Goal: Task Accomplishment & Management: Manage account settings

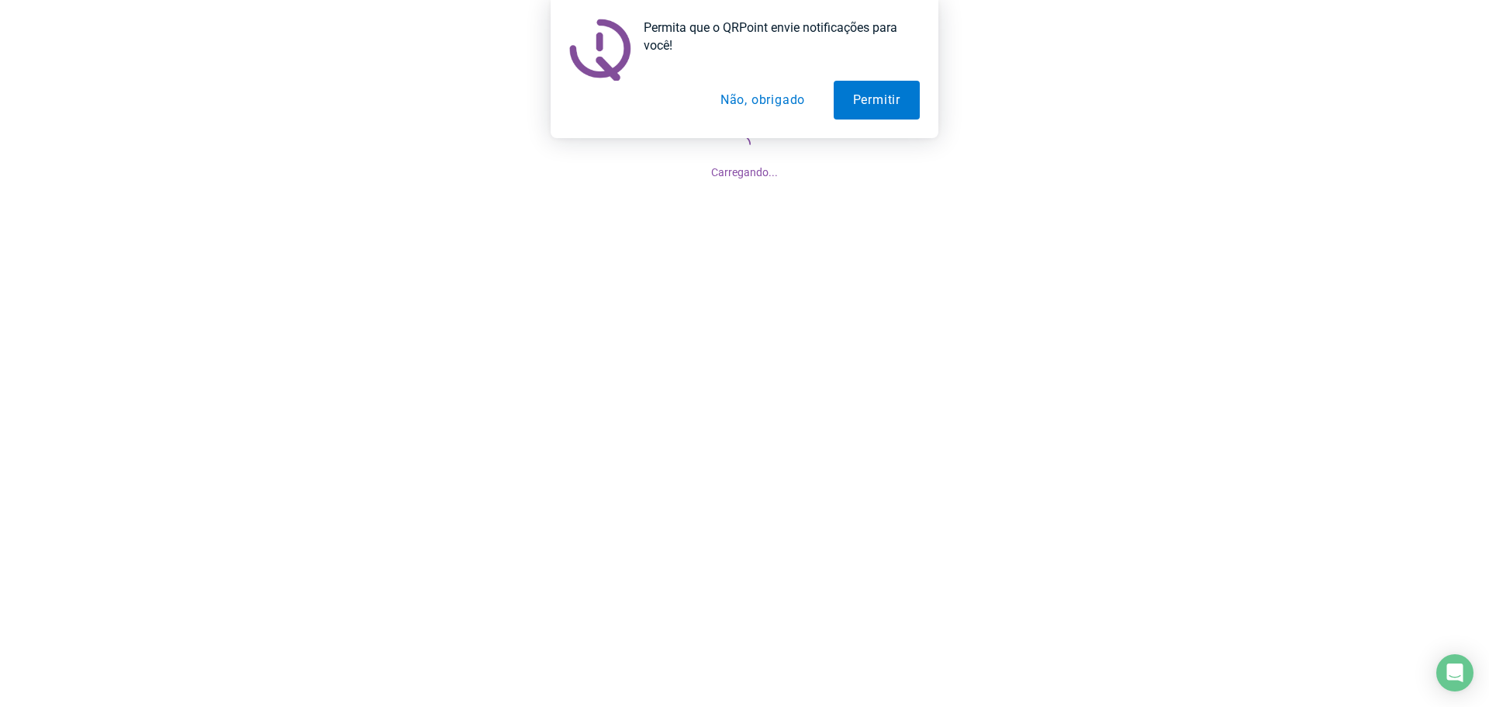
click at [759, 102] on button "Não, obrigado" at bounding box center [762, 100] width 123 height 39
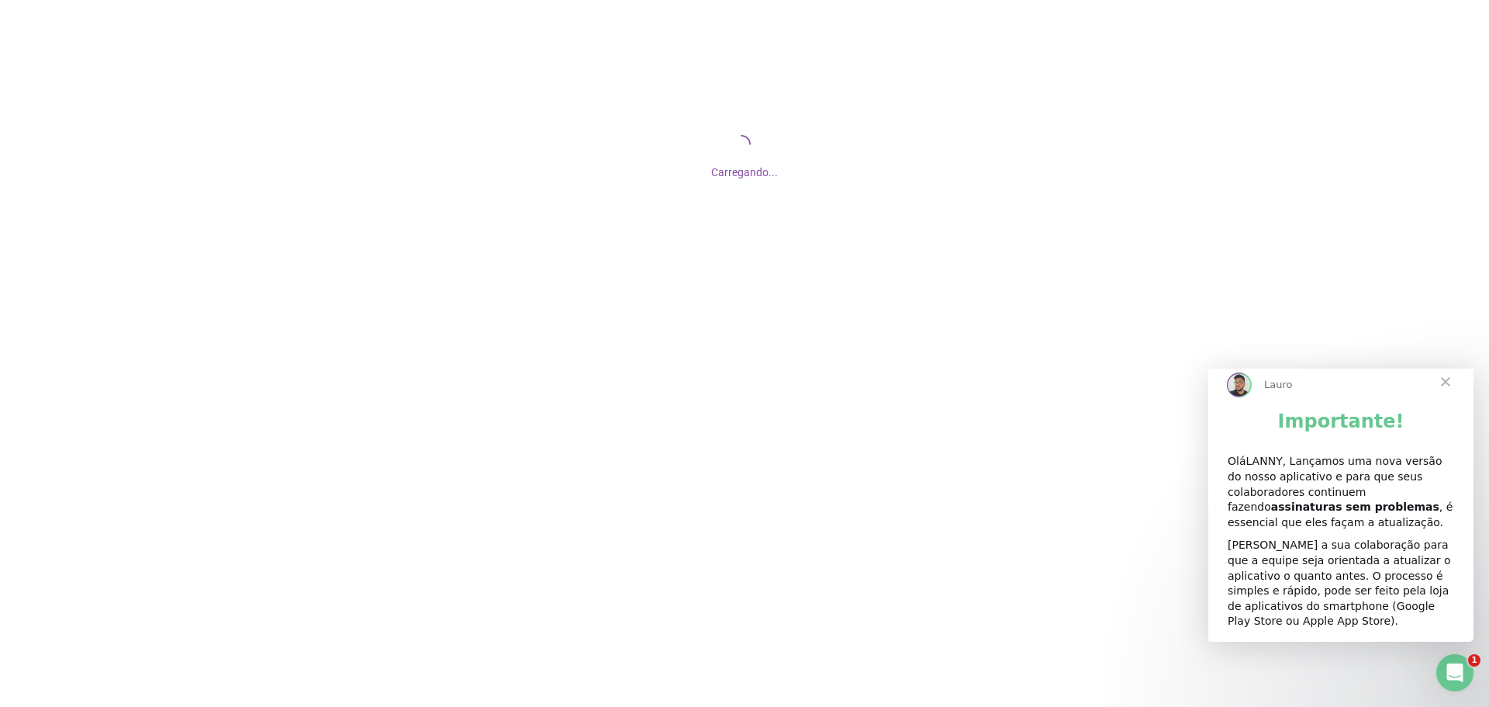
click at [1447, 394] on span "Fechar" at bounding box center [1446, 382] width 56 height 56
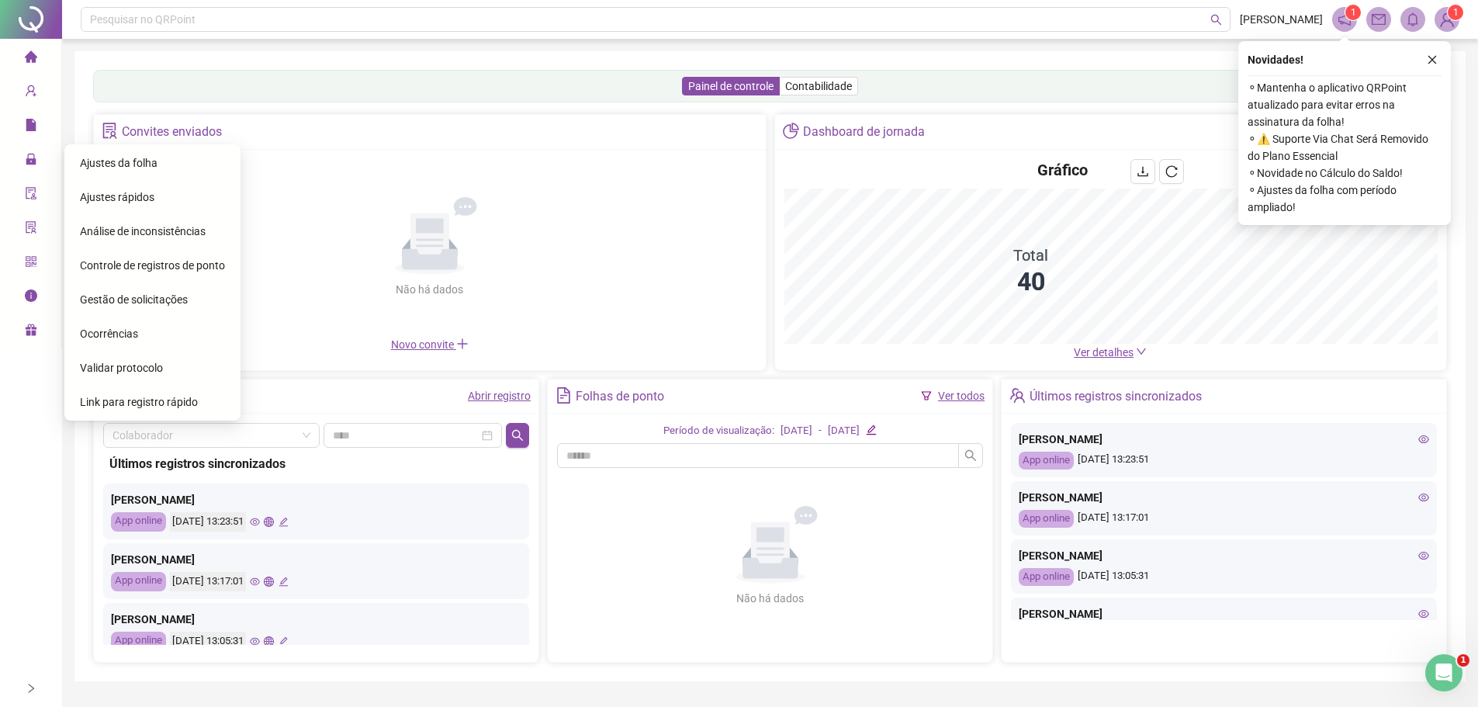
click at [168, 298] on span "Gestão de solicitações" at bounding box center [134, 299] width 108 height 12
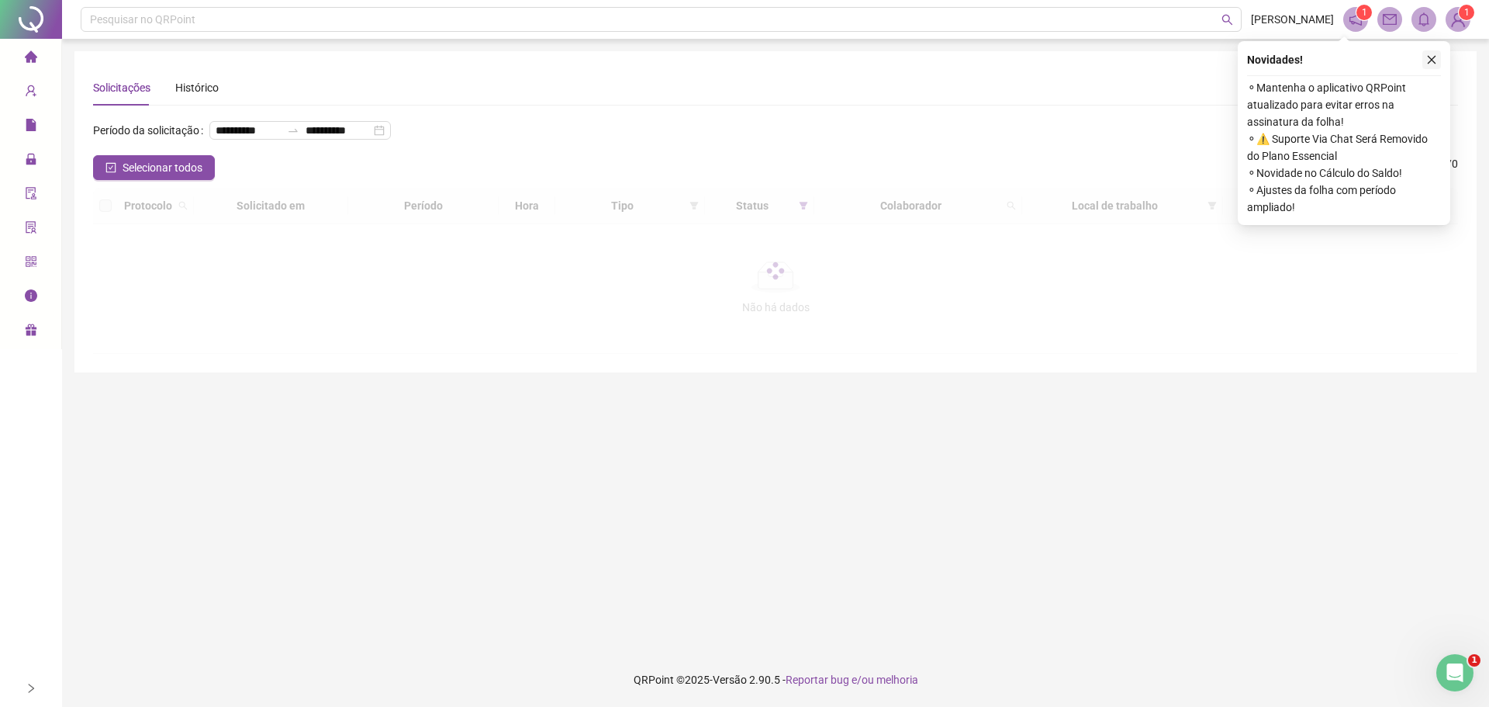
click at [1428, 59] on icon "close" at bounding box center [1432, 59] width 11 height 11
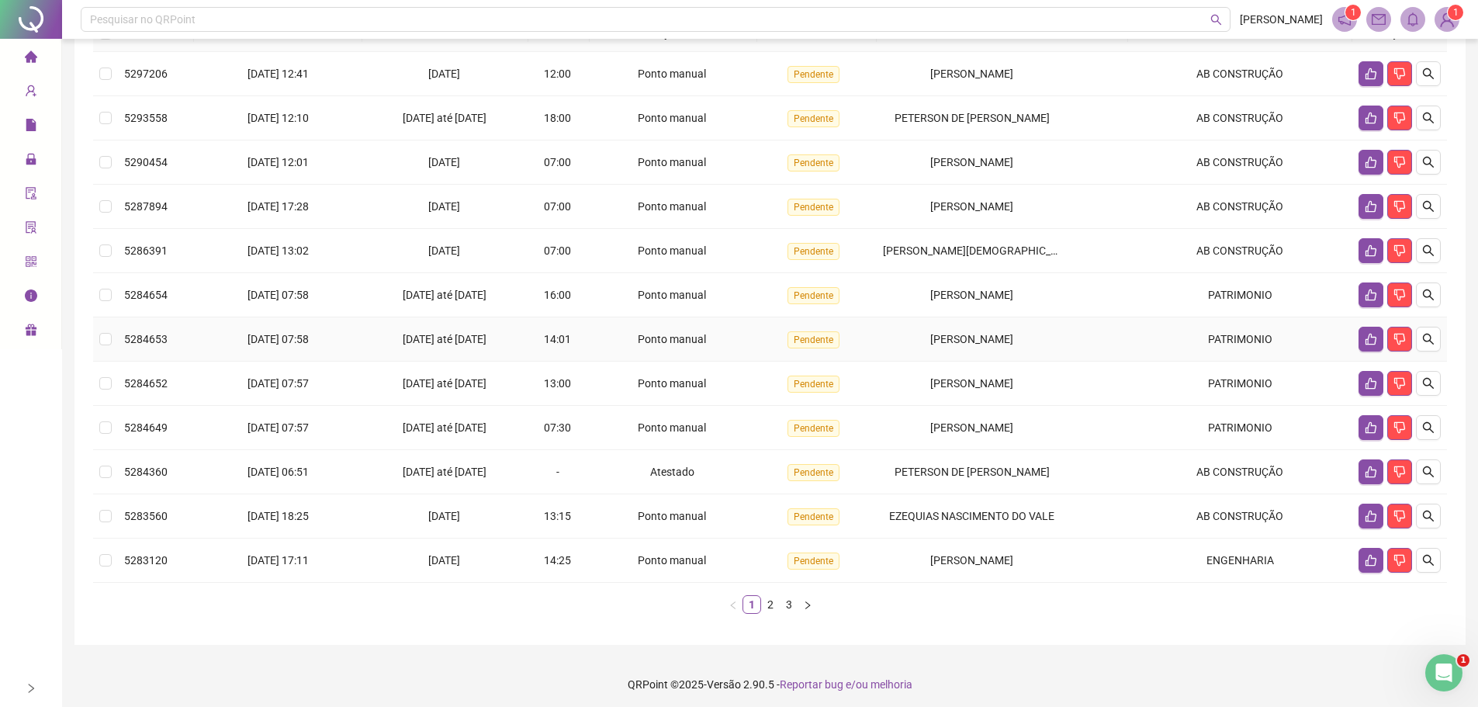
scroll to position [177, 0]
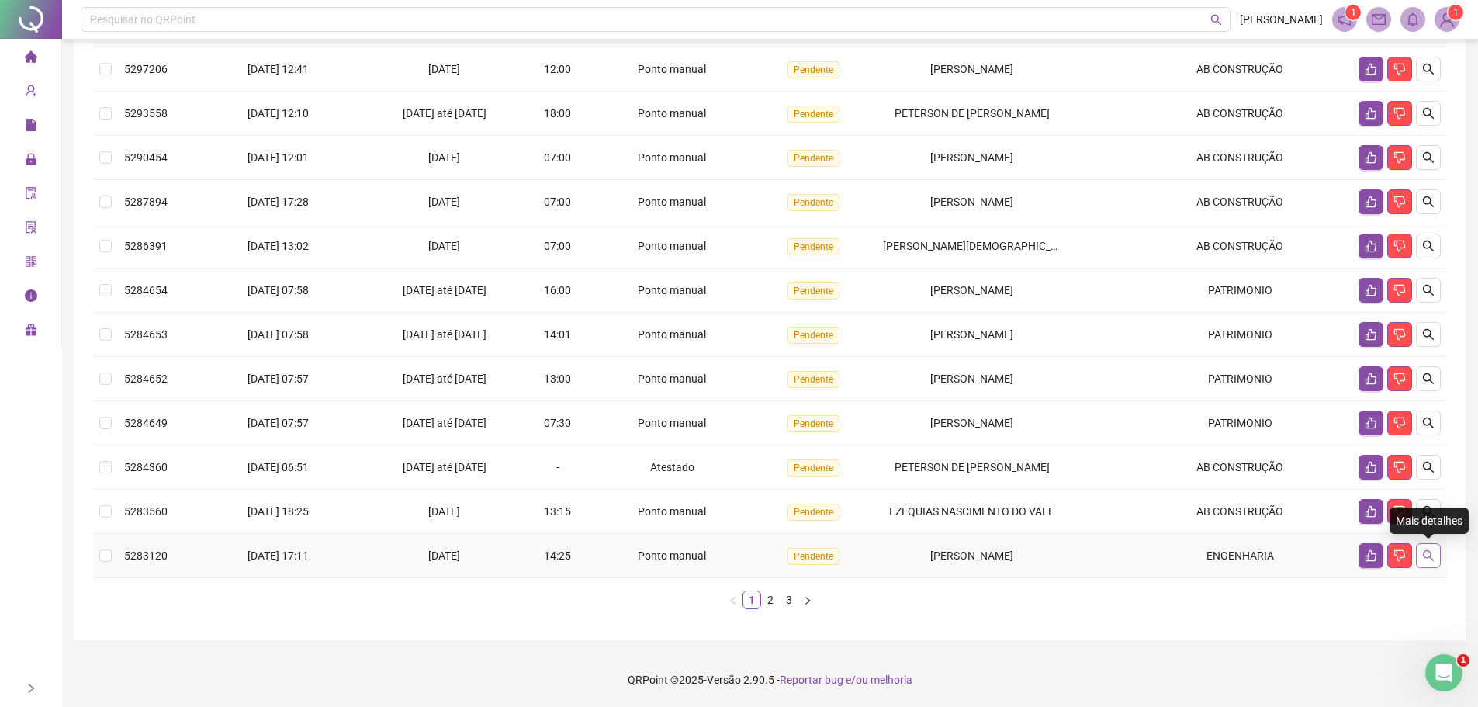
click at [1427, 555] on icon "search" at bounding box center [1428, 555] width 12 height 12
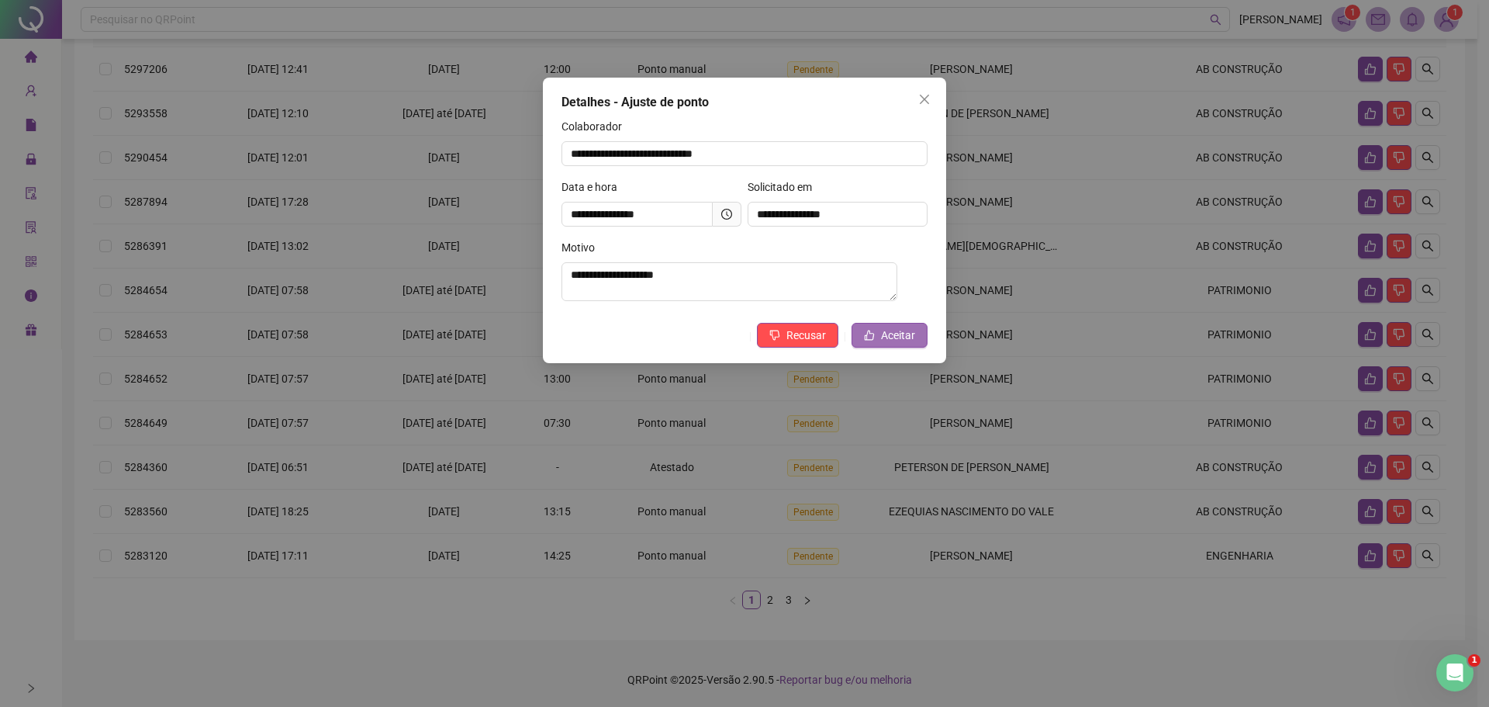
click at [886, 343] on span "Aceitar" at bounding box center [898, 335] width 34 height 17
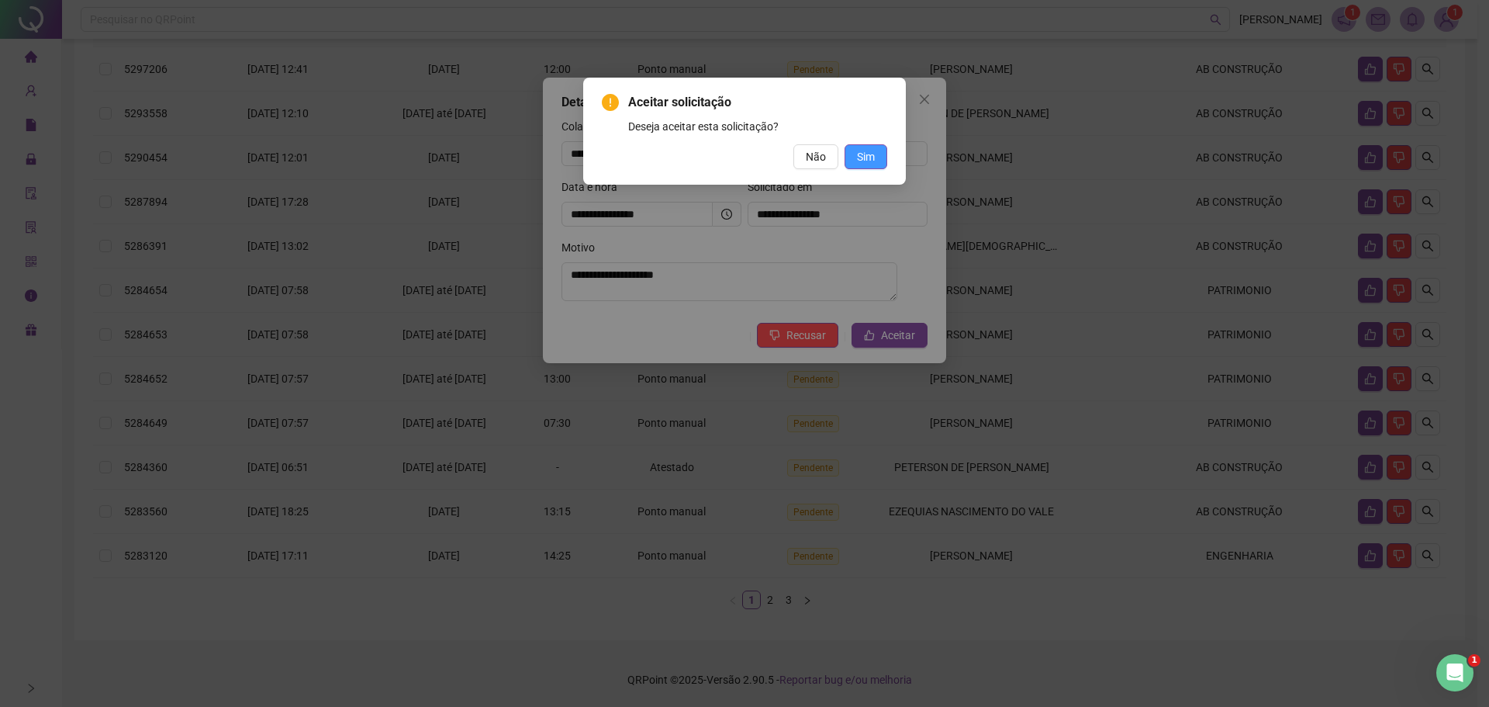
click at [866, 150] on span "Sim" at bounding box center [866, 156] width 18 height 17
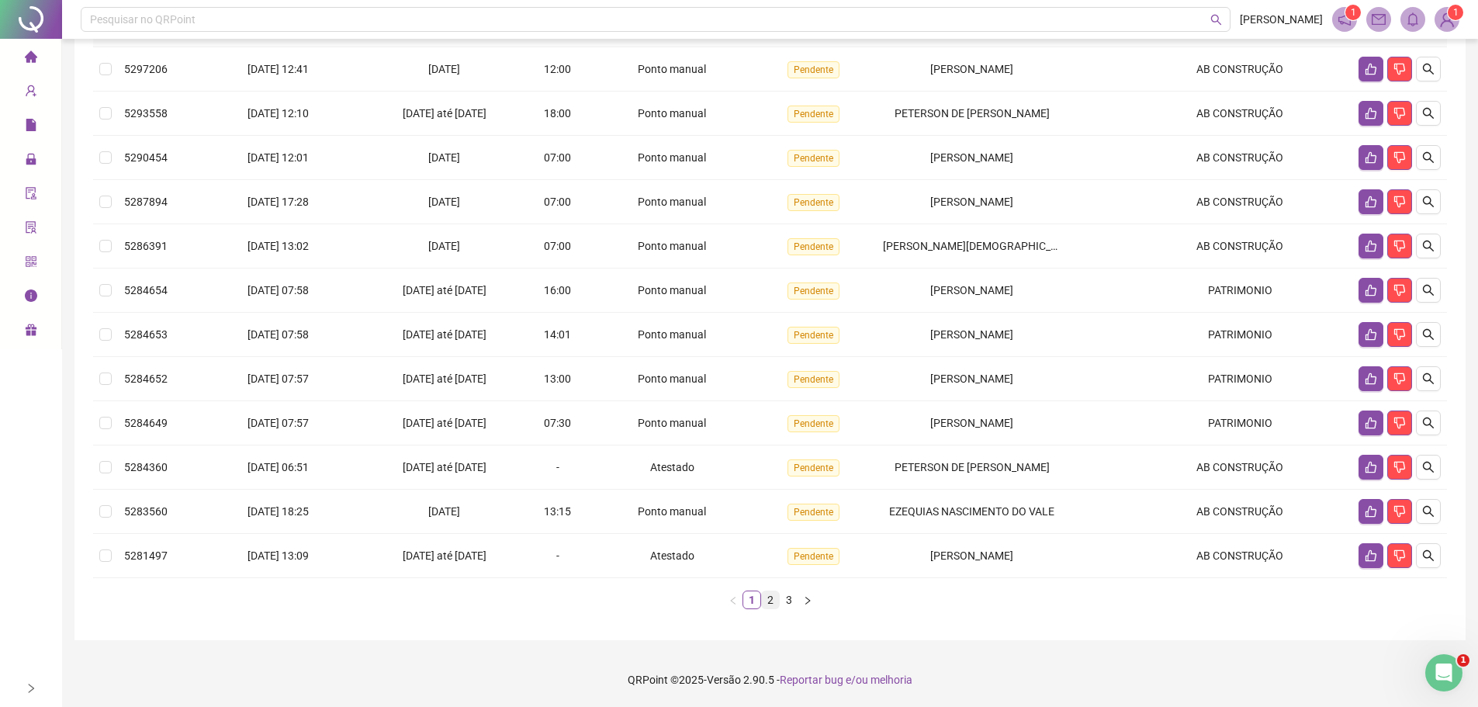
click at [768, 600] on link "2" at bounding box center [770, 599] width 17 height 17
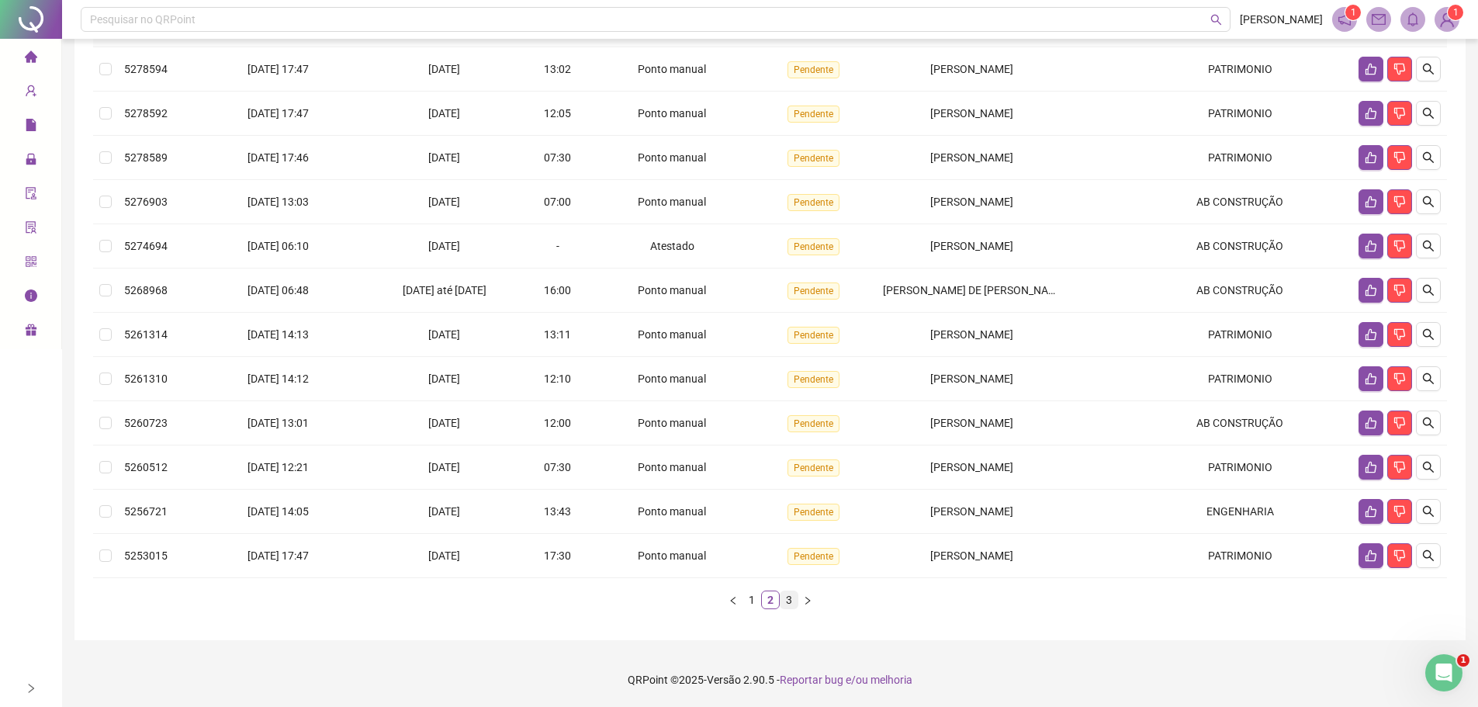
click at [794, 601] on link "3" at bounding box center [788, 599] width 17 height 17
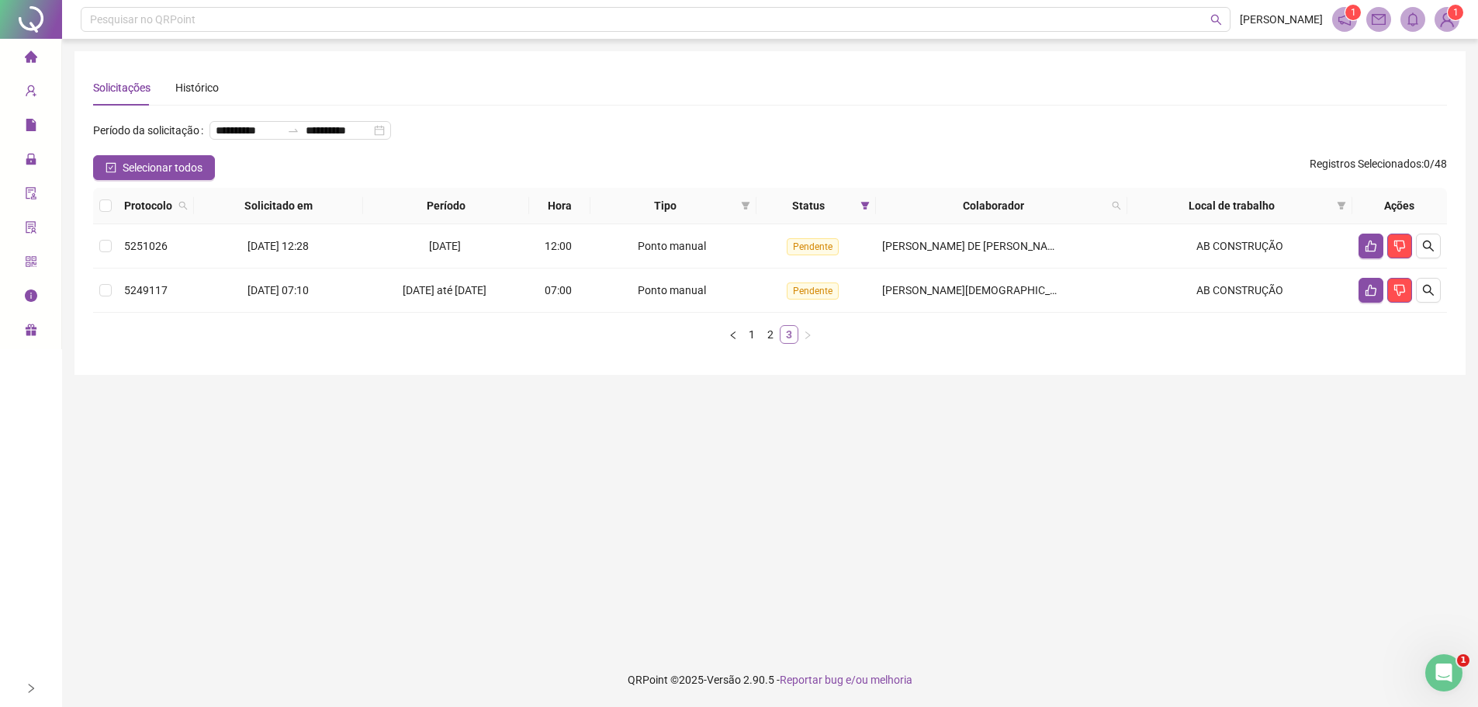
scroll to position [0, 0]
click at [761, 337] on link "1" at bounding box center [757, 334] width 17 height 17
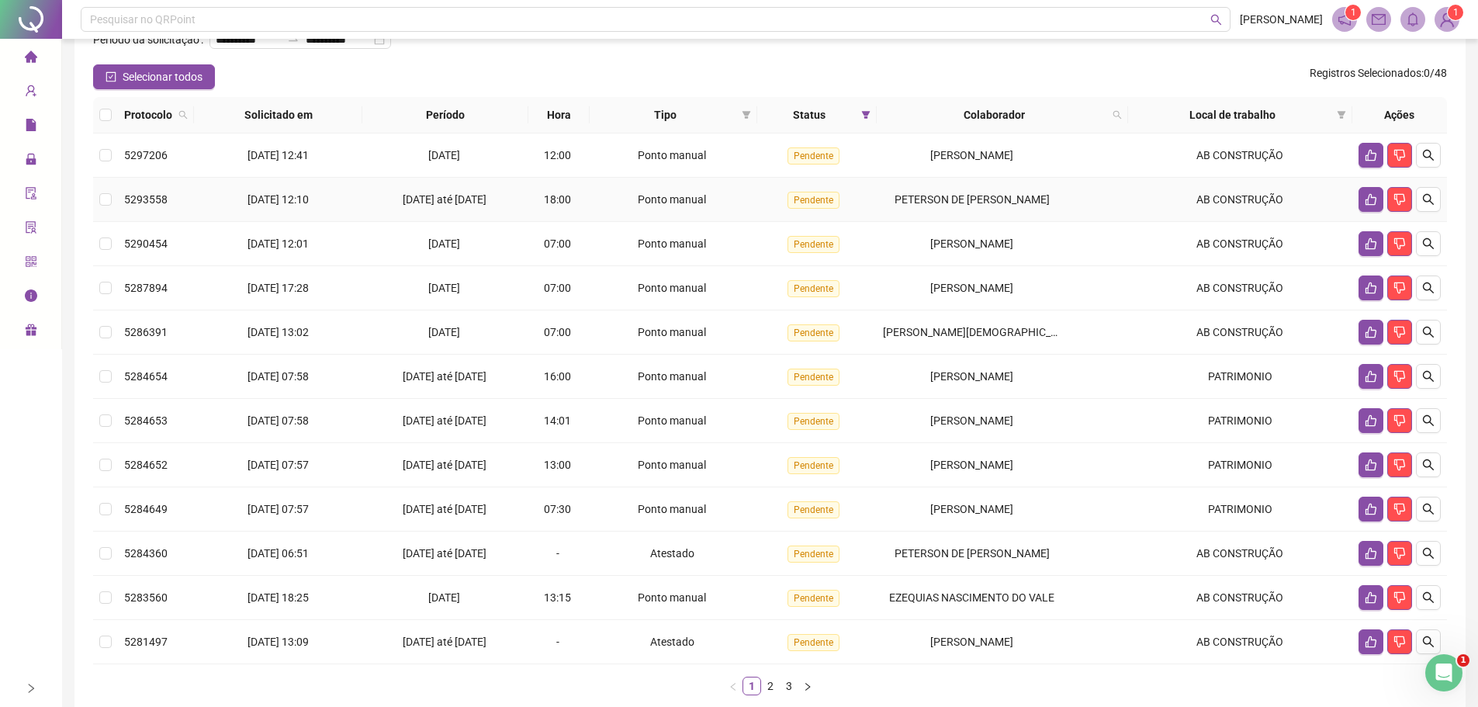
scroll to position [177, 0]
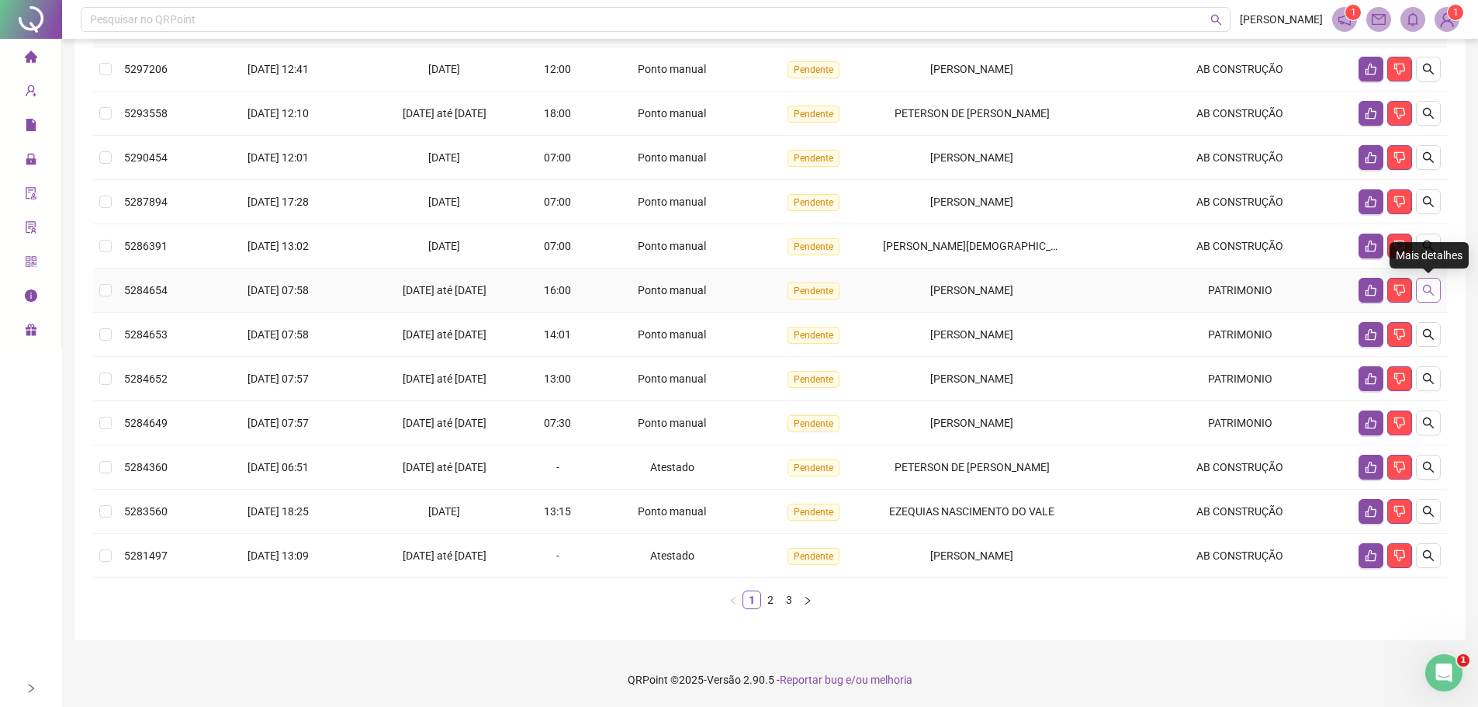
click at [1429, 285] on icon "search" at bounding box center [1428, 290] width 11 height 11
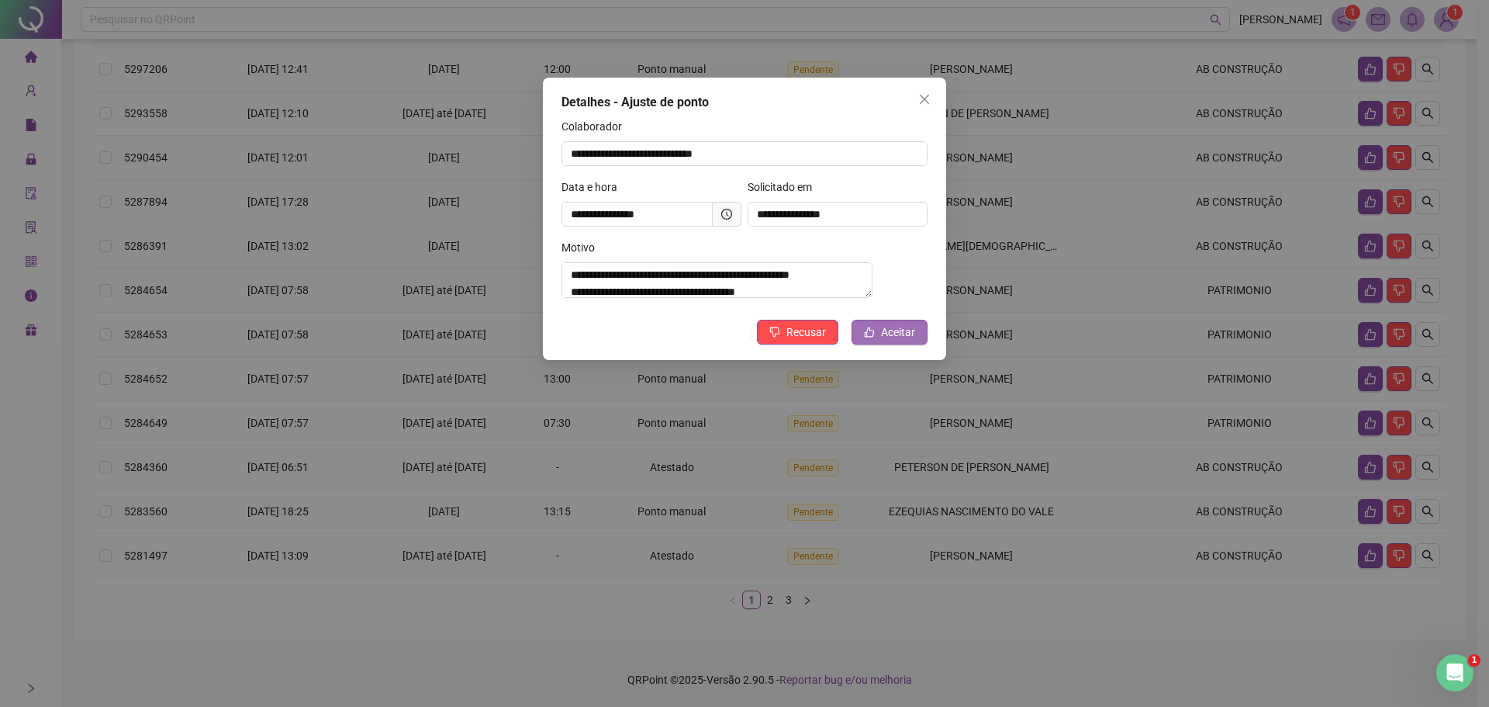
click at [899, 341] on span "Aceitar" at bounding box center [898, 331] width 34 height 17
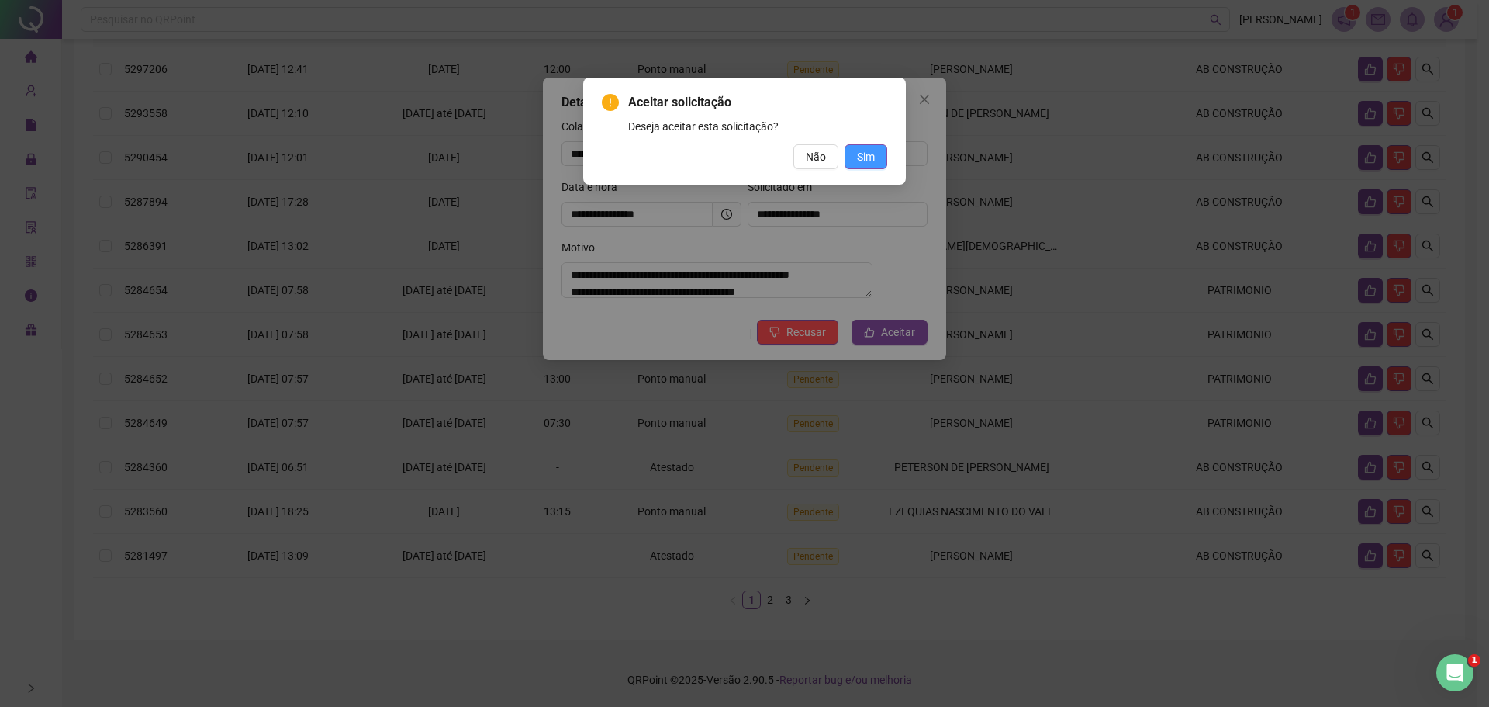
click at [877, 158] on button "Sim" at bounding box center [866, 156] width 43 height 25
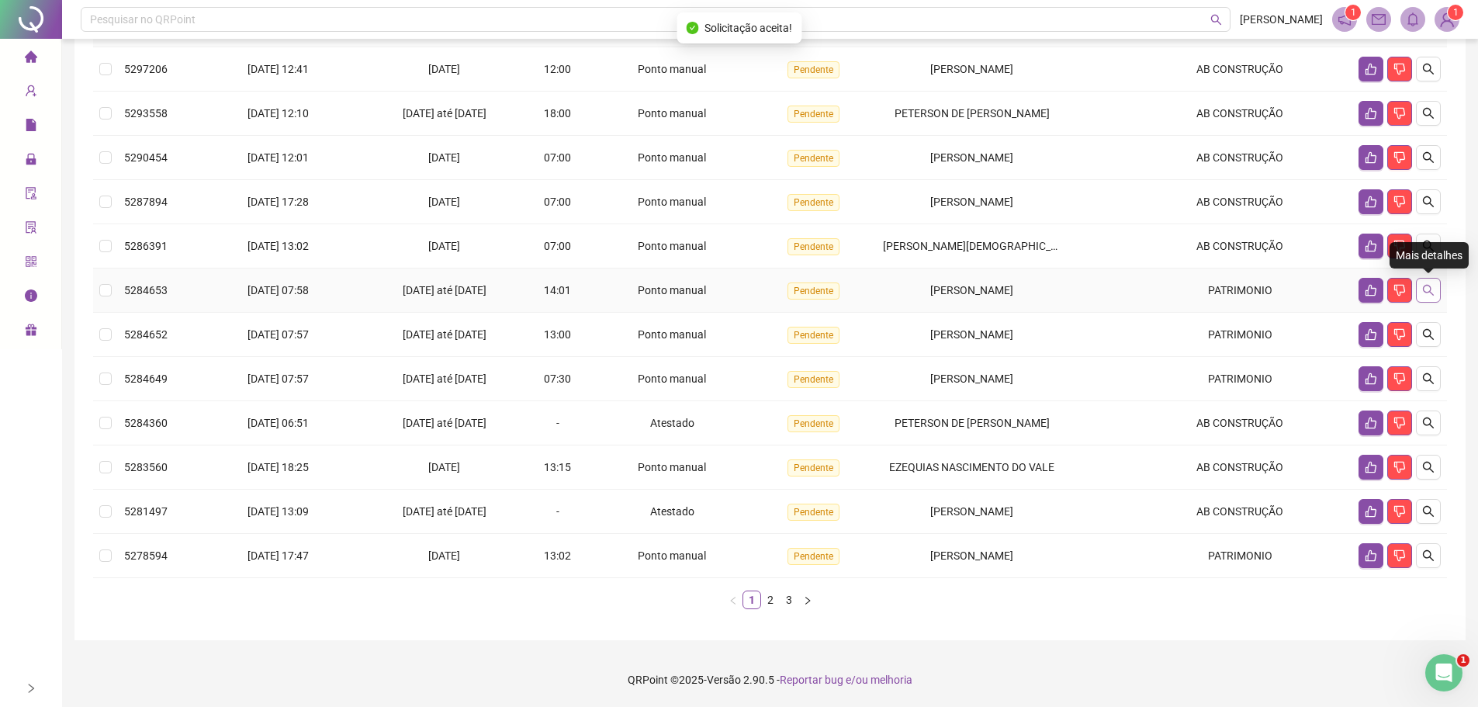
click at [1427, 284] on button "button" at bounding box center [1428, 290] width 25 height 25
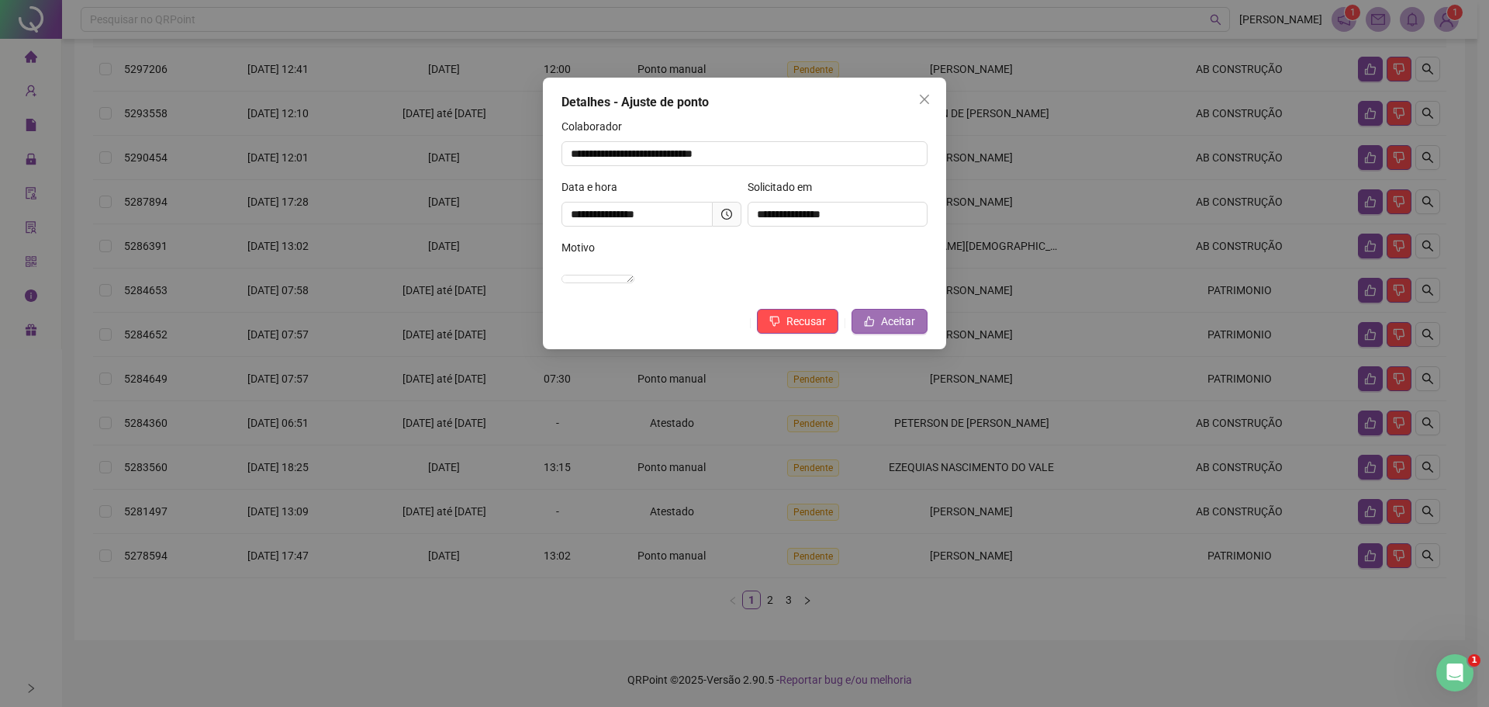
click at [907, 334] on button "Aceitar" at bounding box center [890, 321] width 76 height 25
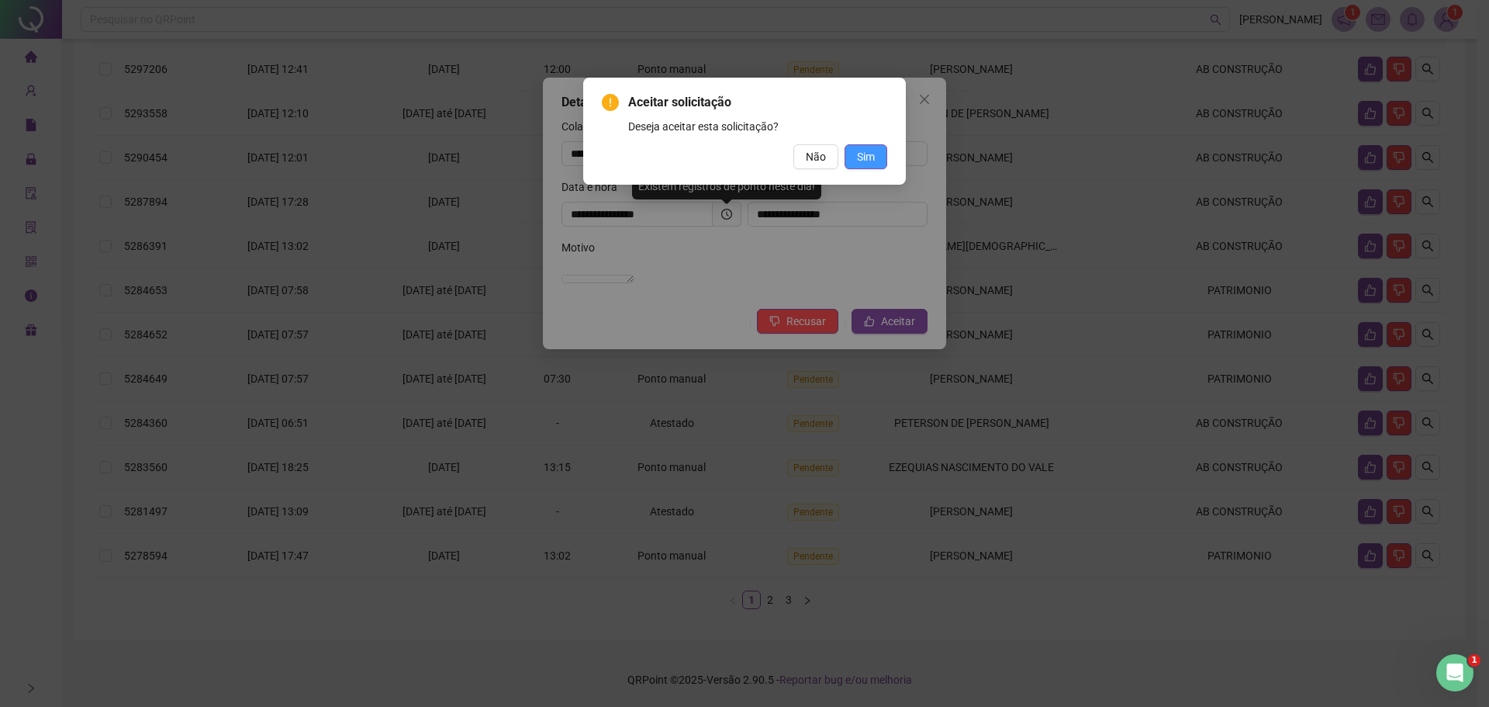
click at [859, 157] on span "Sim" at bounding box center [866, 156] width 18 height 17
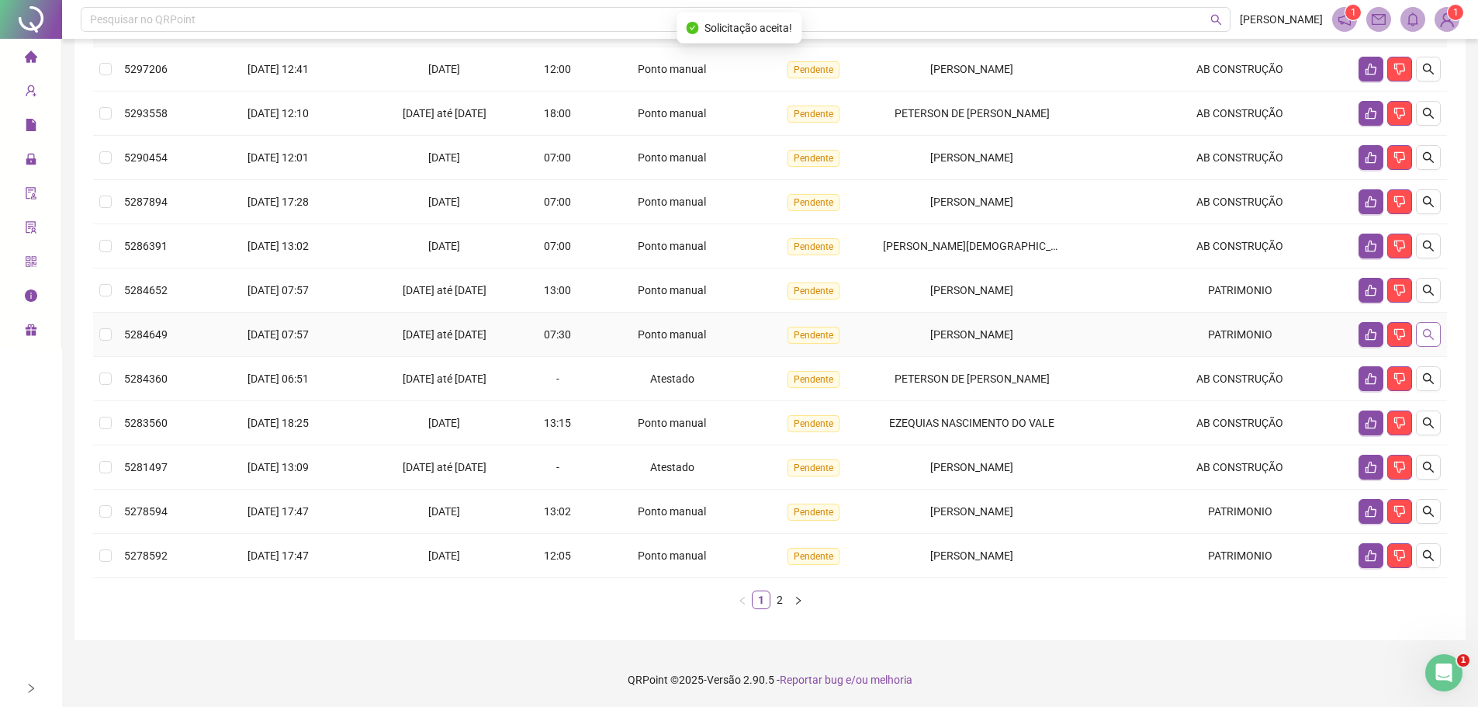
click at [1430, 333] on icon "search" at bounding box center [1428, 334] width 12 height 12
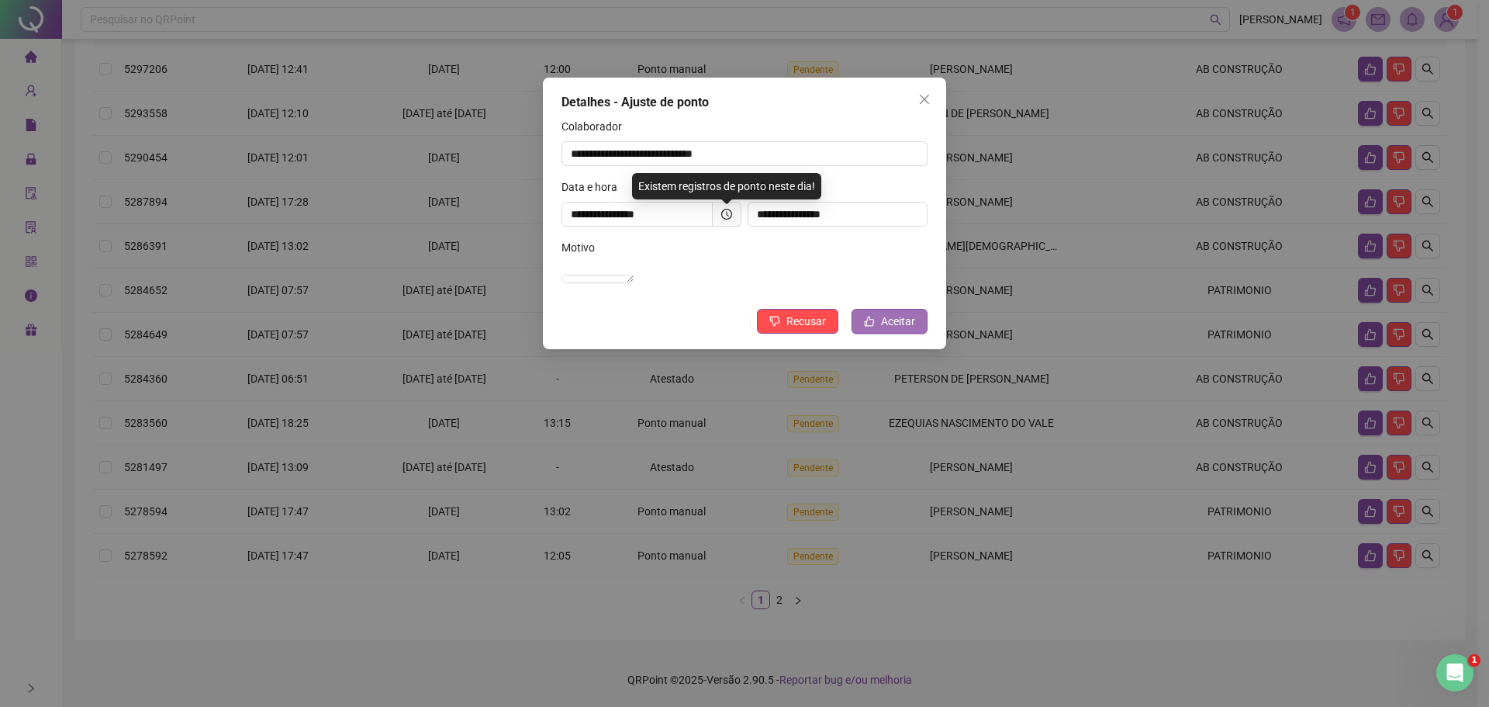
click at [897, 330] on span "Aceitar" at bounding box center [898, 321] width 34 height 17
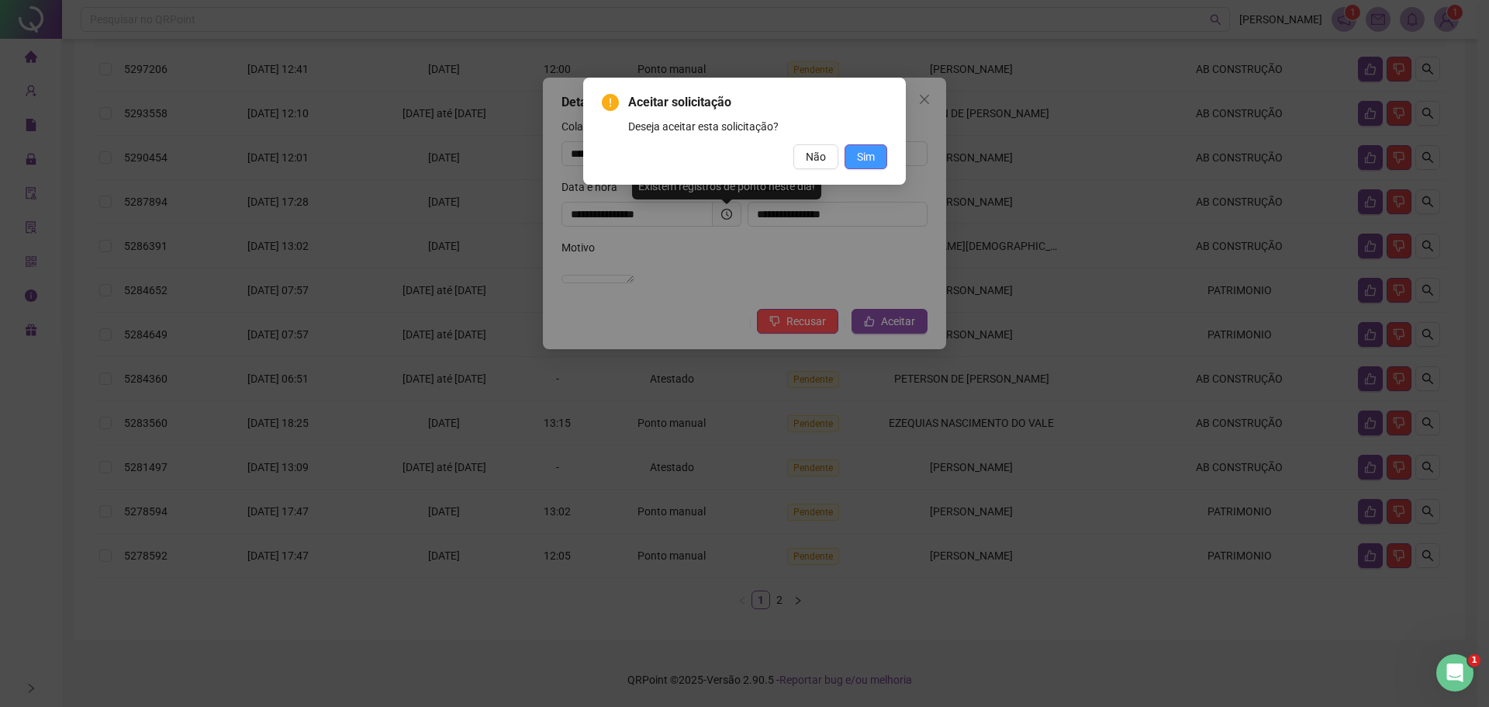
click at [873, 157] on span "Sim" at bounding box center [866, 156] width 18 height 17
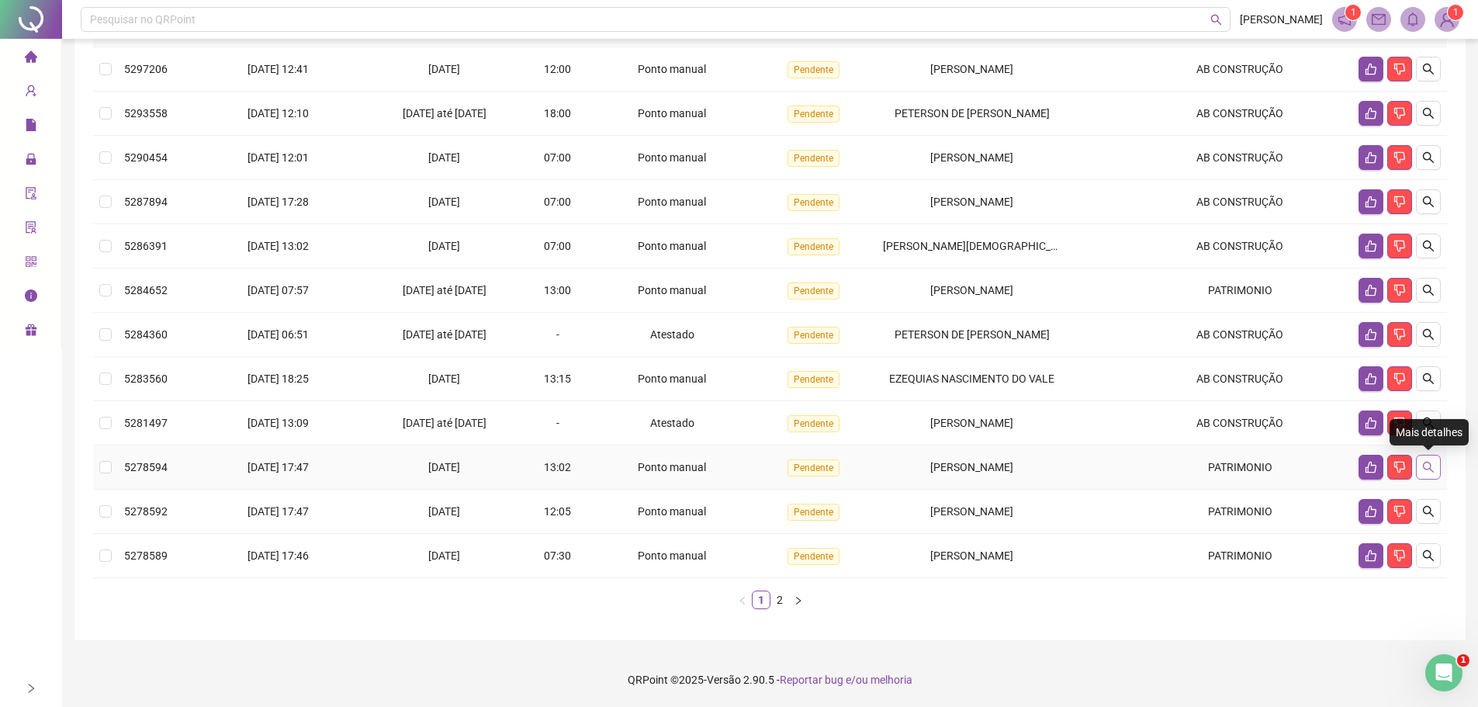
click at [1420, 469] on button "button" at bounding box center [1428, 467] width 25 height 25
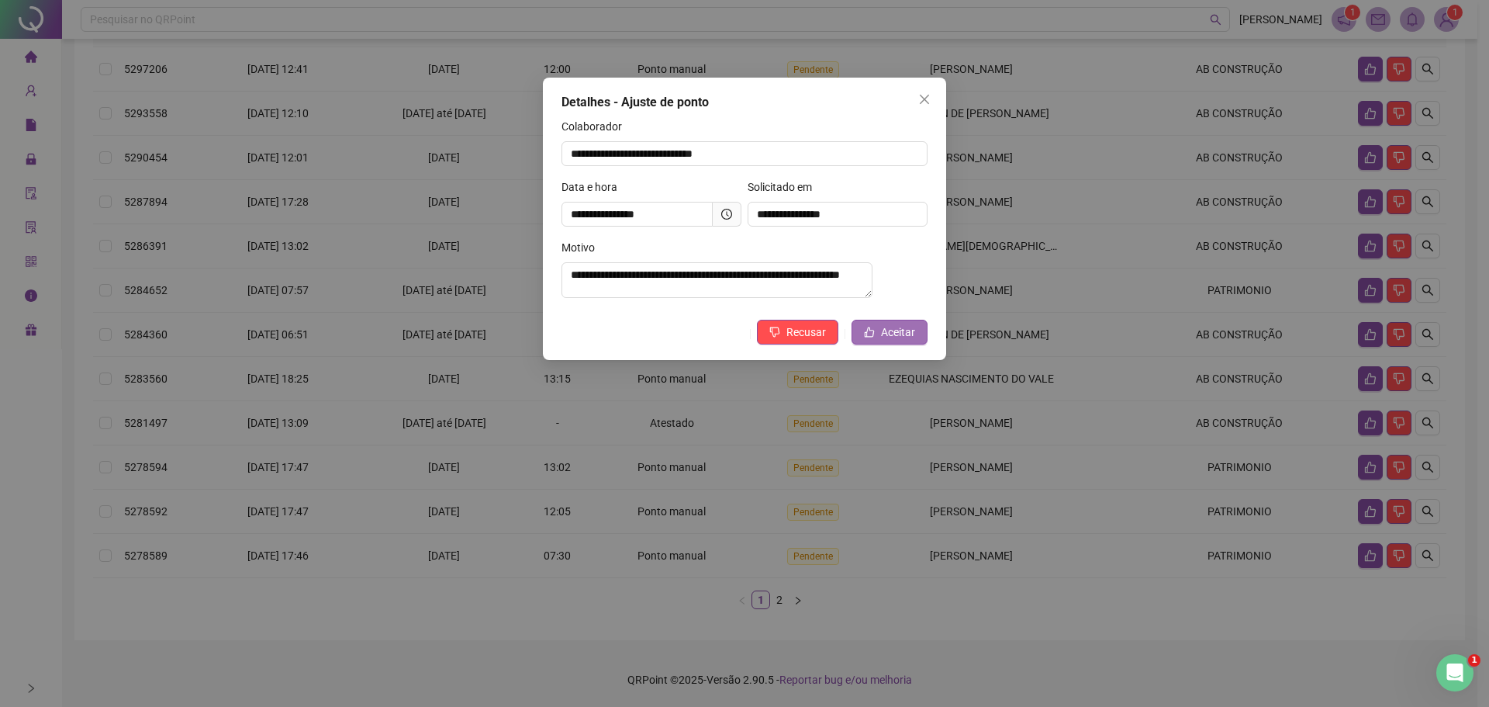
click at [897, 326] on button "Aceitar" at bounding box center [890, 332] width 76 height 25
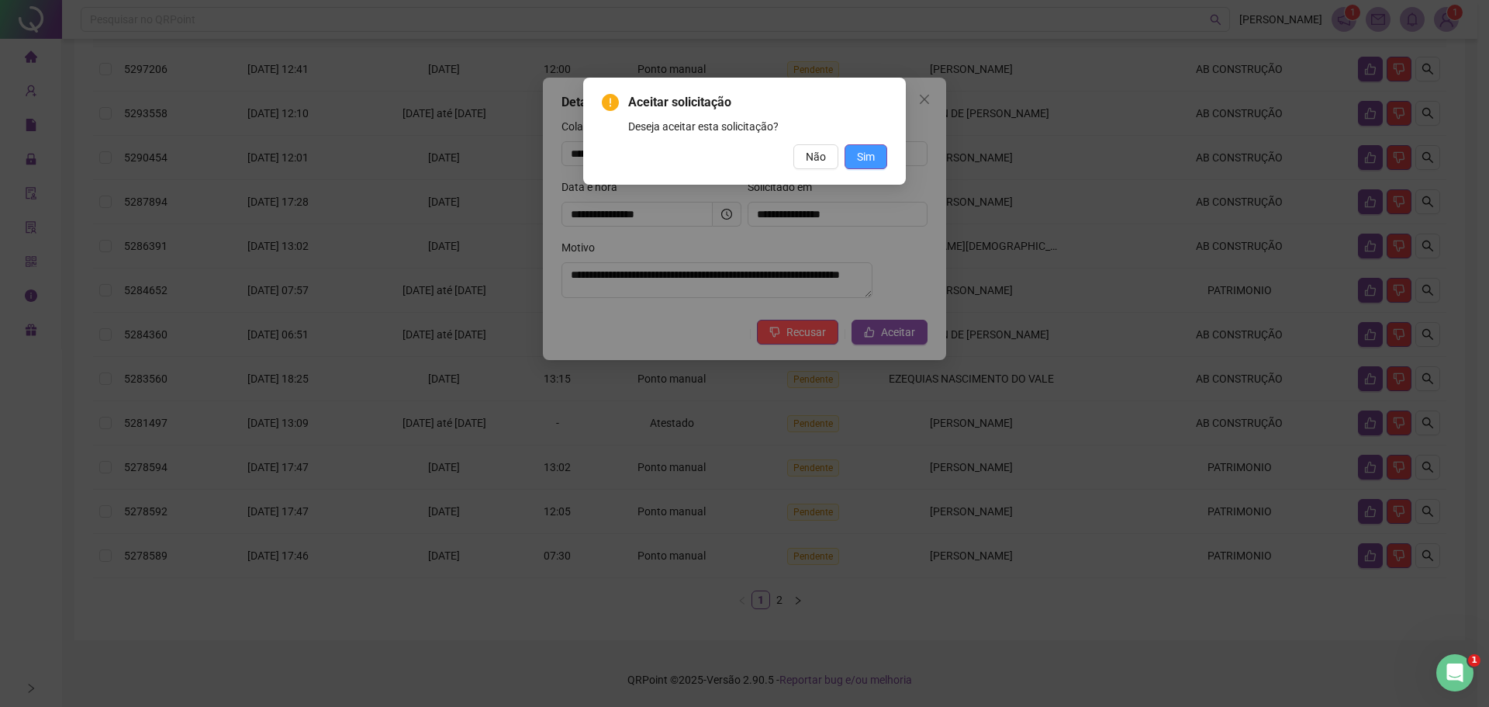
click at [858, 150] on span "Sim" at bounding box center [866, 156] width 18 height 17
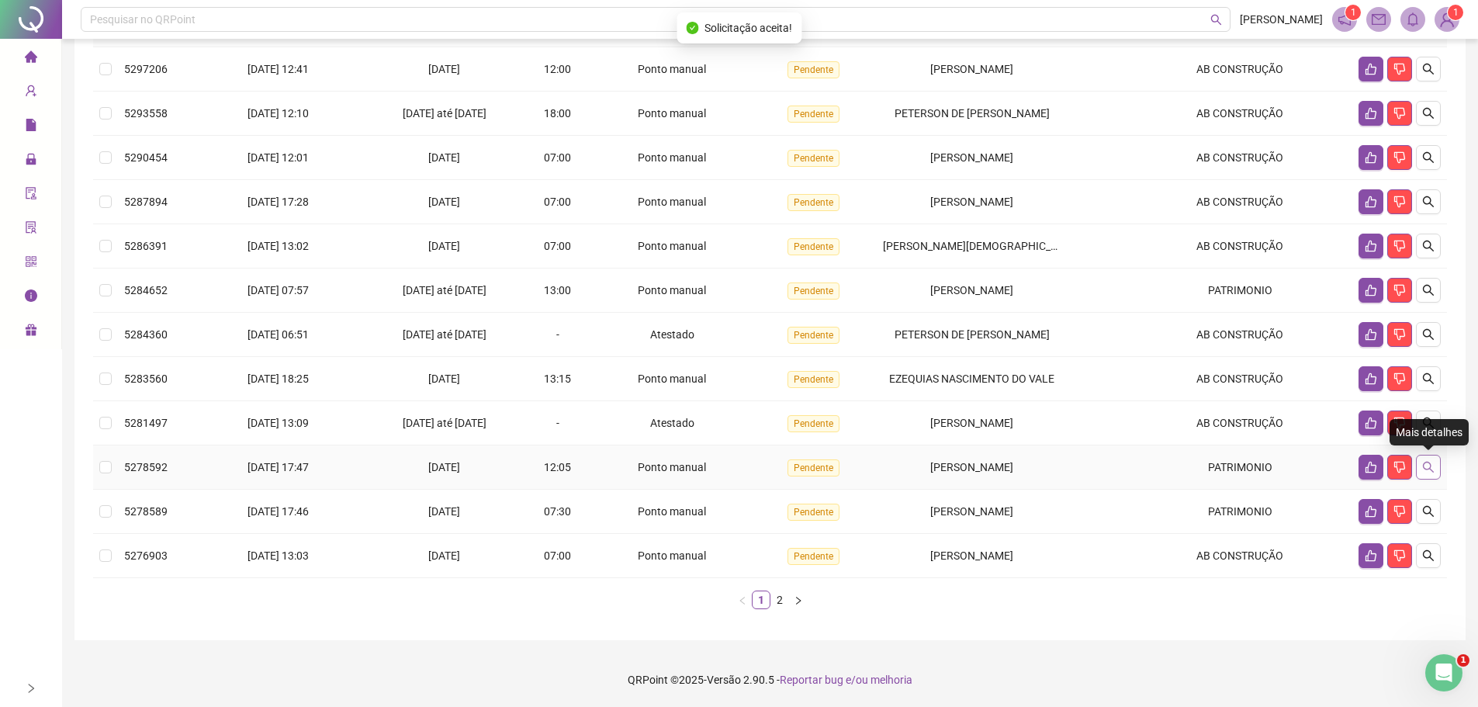
click at [1426, 457] on button "button" at bounding box center [1428, 467] width 25 height 25
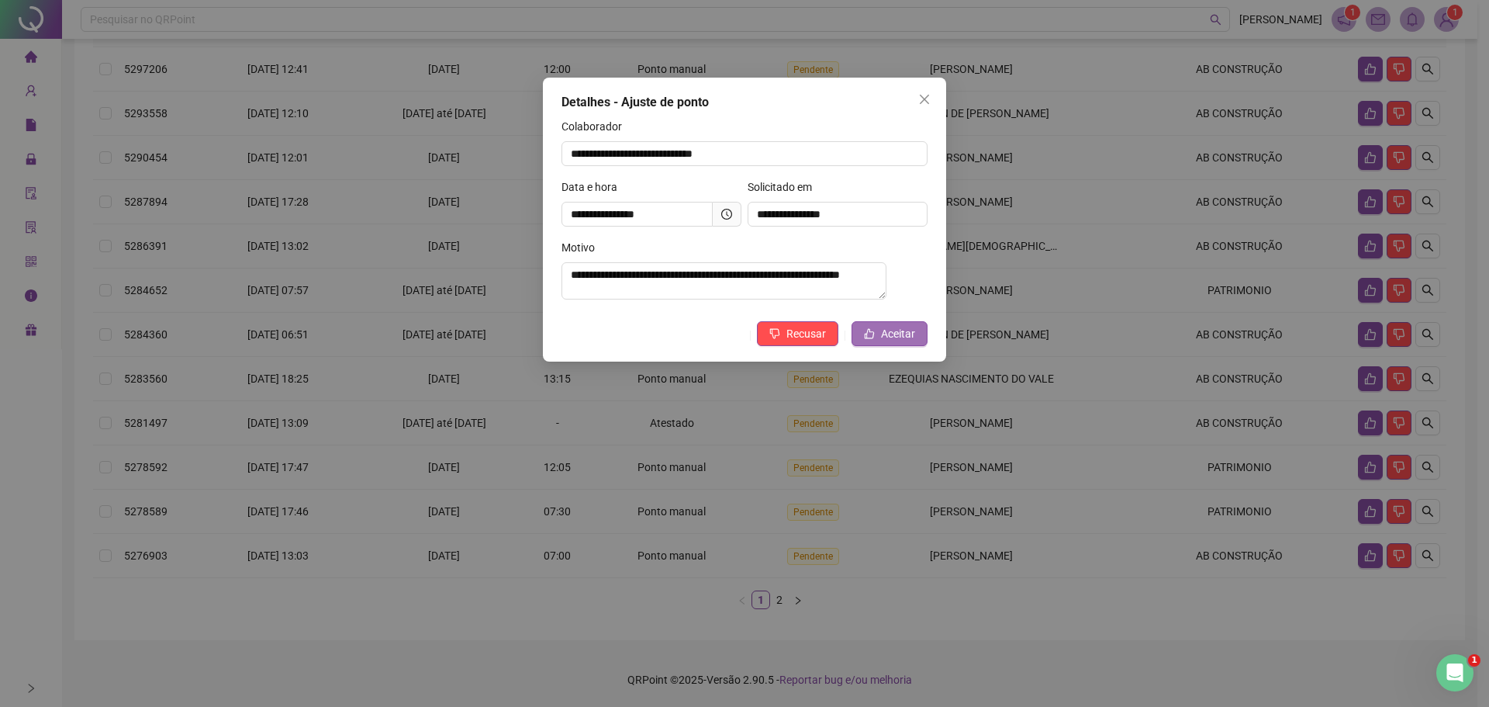
click at [884, 333] on span "Aceitar" at bounding box center [898, 333] width 34 height 17
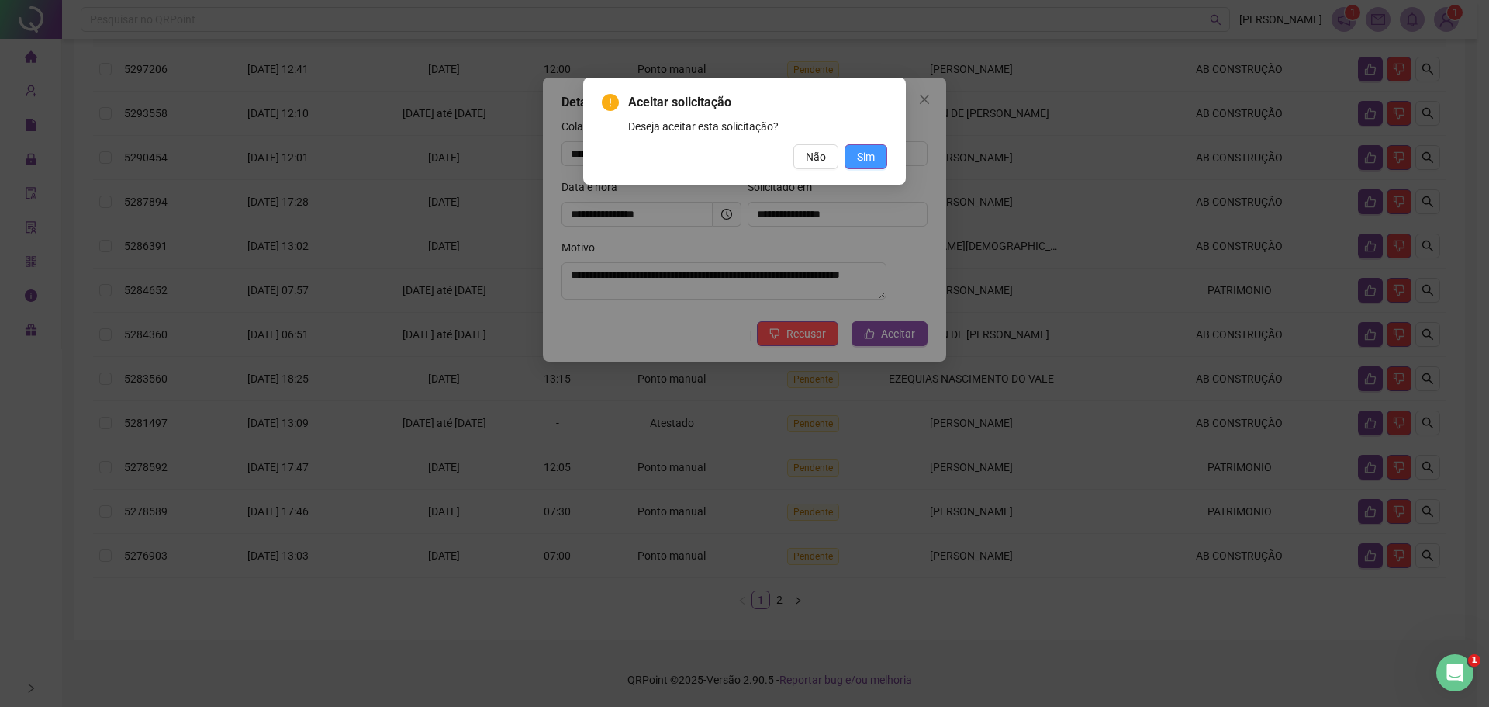
click at [874, 154] on span "Sim" at bounding box center [866, 156] width 18 height 17
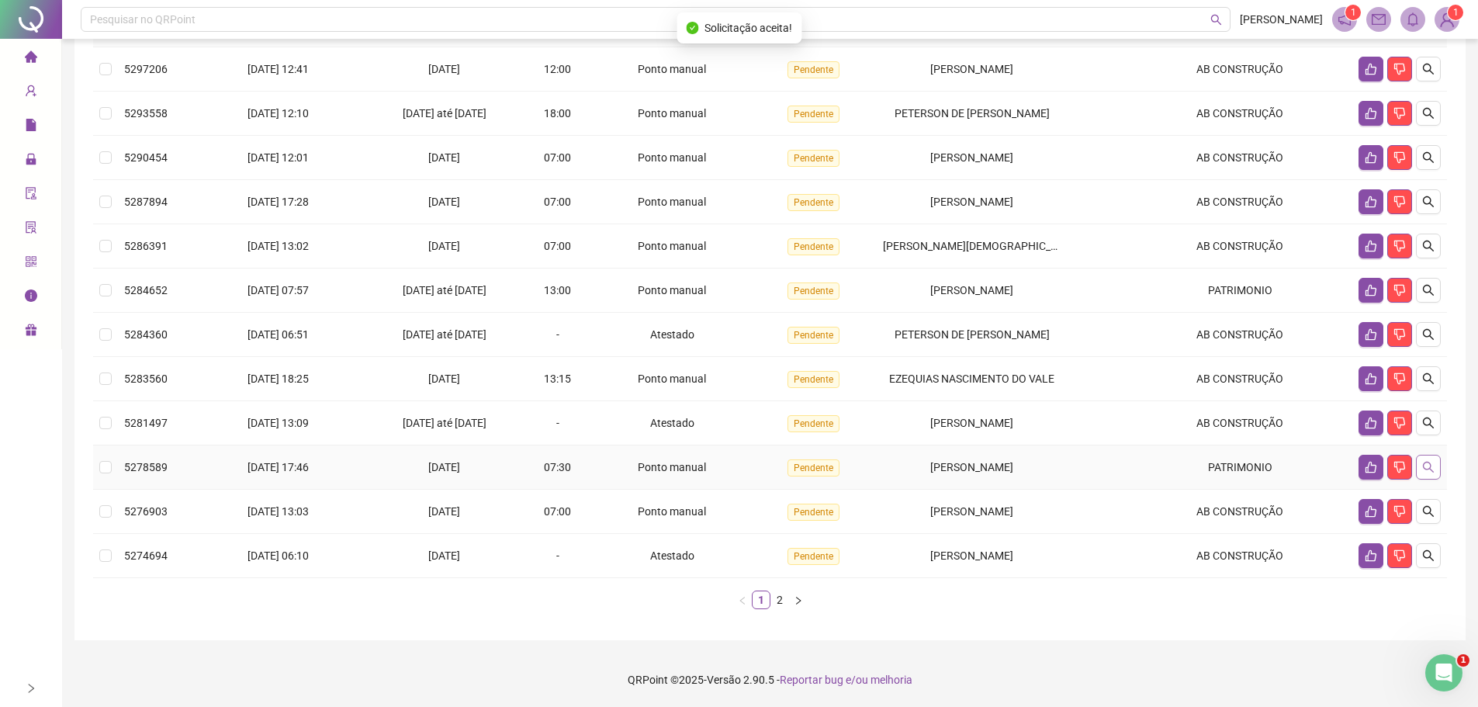
click at [1434, 463] on icon "search" at bounding box center [1428, 467] width 12 height 12
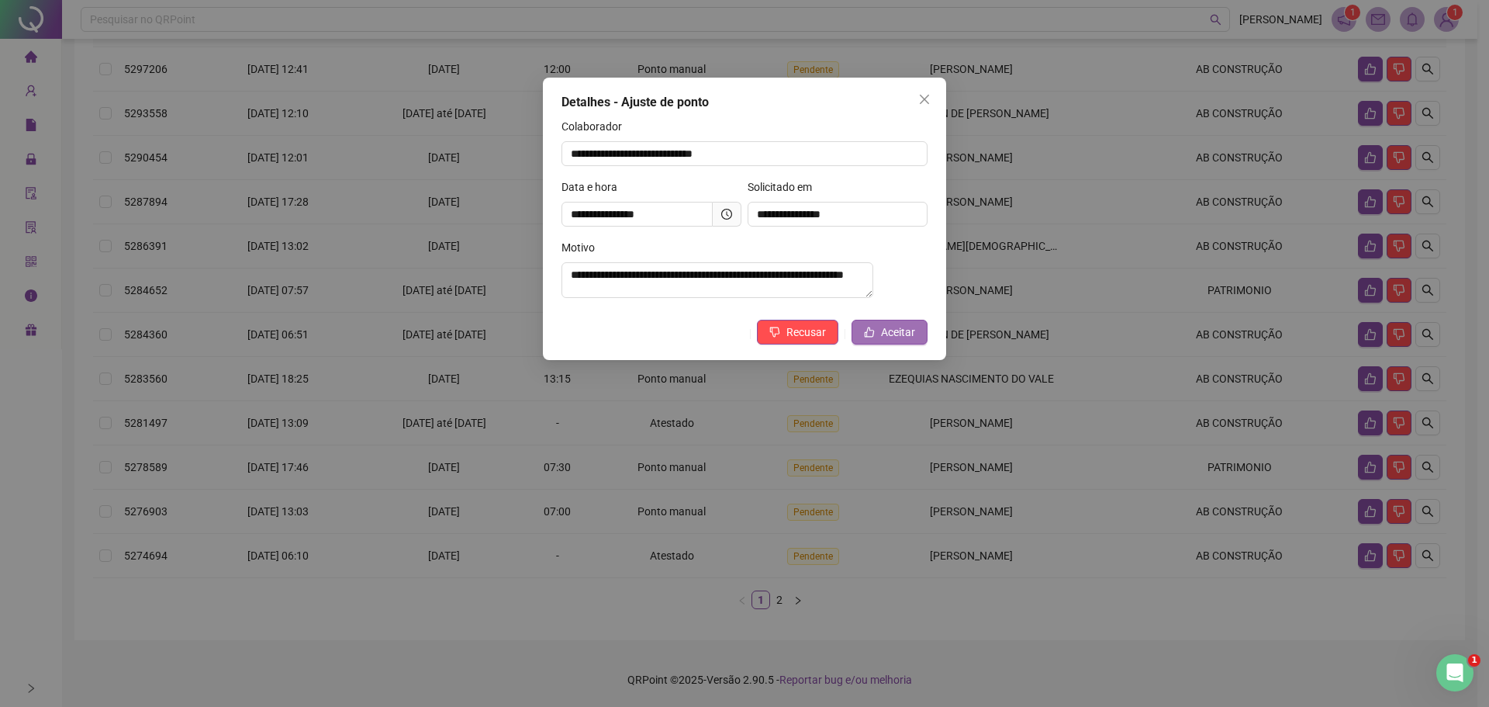
click at [891, 337] on span "Aceitar" at bounding box center [898, 331] width 34 height 17
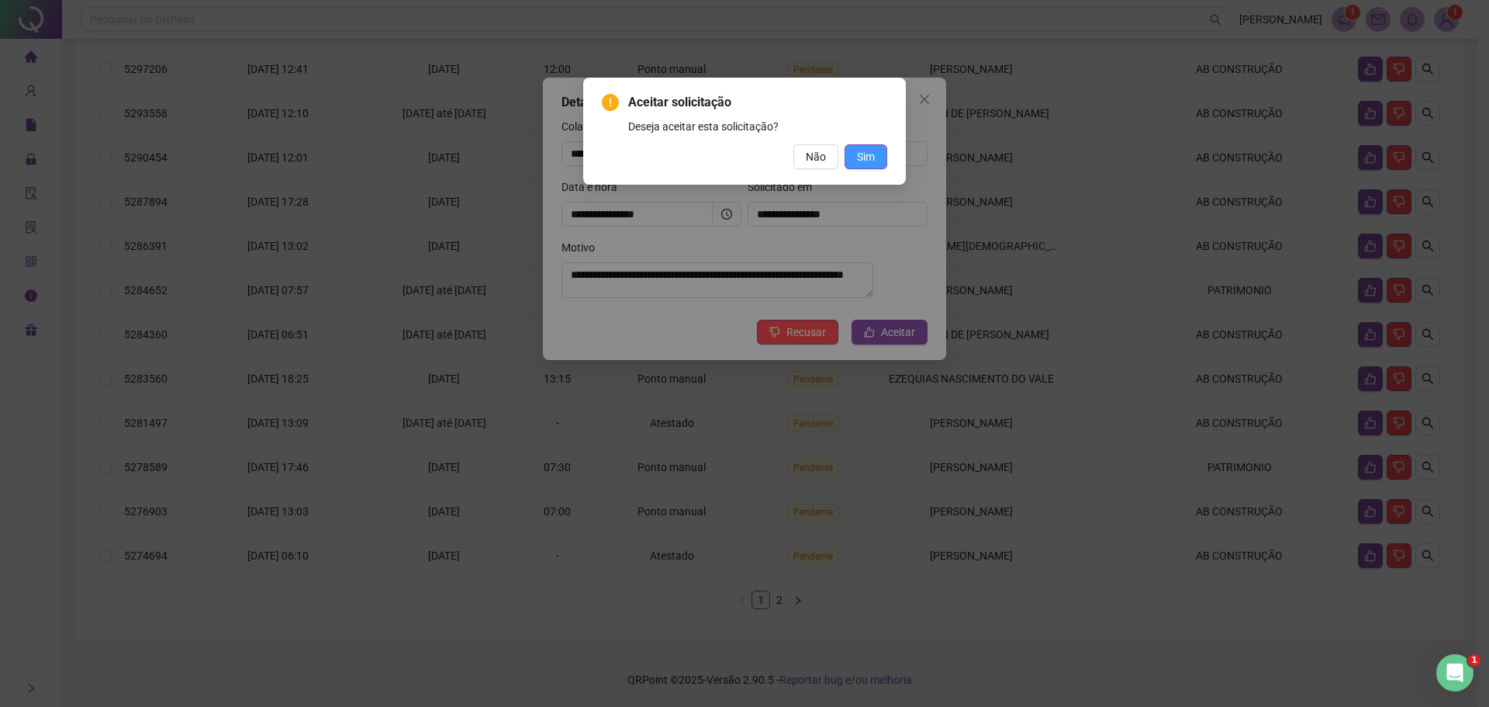
click at [866, 164] on span "Sim" at bounding box center [866, 156] width 18 height 17
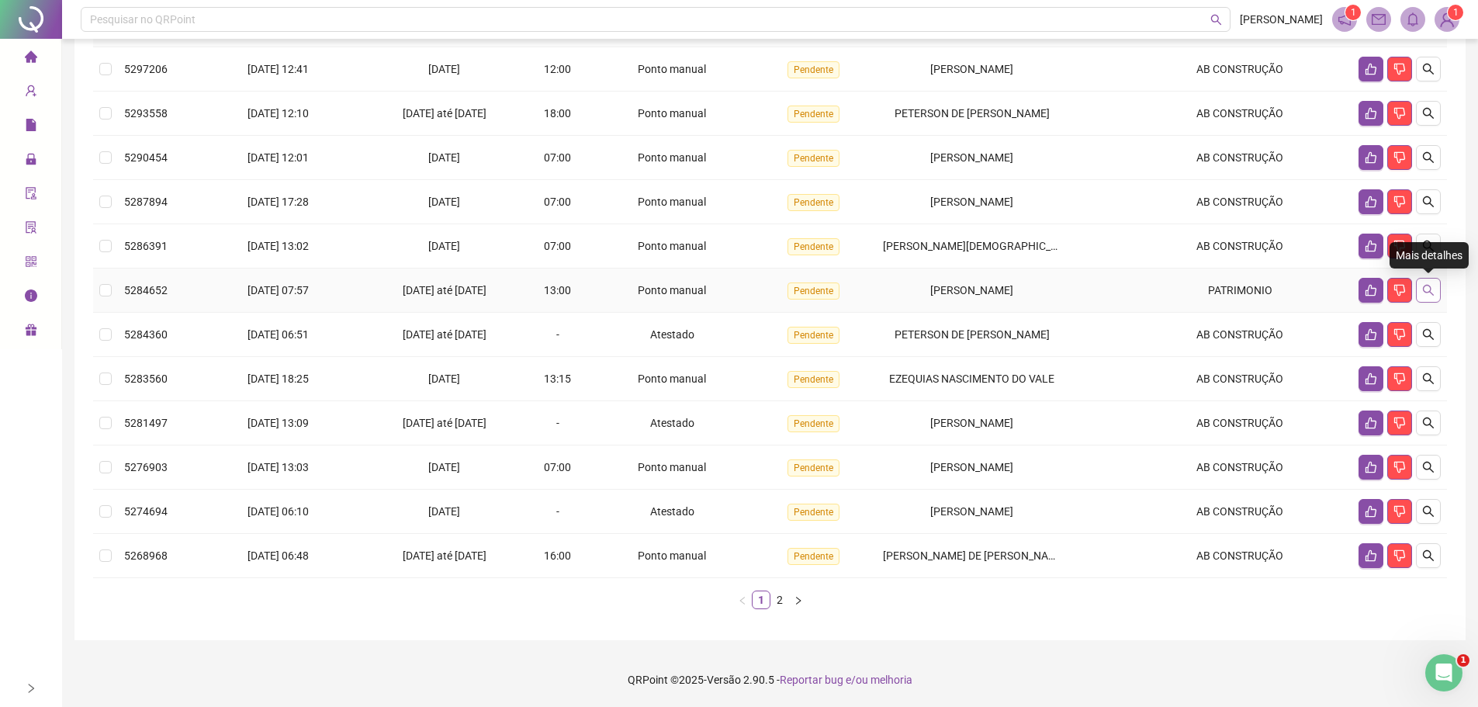
click at [1434, 286] on icon "search" at bounding box center [1428, 290] width 12 height 12
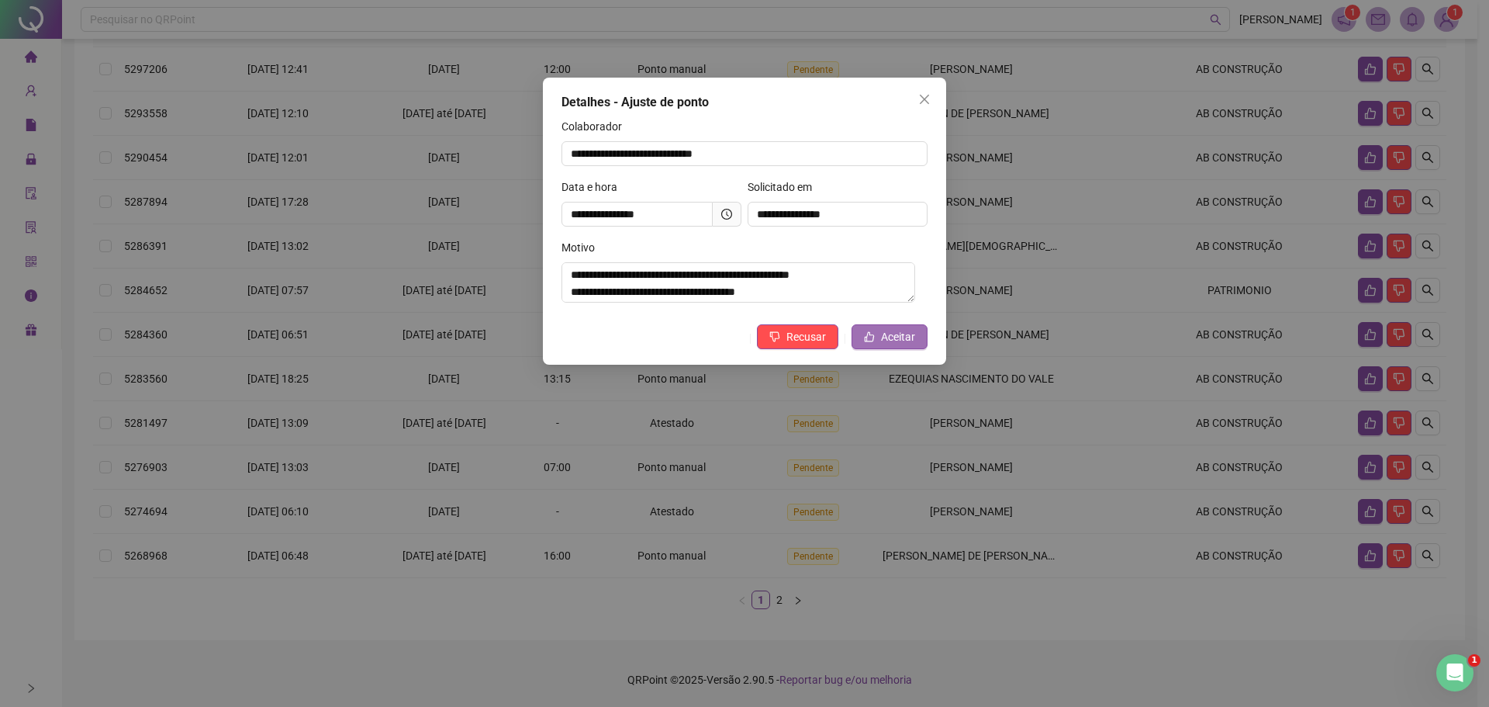
click at [889, 344] on span "Aceitar" at bounding box center [898, 336] width 34 height 17
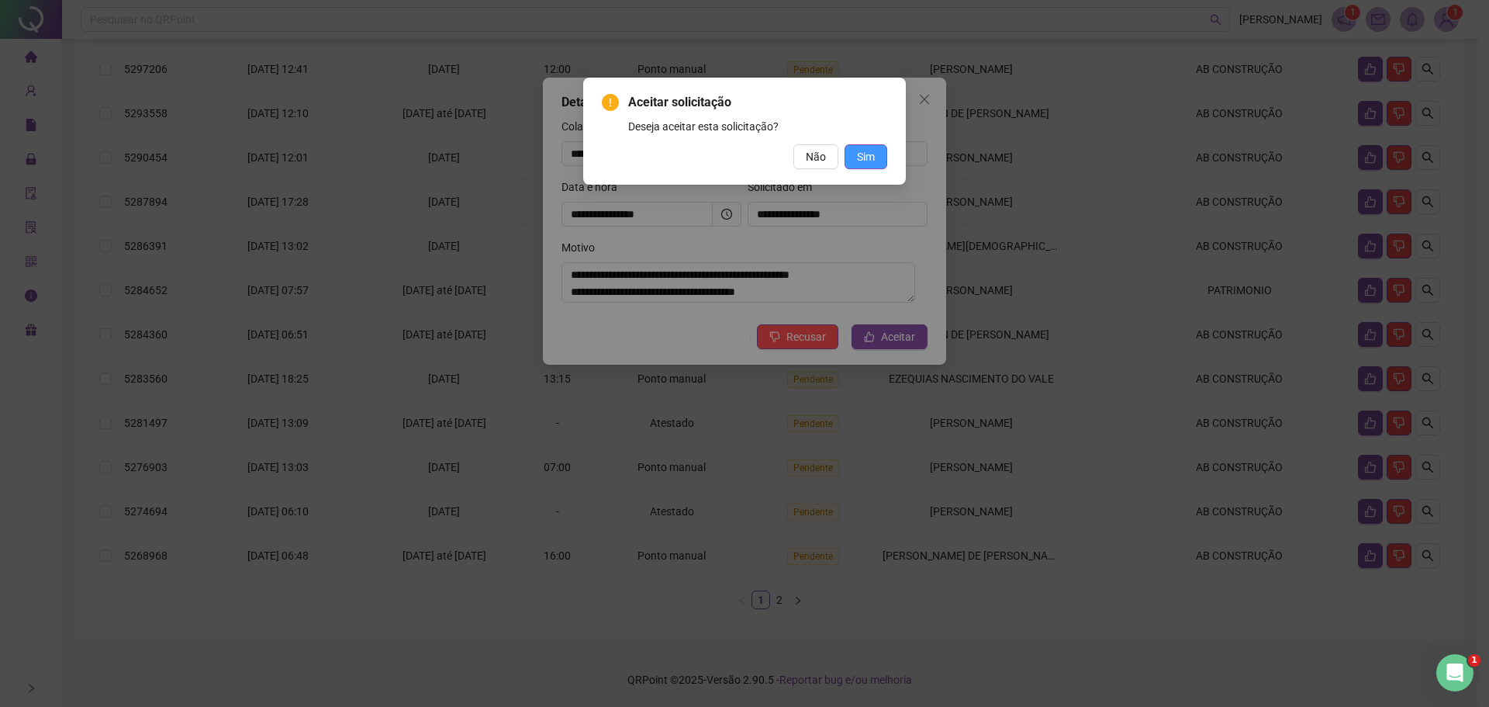
click at [861, 161] on span "Sim" at bounding box center [866, 156] width 18 height 17
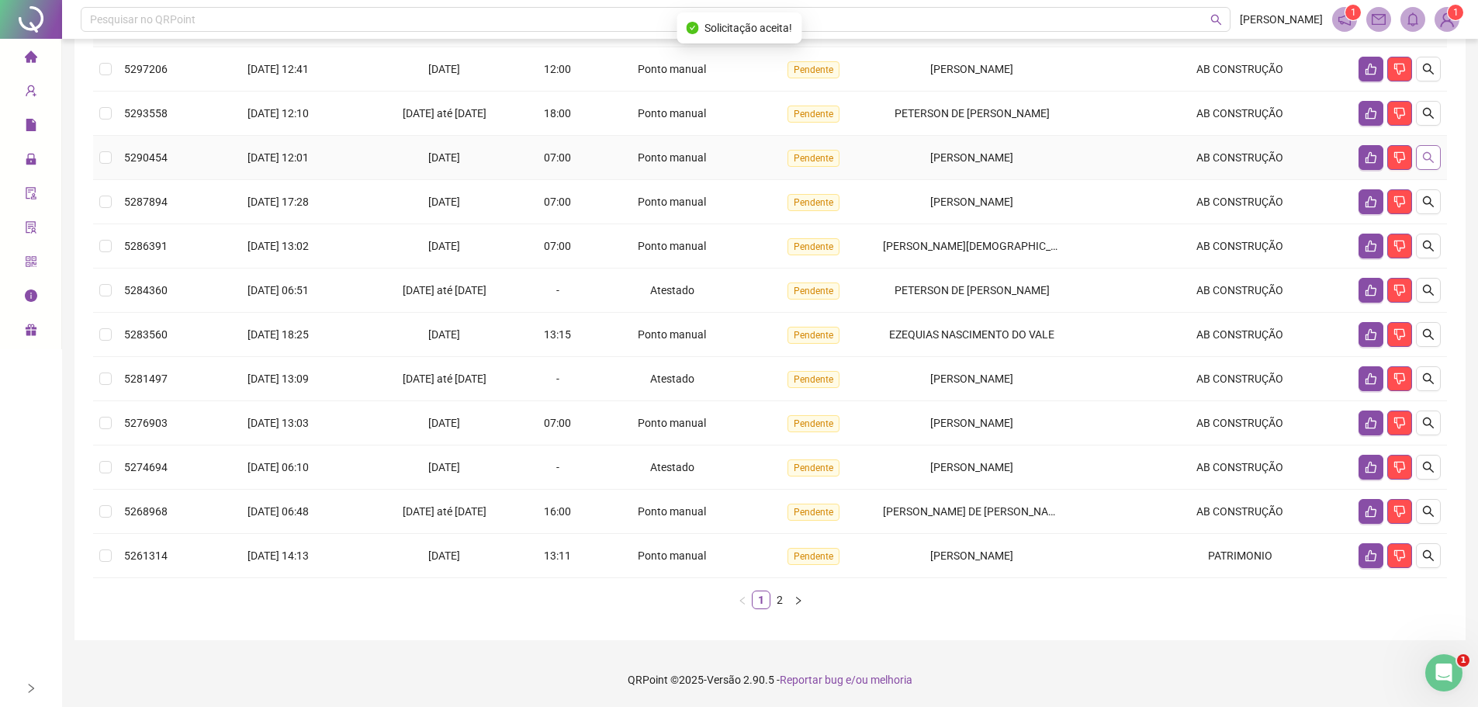
click at [1428, 156] on icon "search" at bounding box center [1428, 157] width 12 height 12
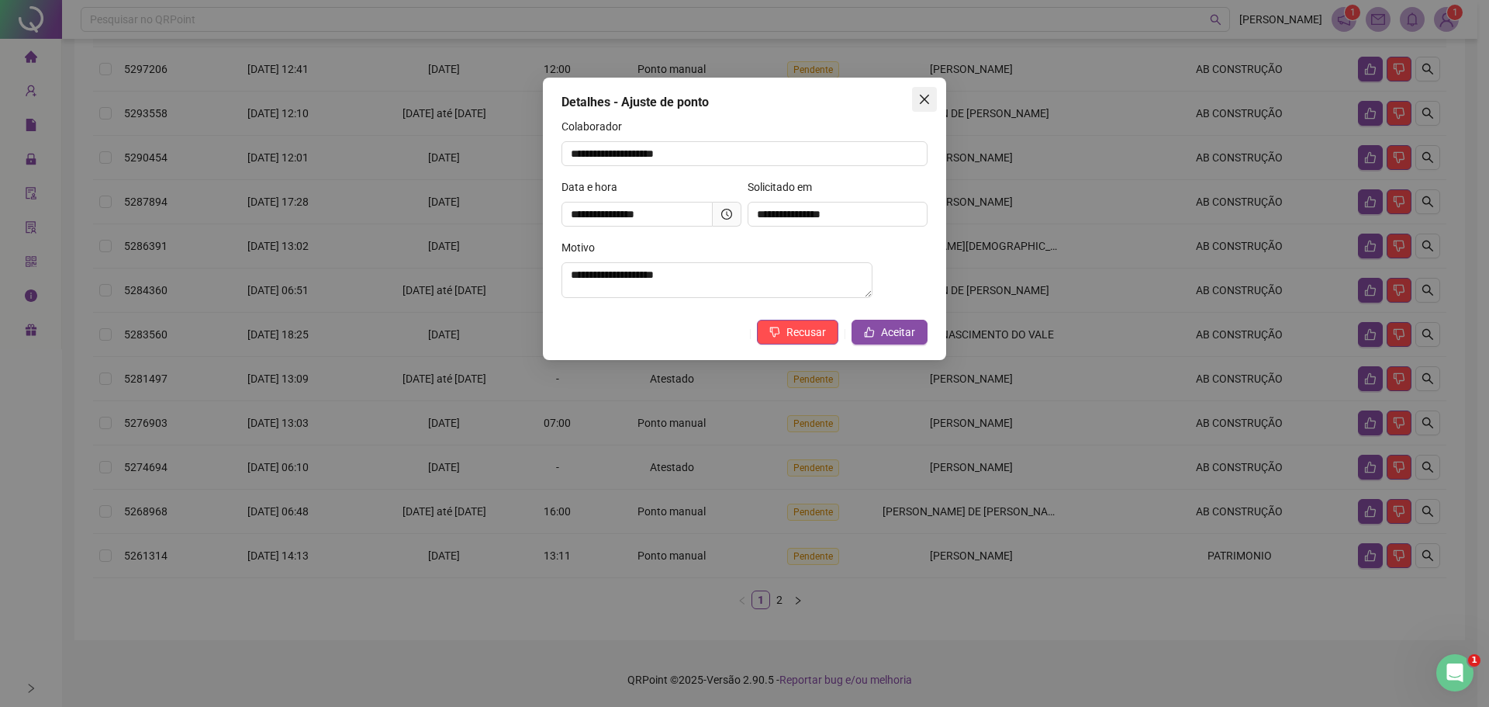
click at [922, 95] on icon "close" at bounding box center [924, 99] width 9 height 9
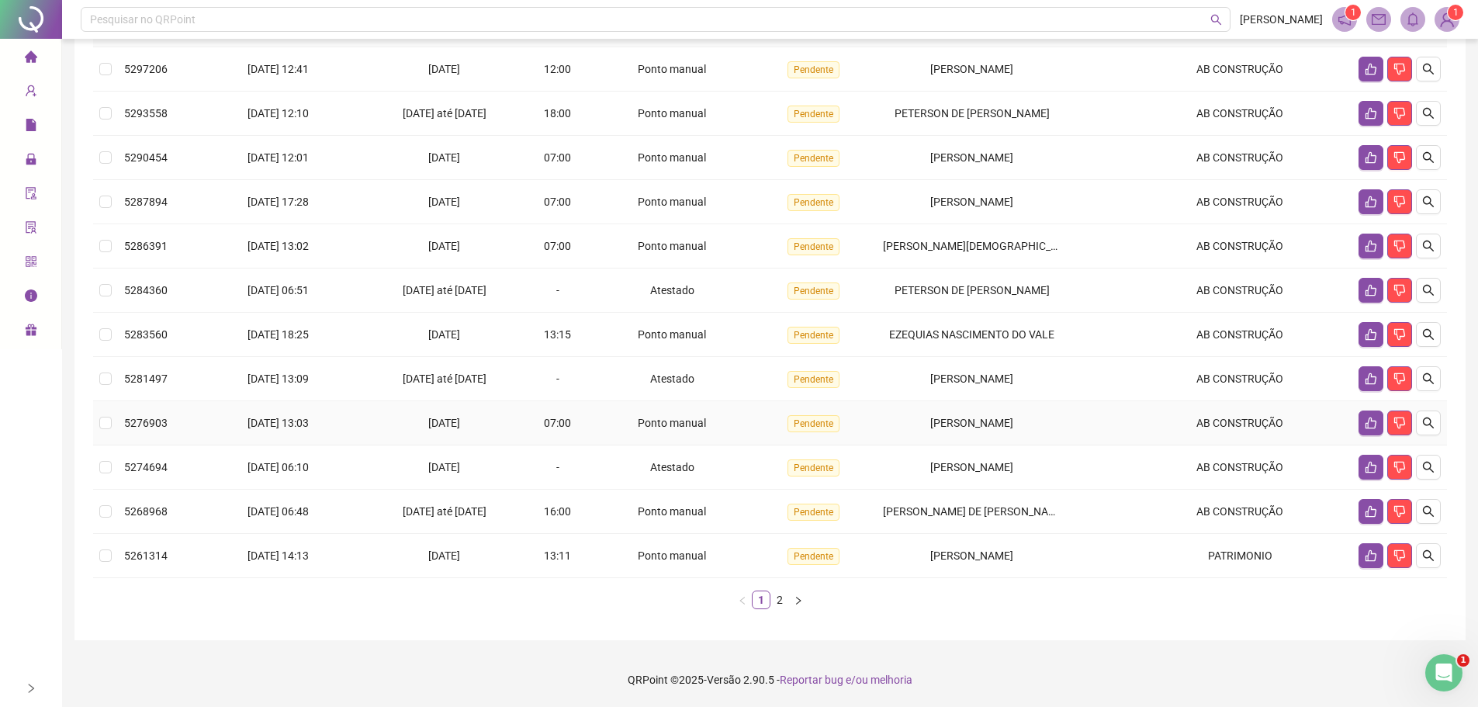
drag, startPoint x: 1098, startPoint y: 403, endPoint x: 1022, endPoint y: 455, distance: 93.2
drag, startPoint x: 1022, startPoint y: 455, endPoint x: 932, endPoint y: 610, distance: 179.3
click at [922, 614] on div "Protocolo Solicitado em Período Hora Tipo Status Colaborador Local de trabalho …" at bounding box center [770, 316] width 1354 height 610
click at [1432, 547] on button "button" at bounding box center [1428, 555] width 25 height 25
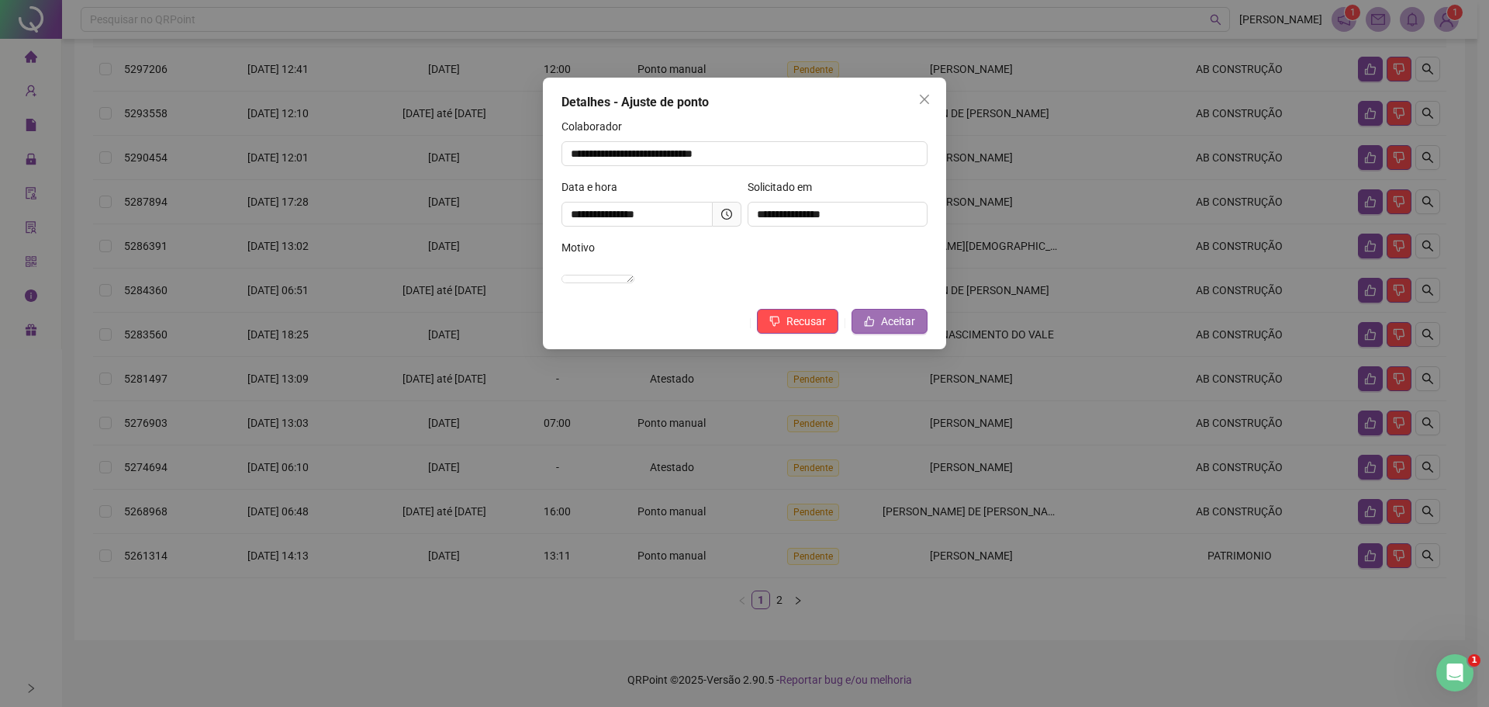
click at [887, 330] on span "Aceitar" at bounding box center [898, 321] width 34 height 17
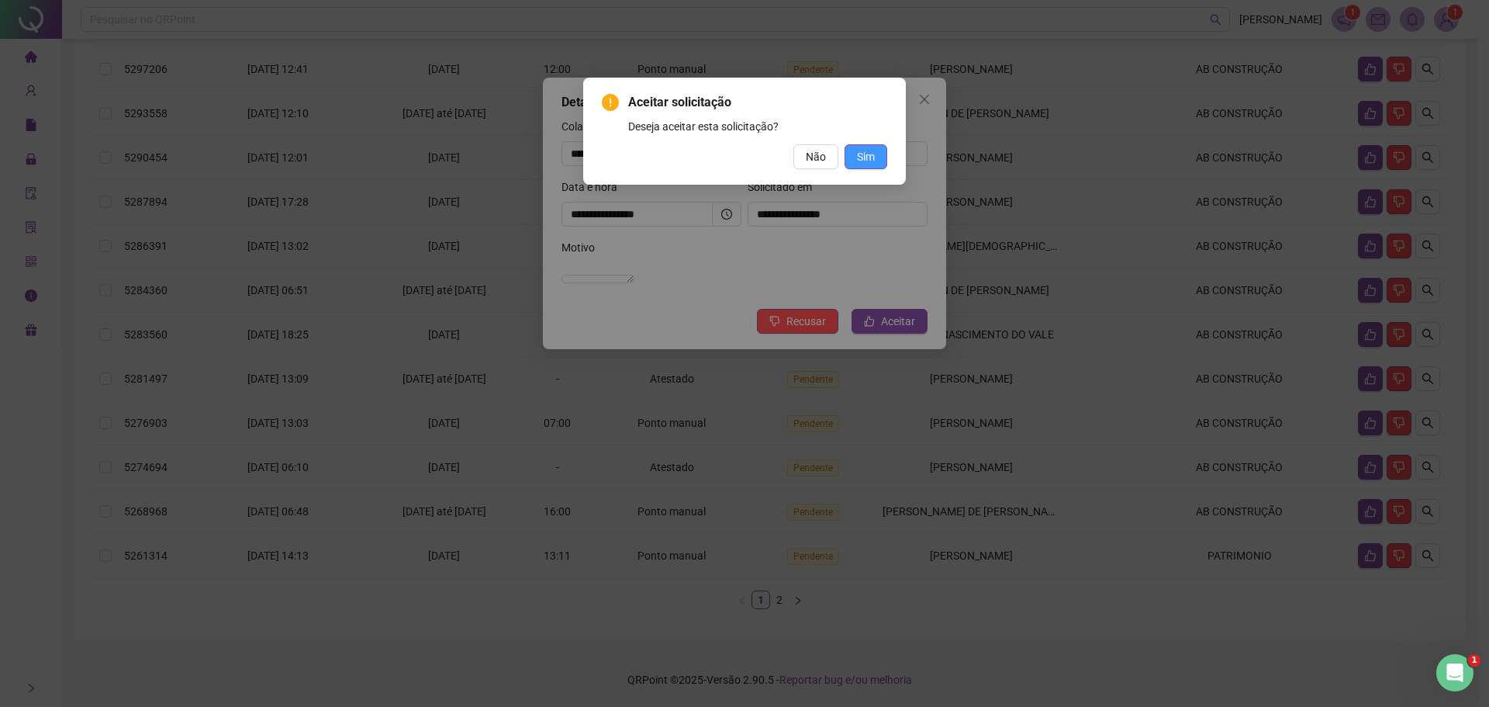
click at [853, 155] on button "Sim" at bounding box center [866, 156] width 43 height 25
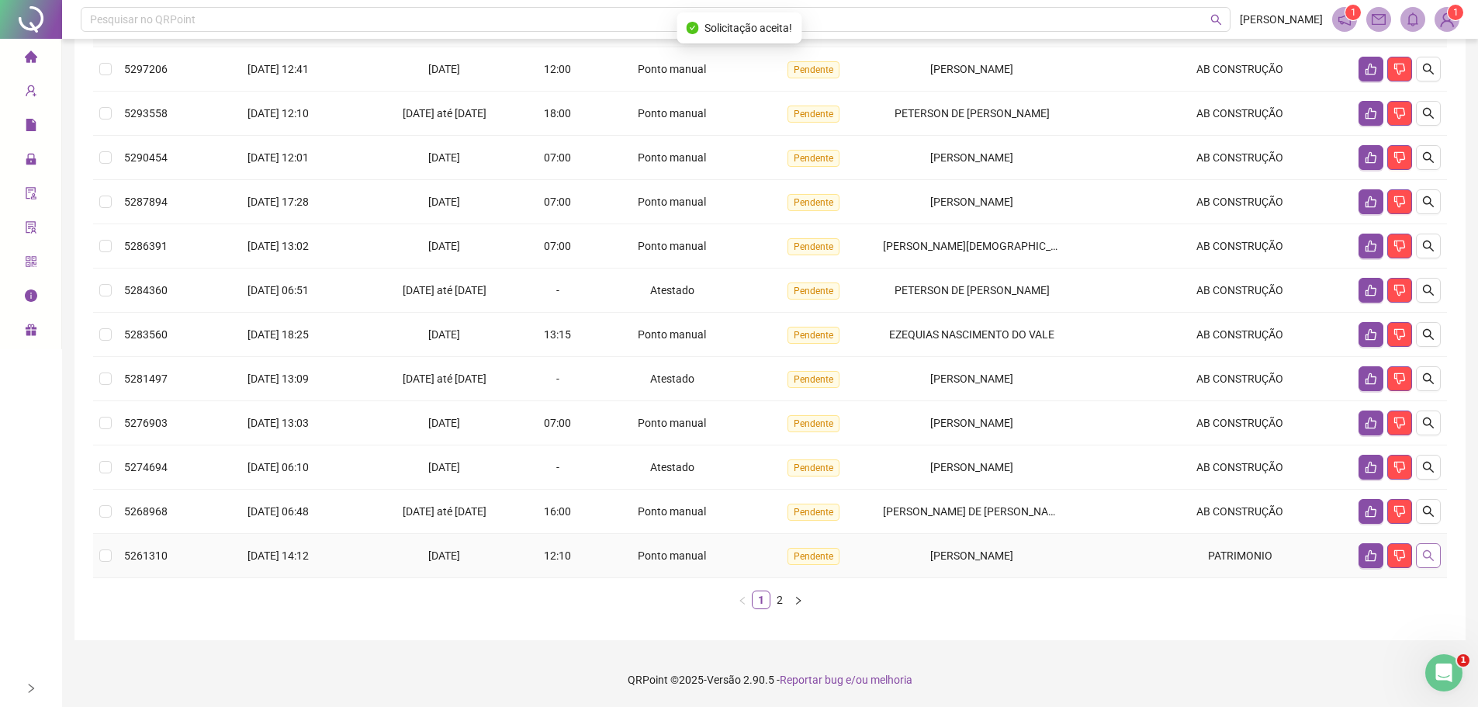
click at [1430, 554] on icon "search" at bounding box center [1428, 555] width 11 height 11
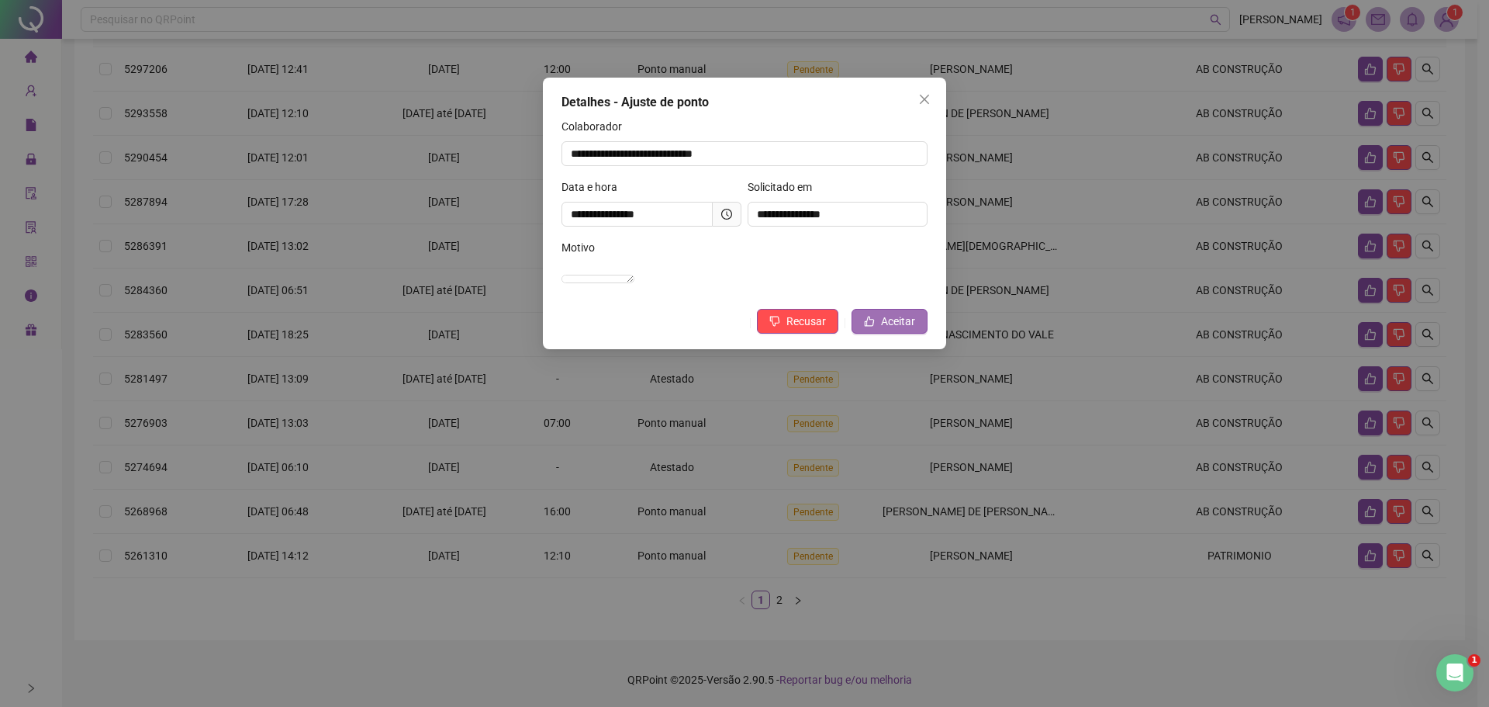
click at [884, 330] on span "Aceitar" at bounding box center [898, 321] width 34 height 17
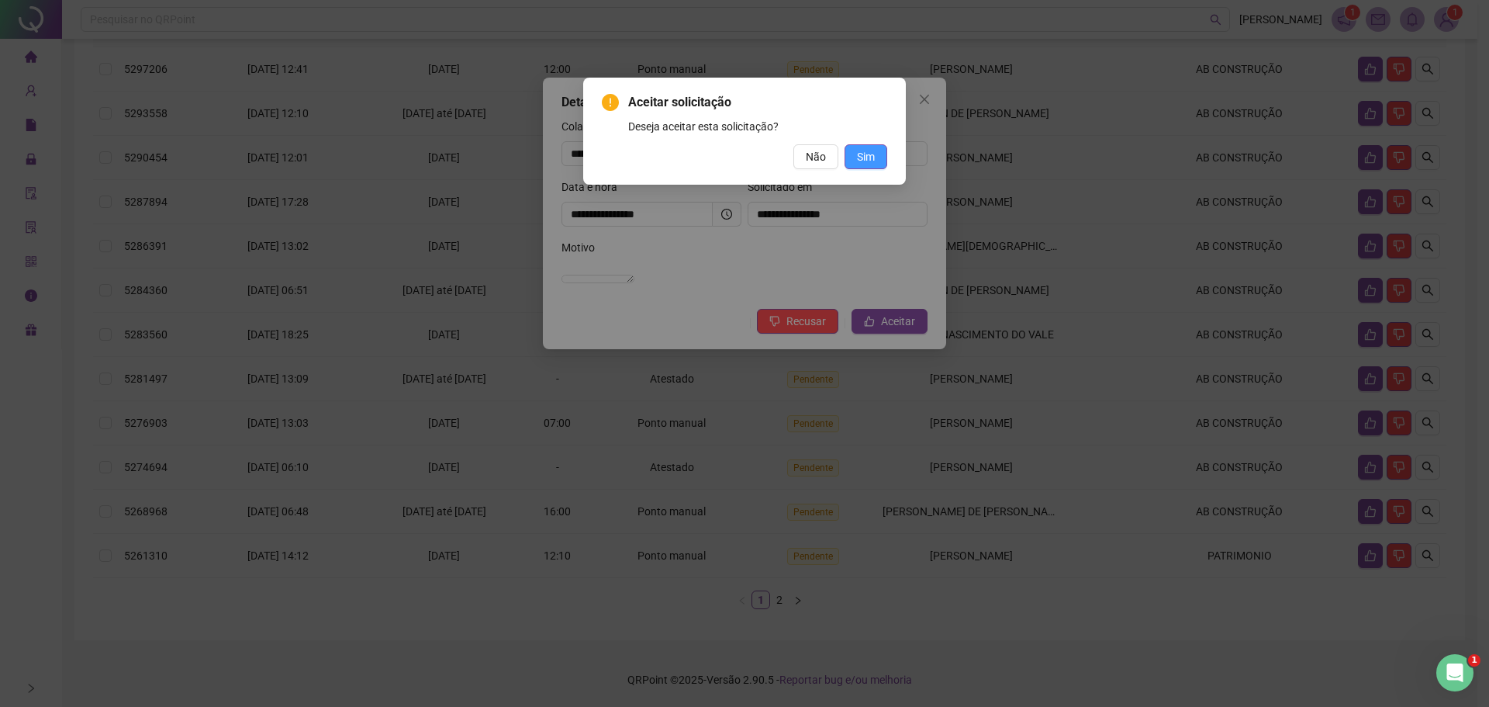
click at [853, 167] on button "Sim" at bounding box center [866, 156] width 43 height 25
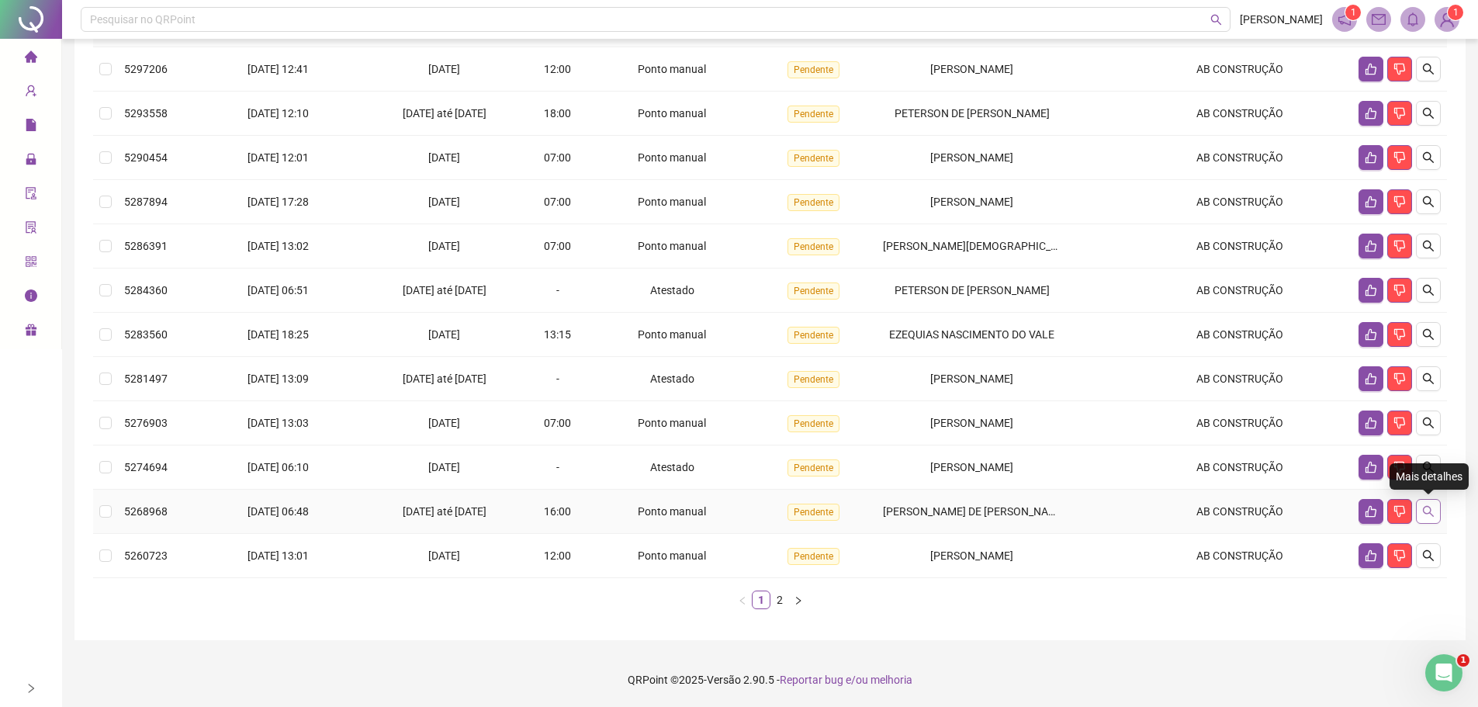
click at [1425, 510] on icon "search" at bounding box center [1428, 511] width 12 height 12
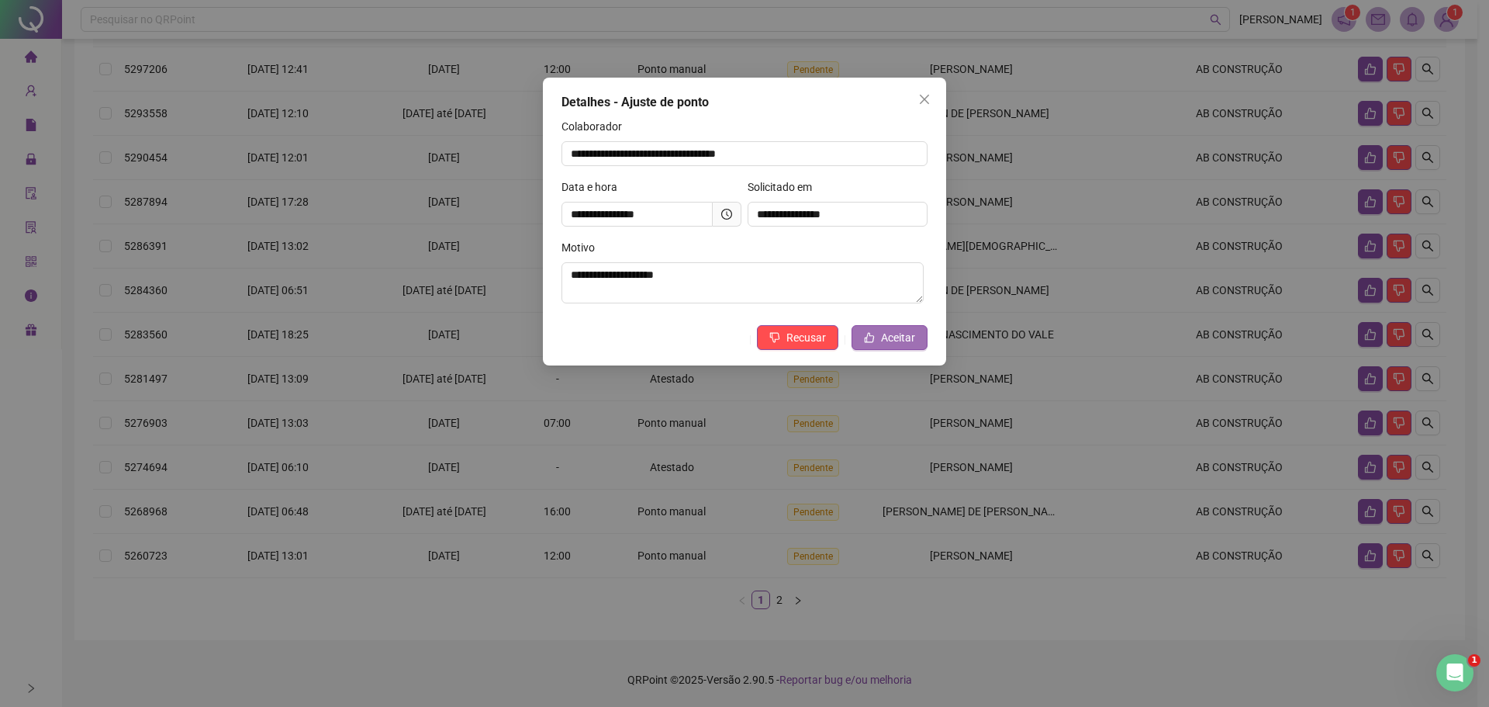
click at [895, 341] on span "Aceitar" at bounding box center [898, 337] width 34 height 17
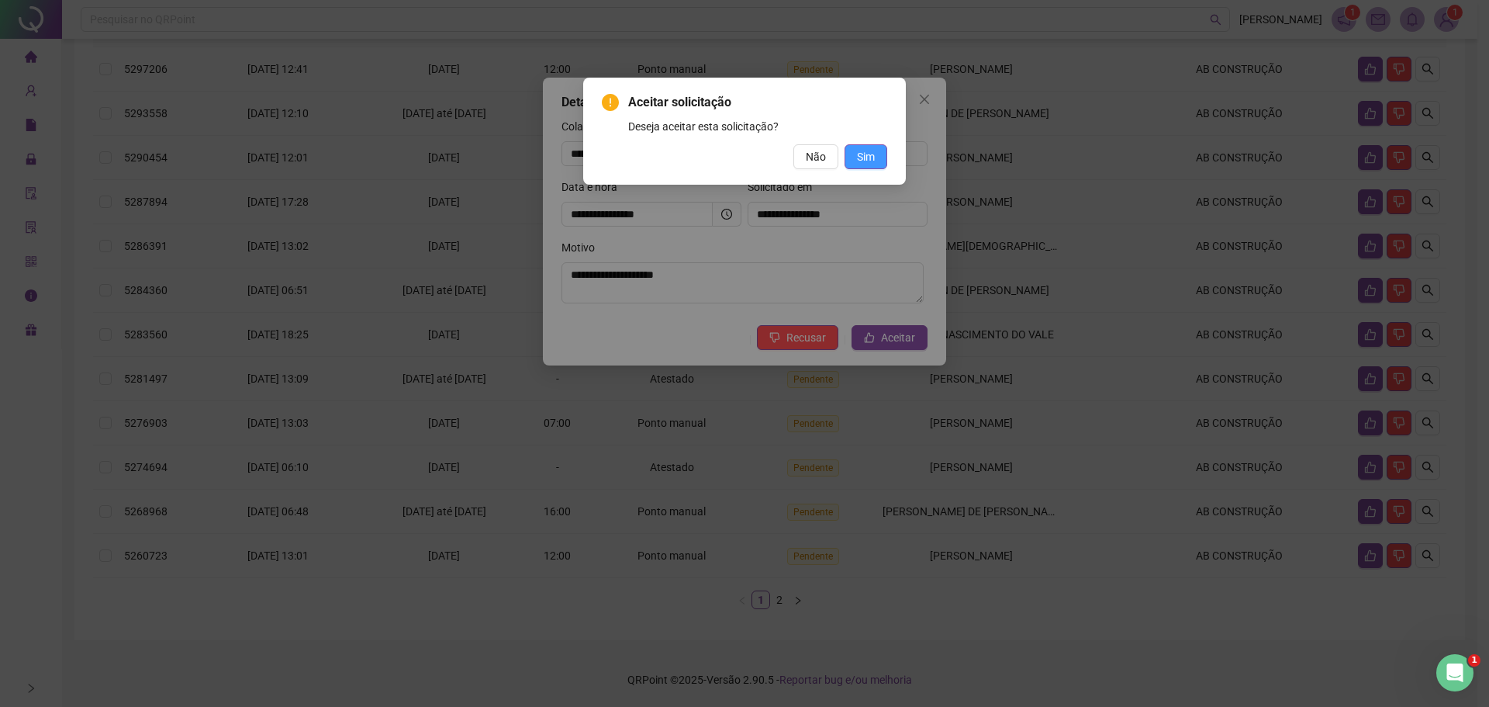
click at [859, 157] on span "Sim" at bounding box center [866, 156] width 18 height 17
click at [865, 145] on button "Sim" at bounding box center [866, 156] width 43 height 25
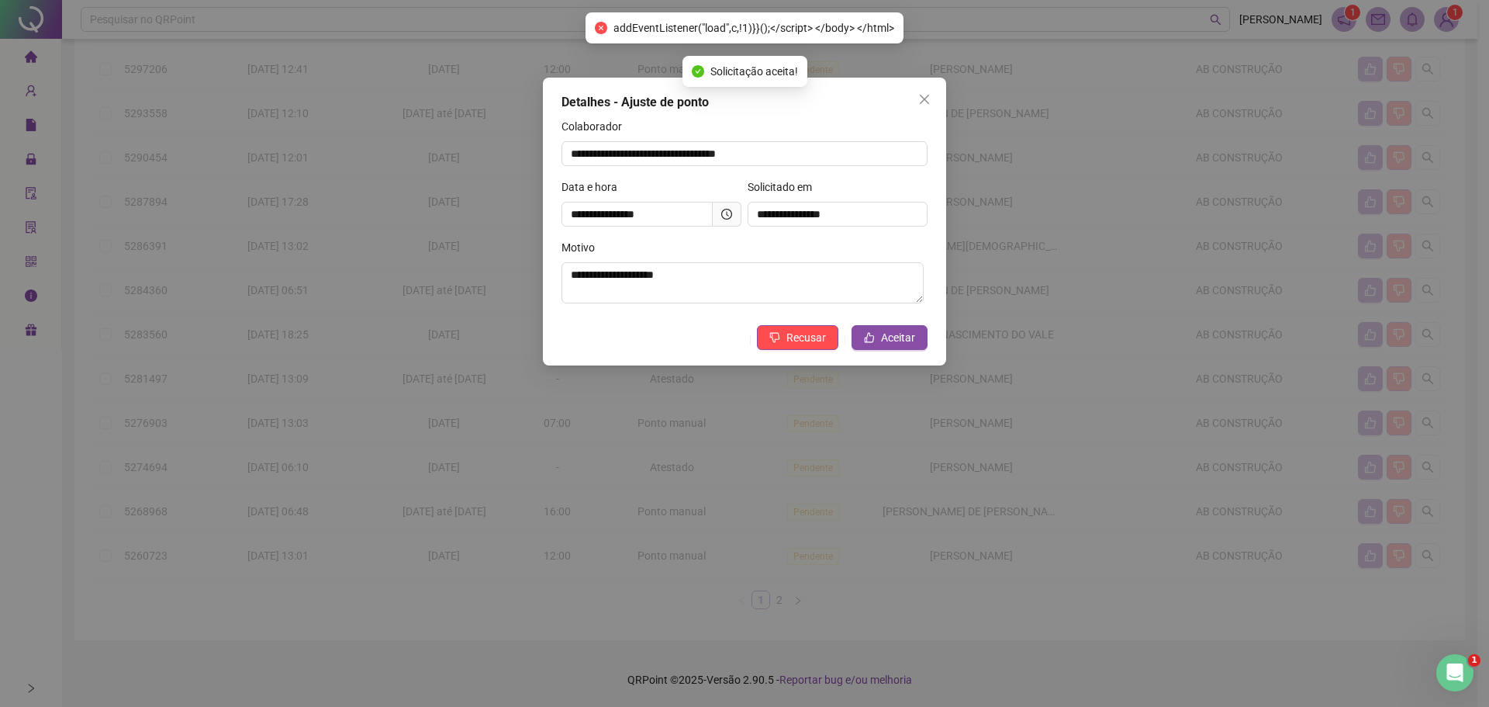
click at [855, 157] on div "Aceitar solicitação Deseja aceitar esta solicitação? Não Sim" at bounding box center [744, 353] width 1489 height 707
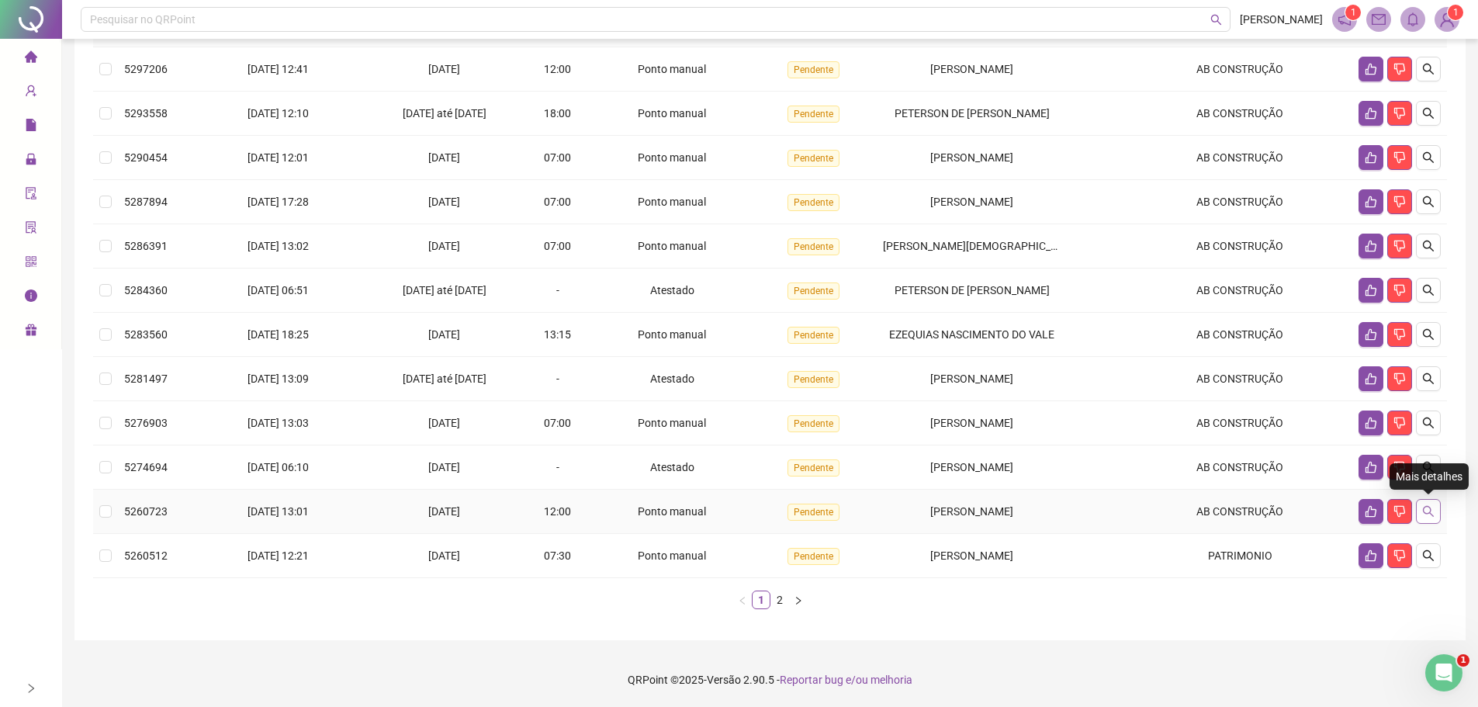
click at [1422, 514] on icon "search" at bounding box center [1428, 511] width 12 height 12
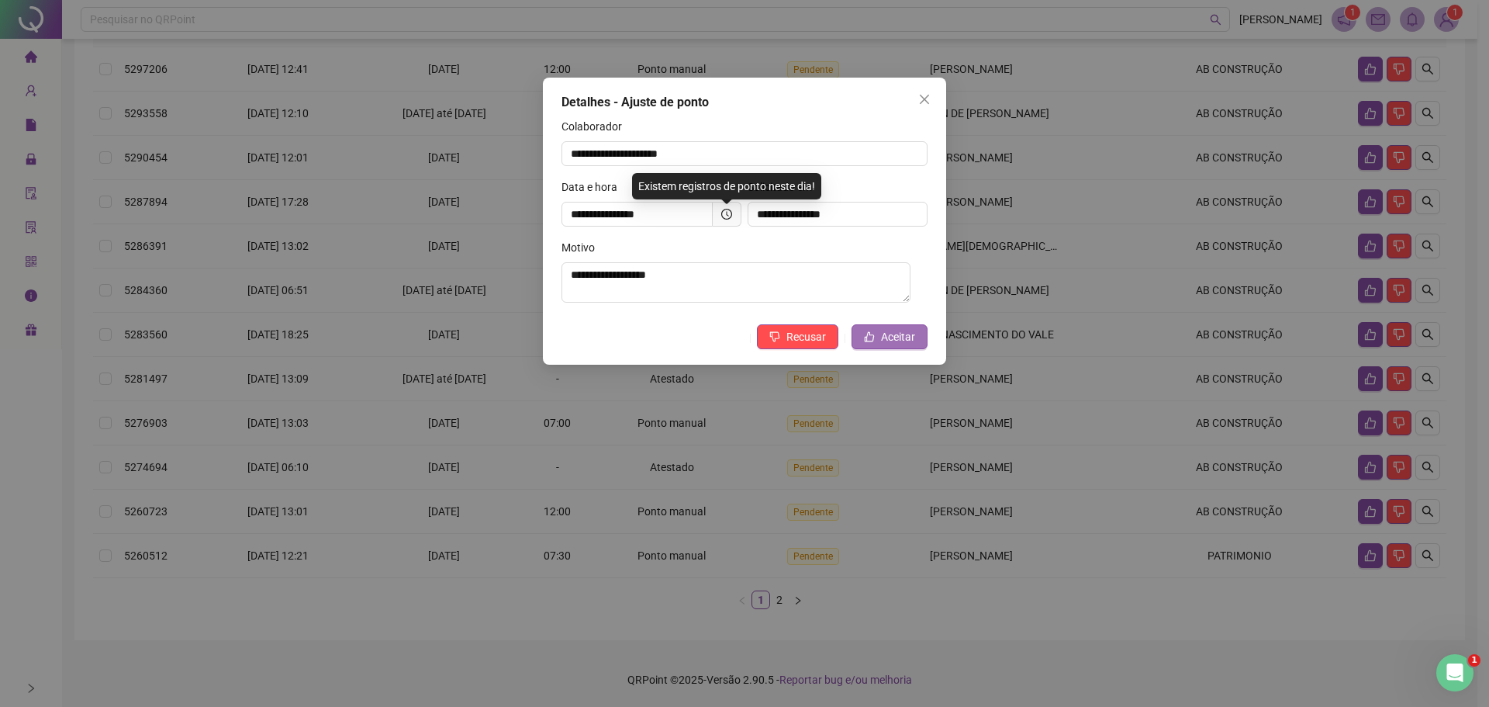
click at [889, 342] on span "Aceitar" at bounding box center [898, 336] width 34 height 17
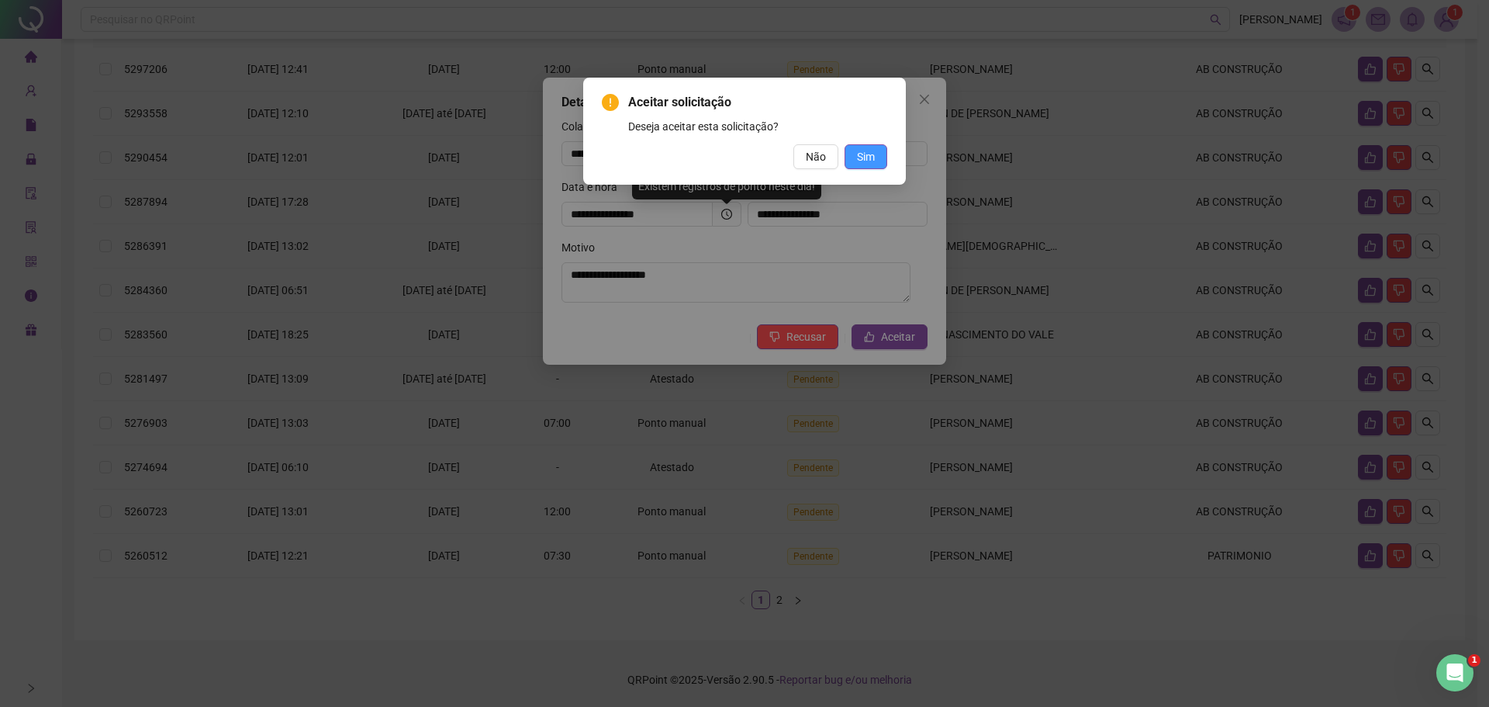
click at [861, 153] on span "Sim" at bounding box center [866, 156] width 18 height 17
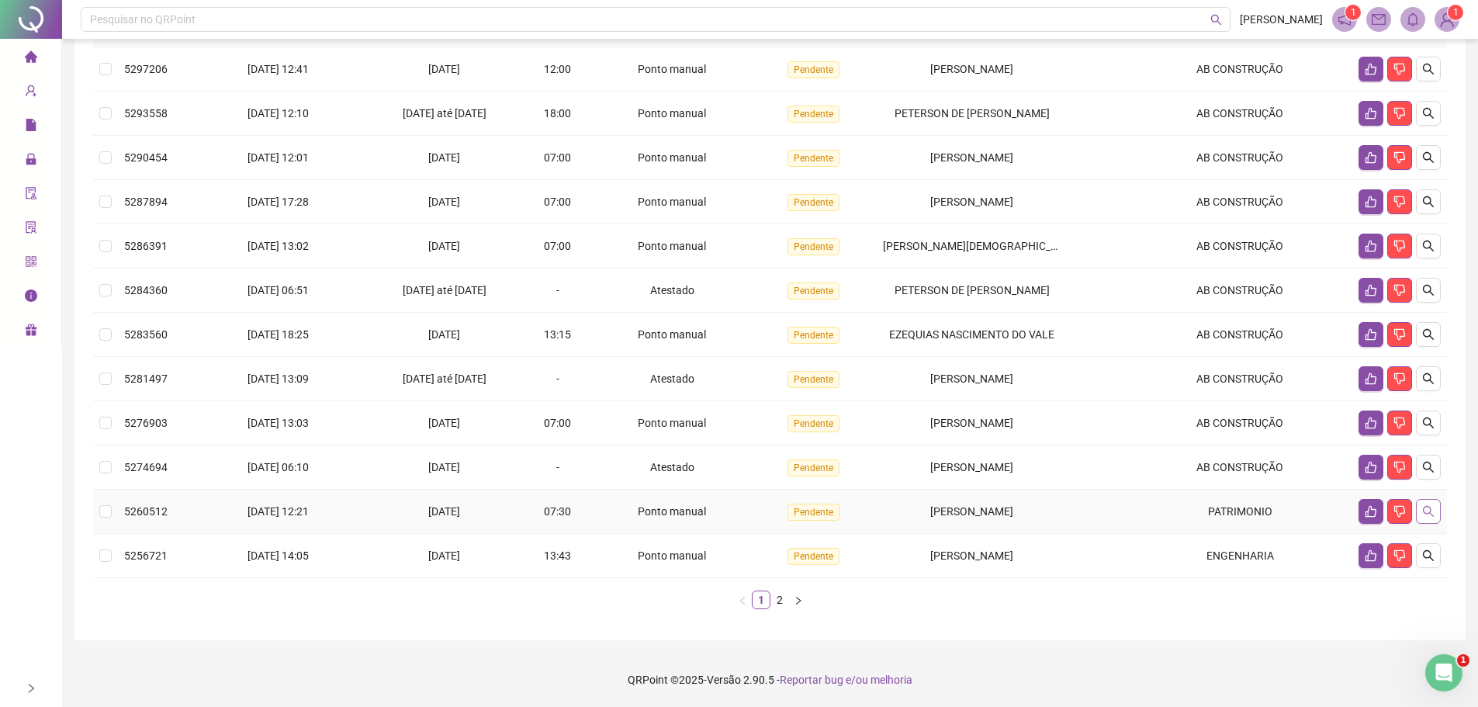
click at [1431, 514] on icon "search" at bounding box center [1428, 511] width 12 height 12
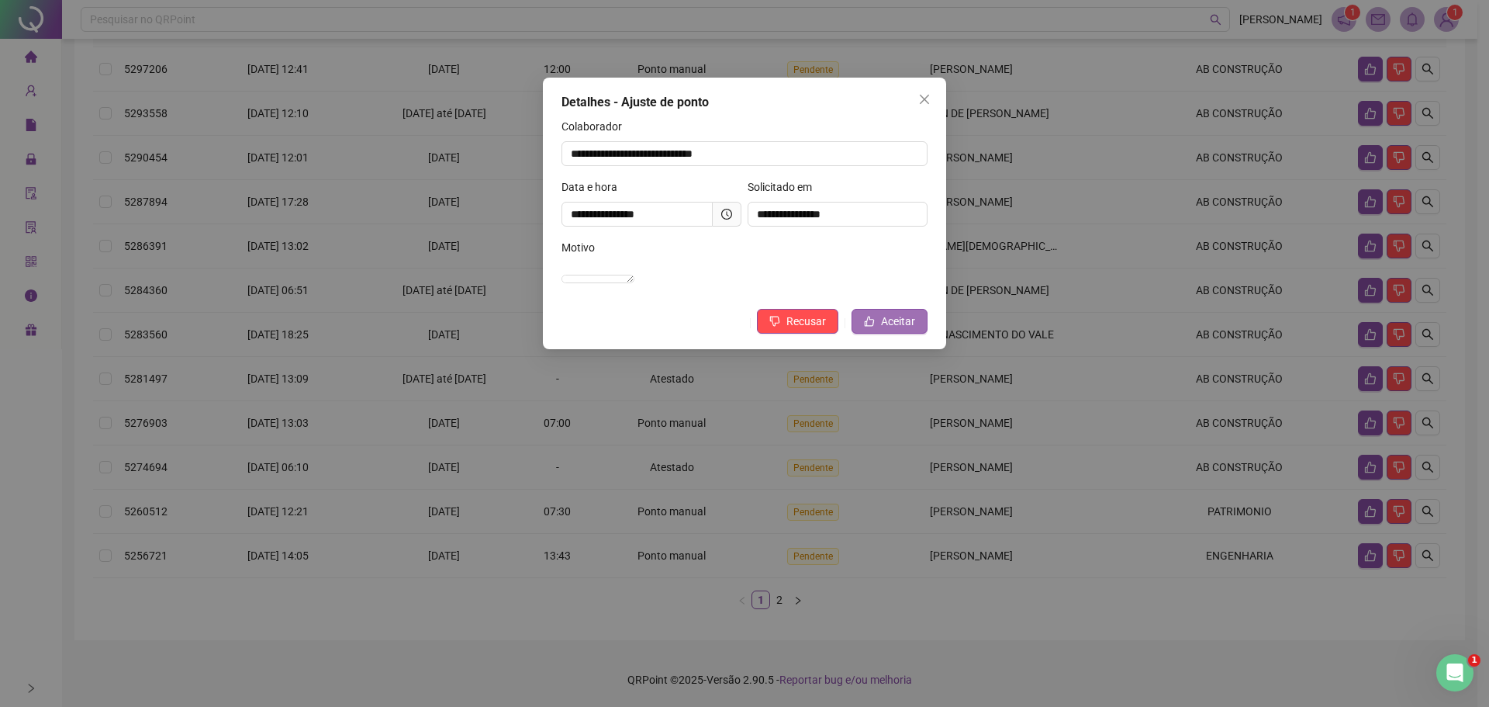
click at [895, 330] on span "Aceitar" at bounding box center [898, 321] width 34 height 17
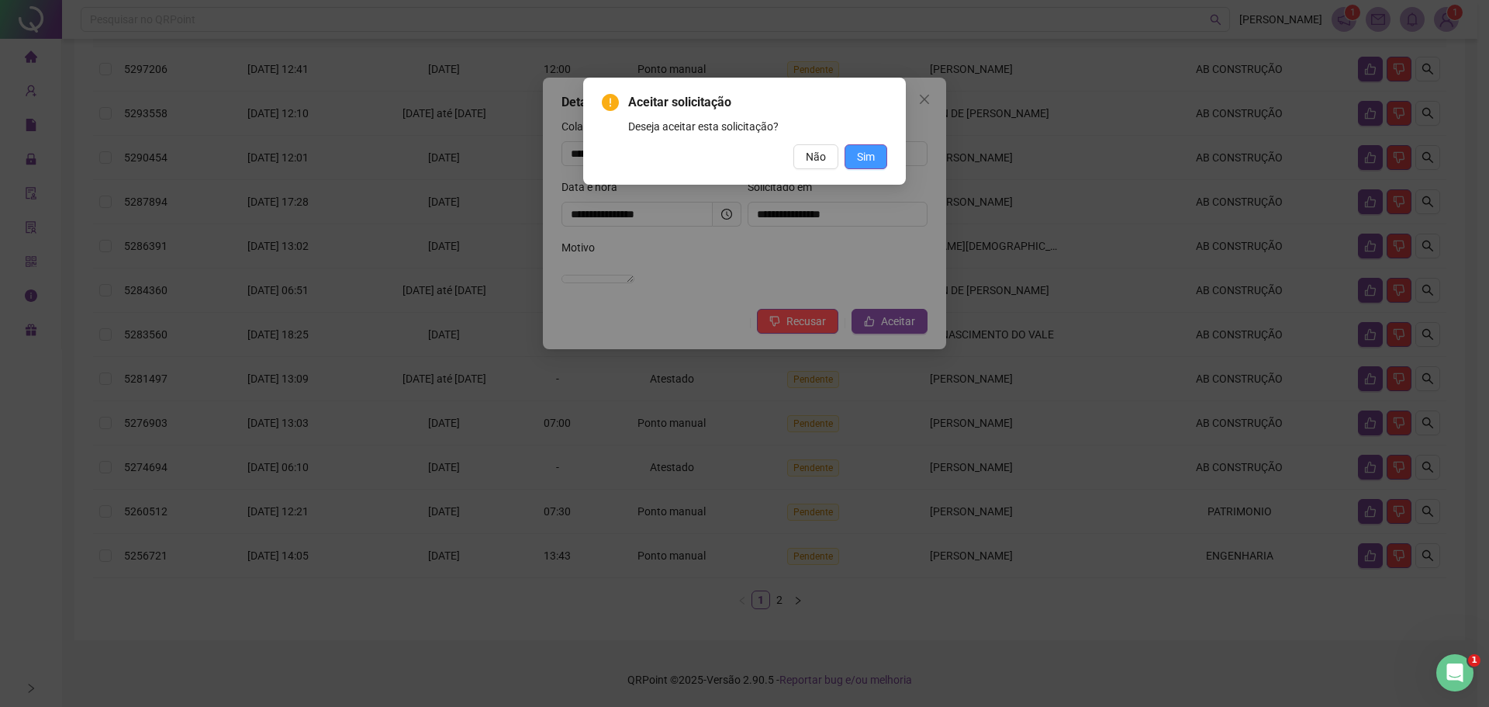
click at [862, 155] on span "Sim" at bounding box center [866, 156] width 18 height 17
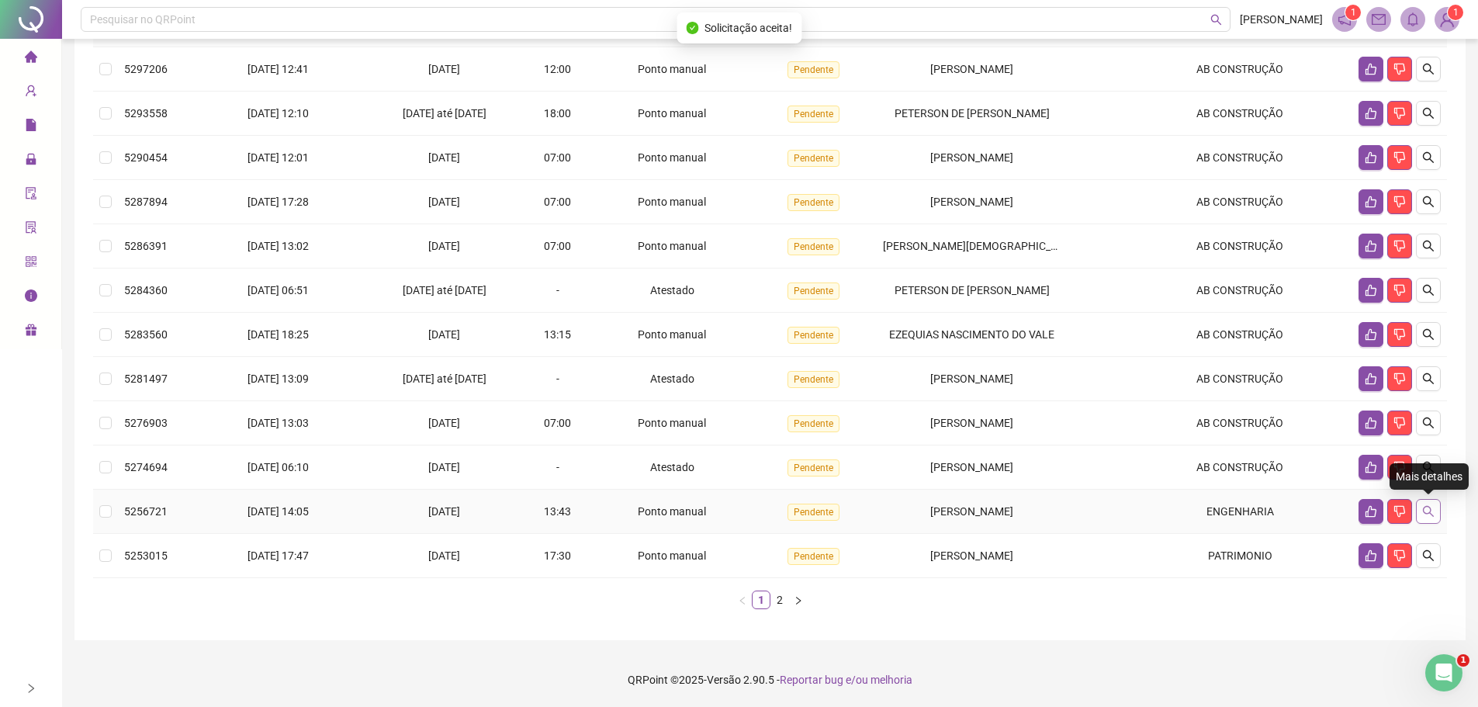
click at [1426, 517] on icon "search" at bounding box center [1428, 511] width 12 height 12
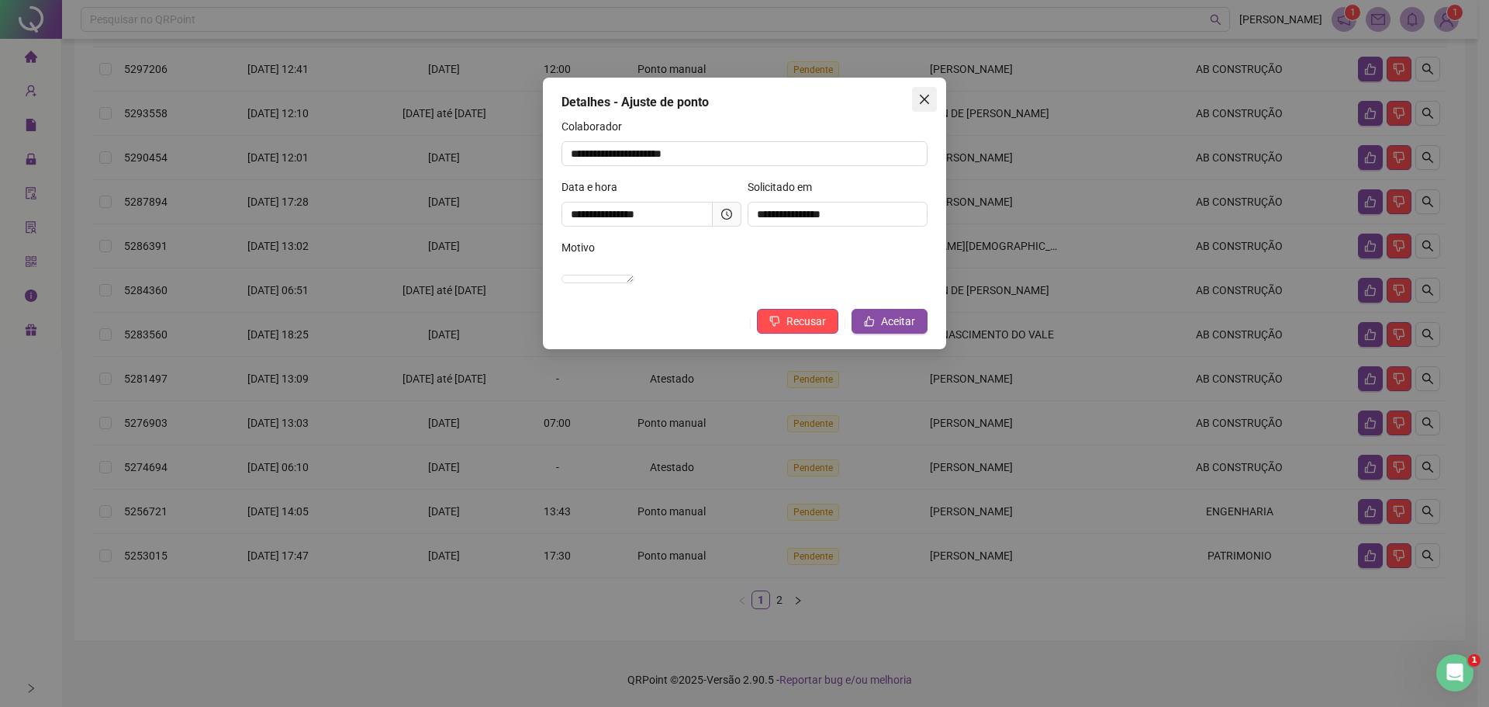
click at [925, 102] on icon "close" at bounding box center [924, 99] width 12 height 12
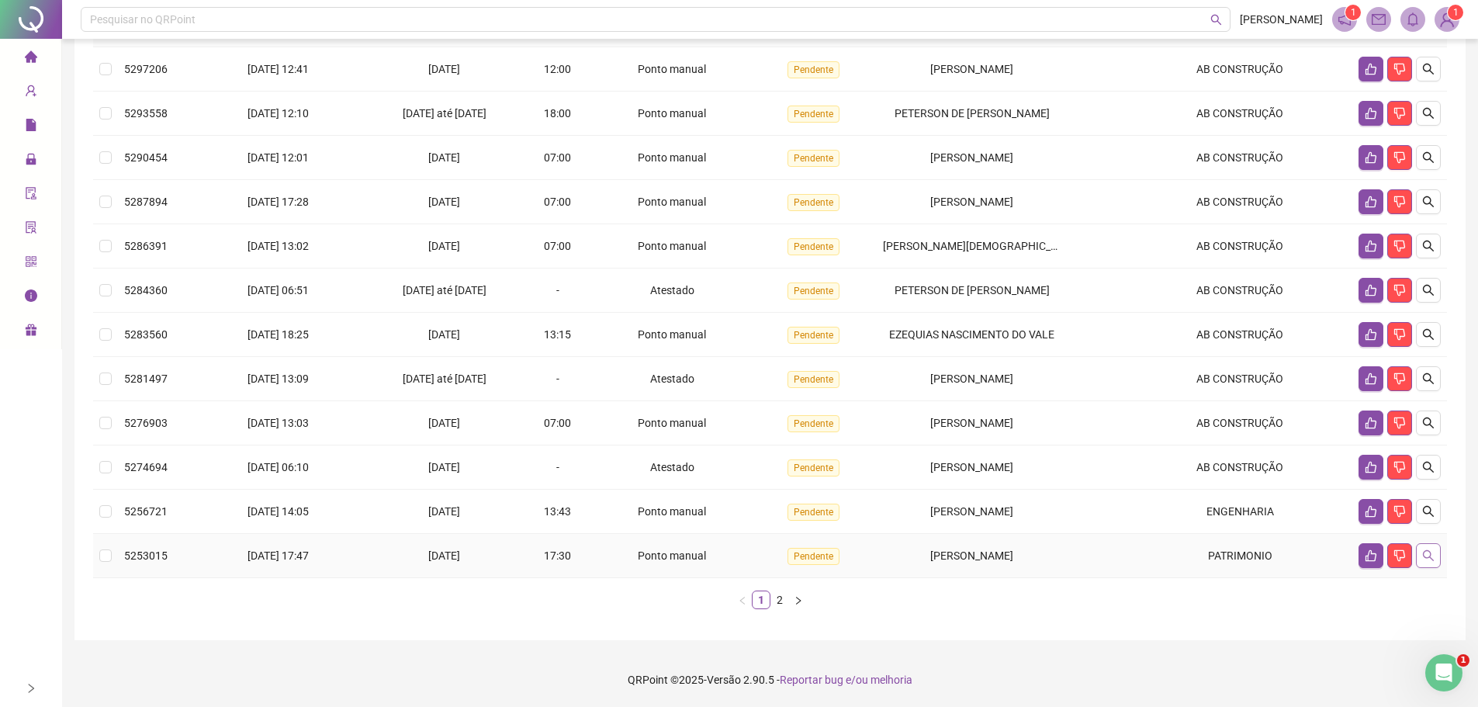
click at [1424, 557] on icon "search" at bounding box center [1428, 555] width 11 height 11
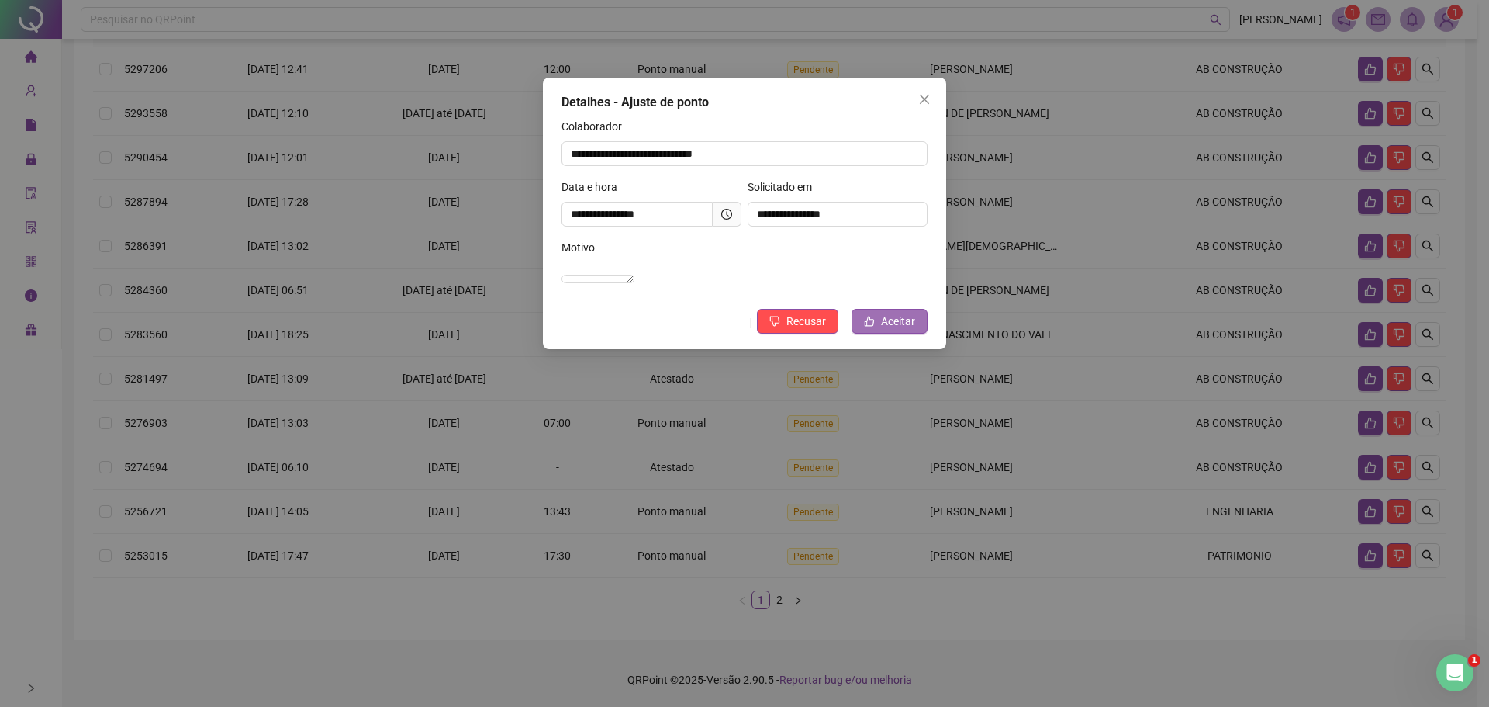
click at [860, 334] on button "Aceitar" at bounding box center [890, 321] width 76 height 25
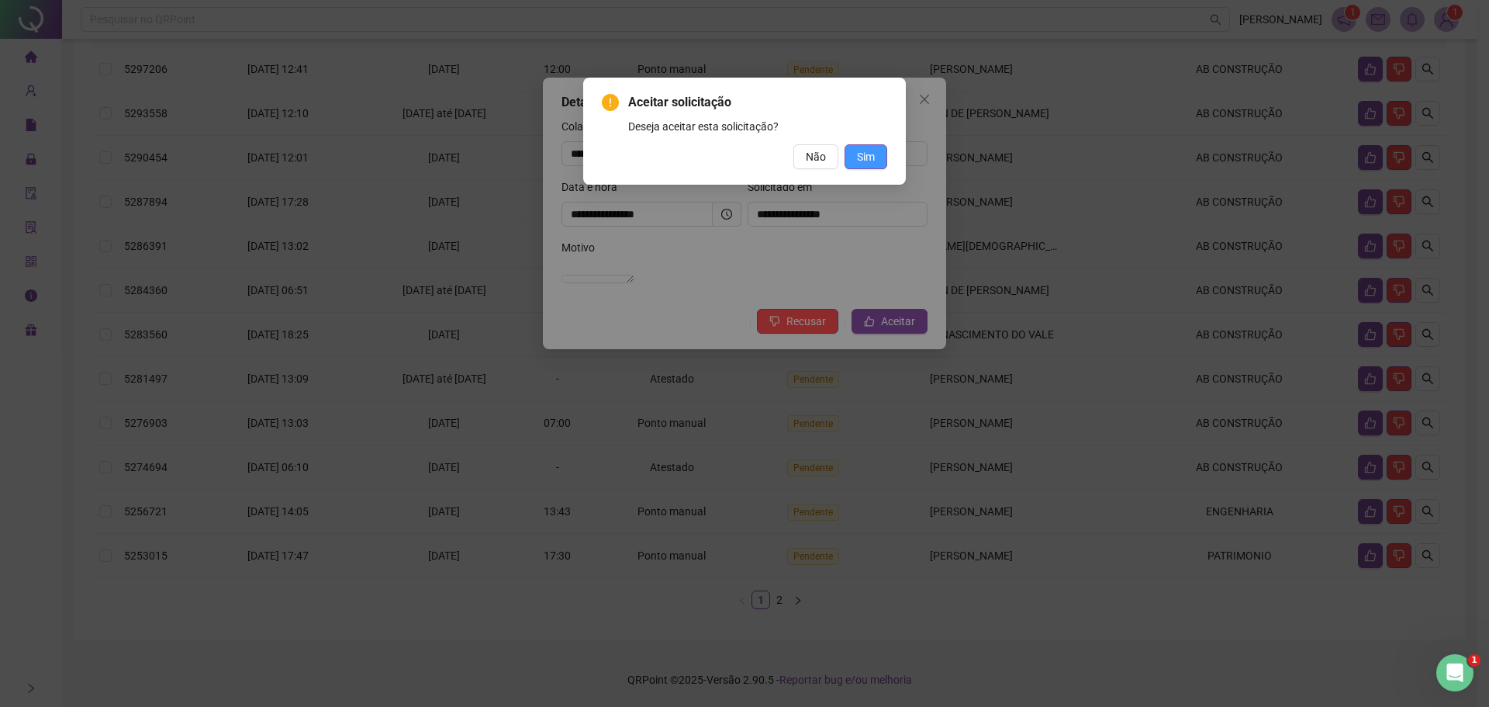
click at [866, 158] on span "Sim" at bounding box center [866, 156] width 18 height 17
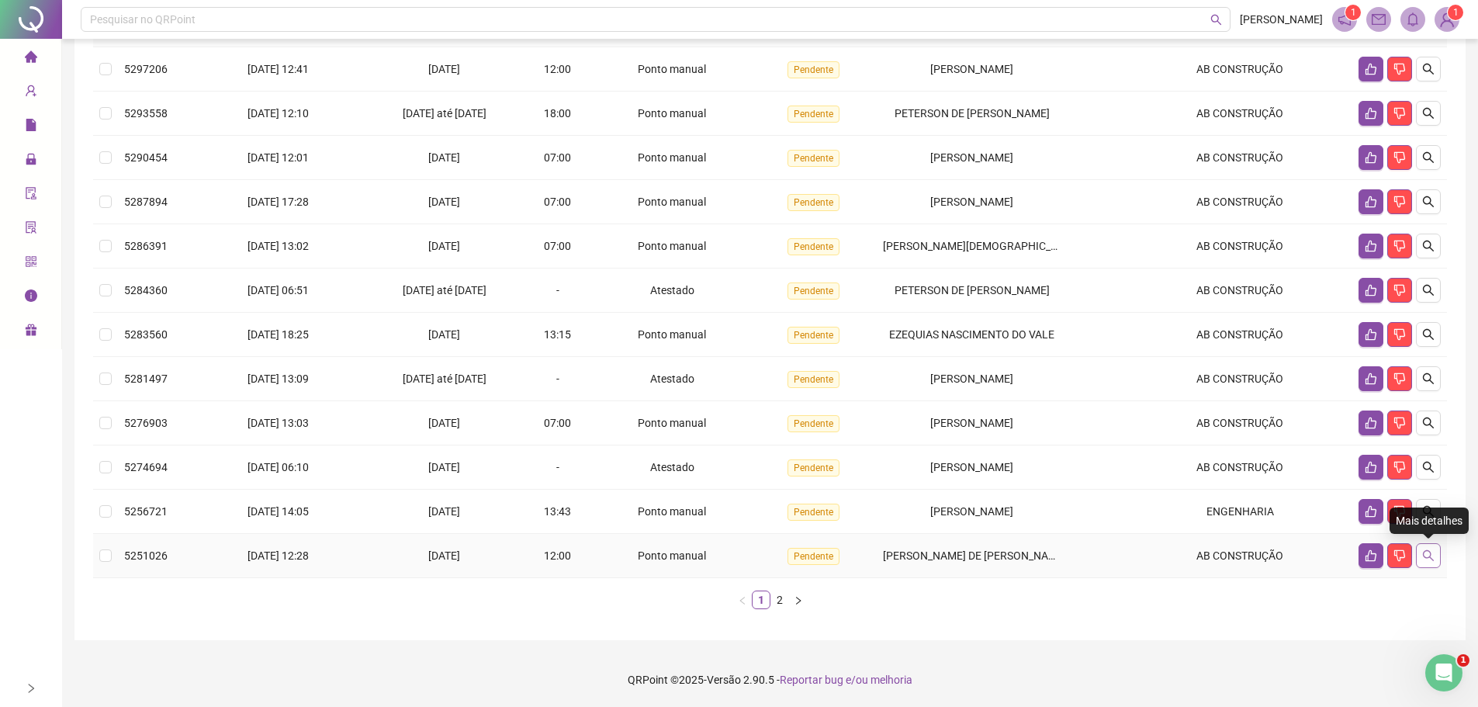
click at [1427, 554] on icon "search" at bounding box center [1428, 555] width 12 height 12
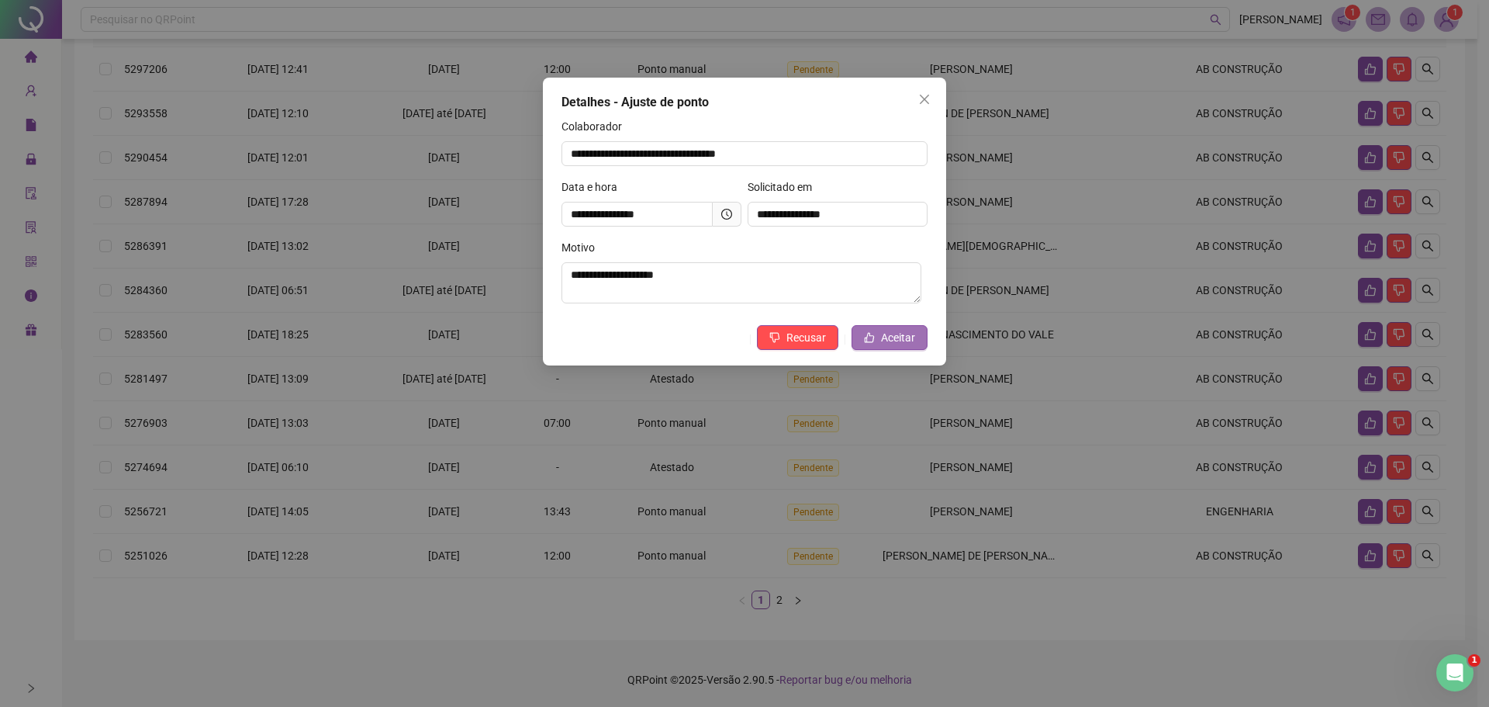
click at [891, 335] on span "Aceitar" at bounding box center [898, 337] width 34 height 17
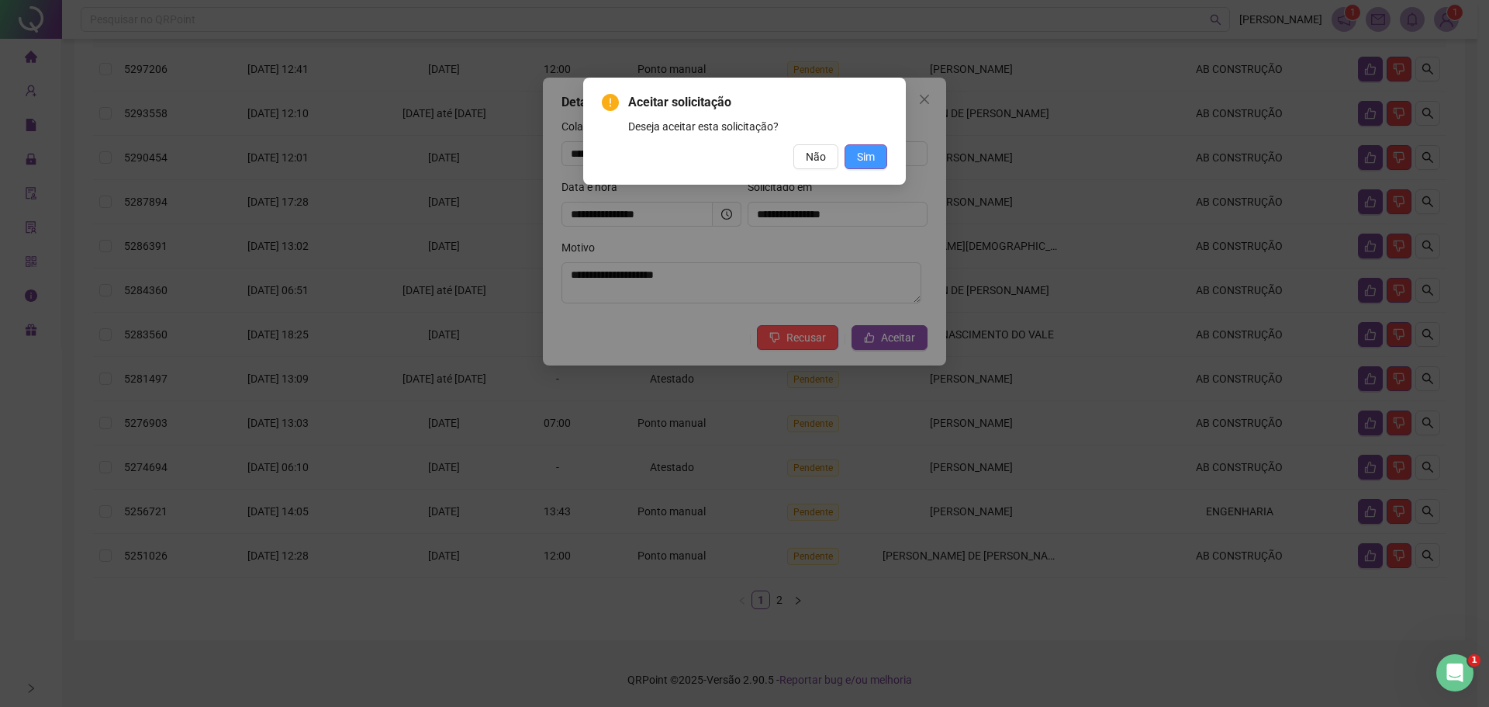
click at [872, 157] on span "Sim" at bounding box center [866, 156] width 18 height 17
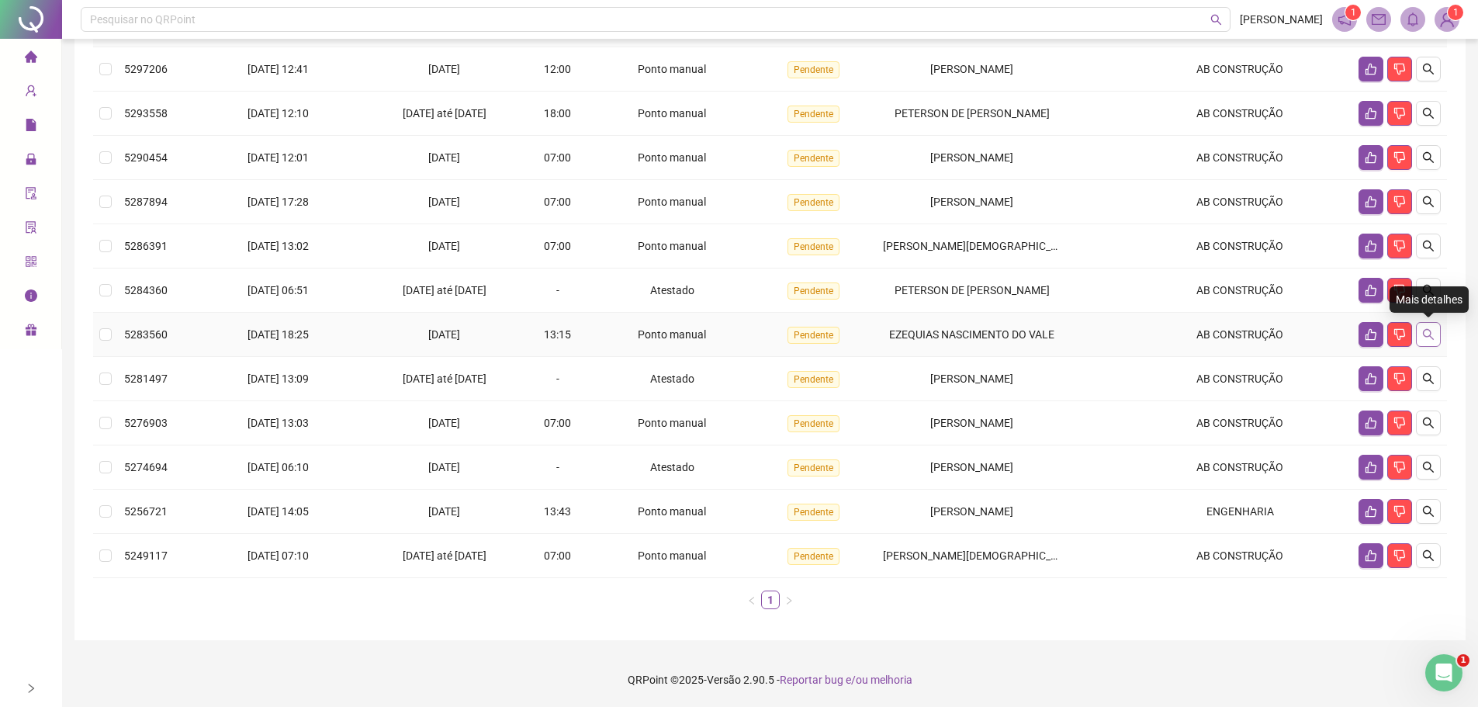
click at [1427, 334] on icon "search" at bounding box center [1428, 334] width 12 height 12
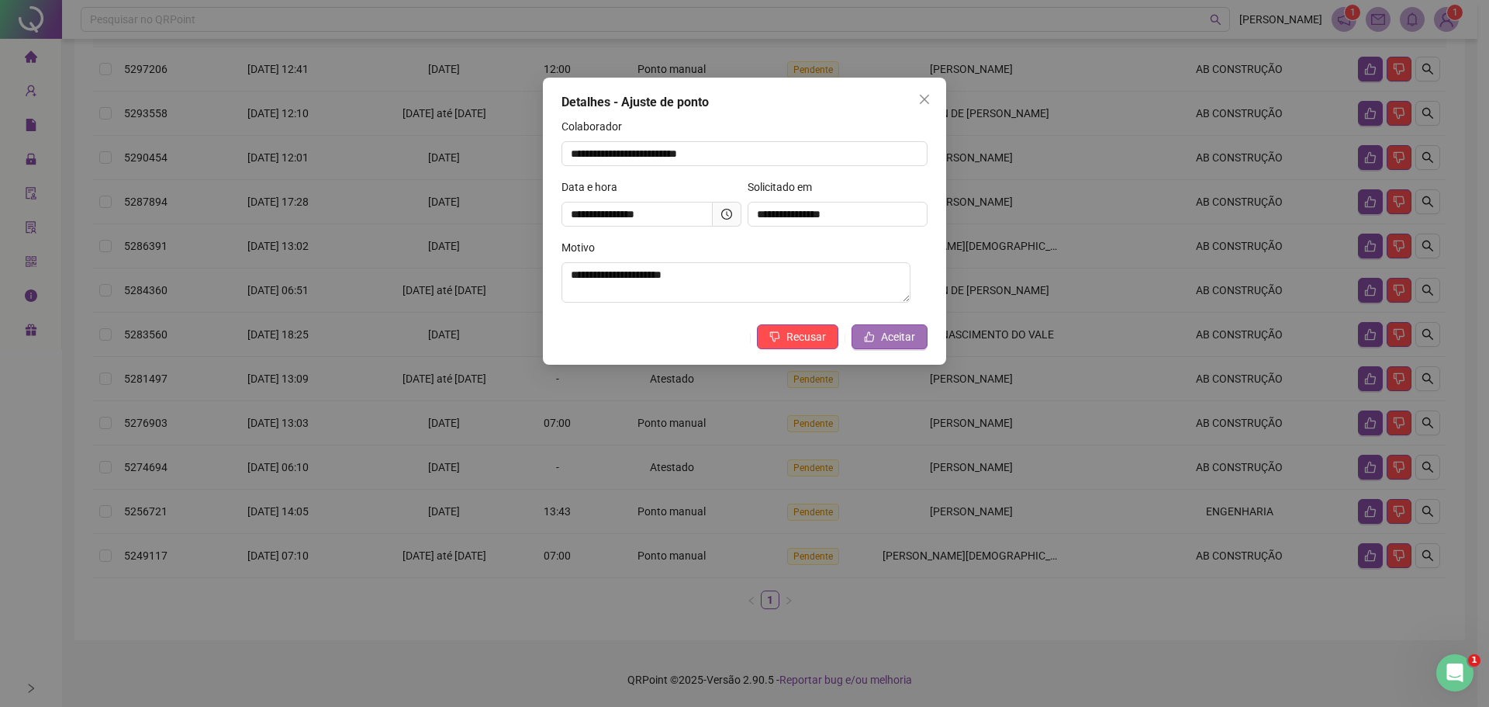
click at [882, 337] on span "Aceitar" at bounding box center [898, 336] width 34 height 17
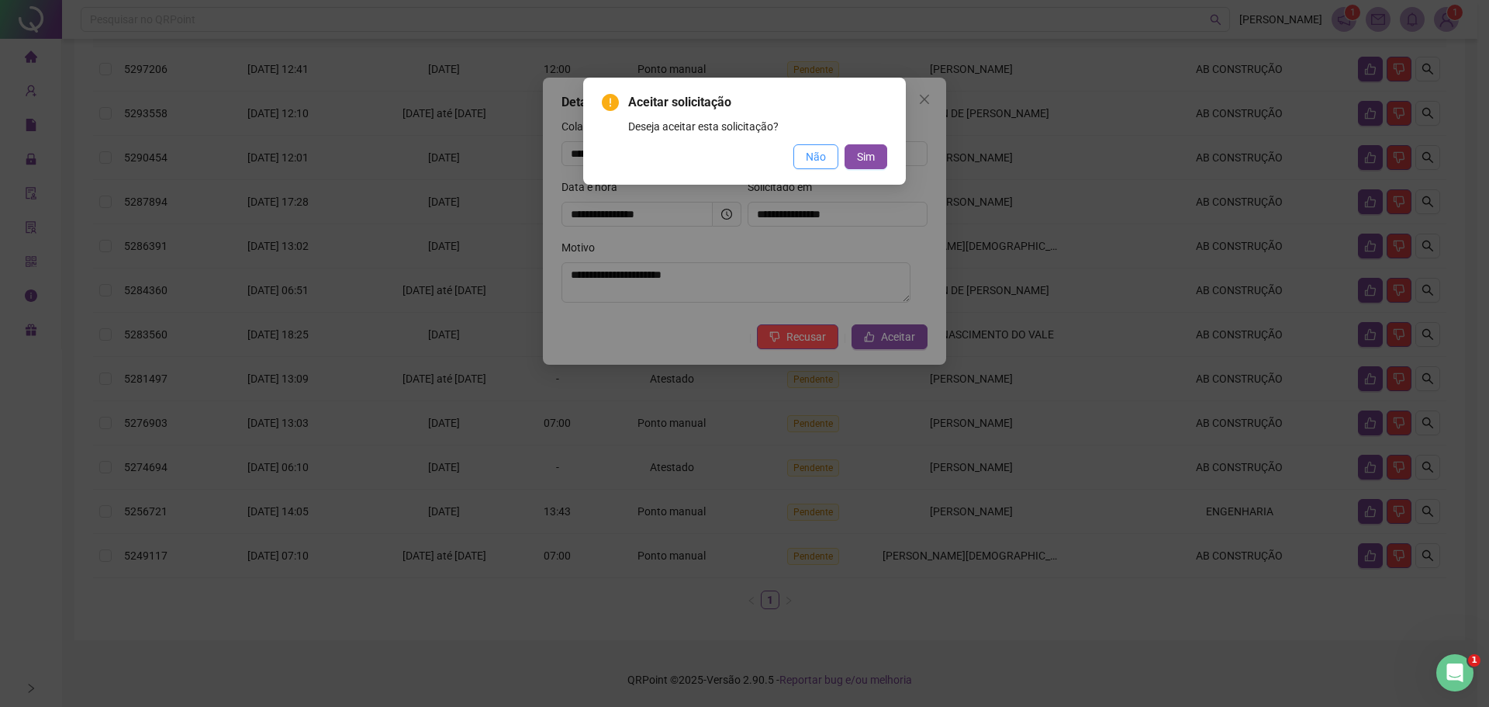
click at [825, 157] on span "Não" at bounding box center [816, 156] width 20 height 17
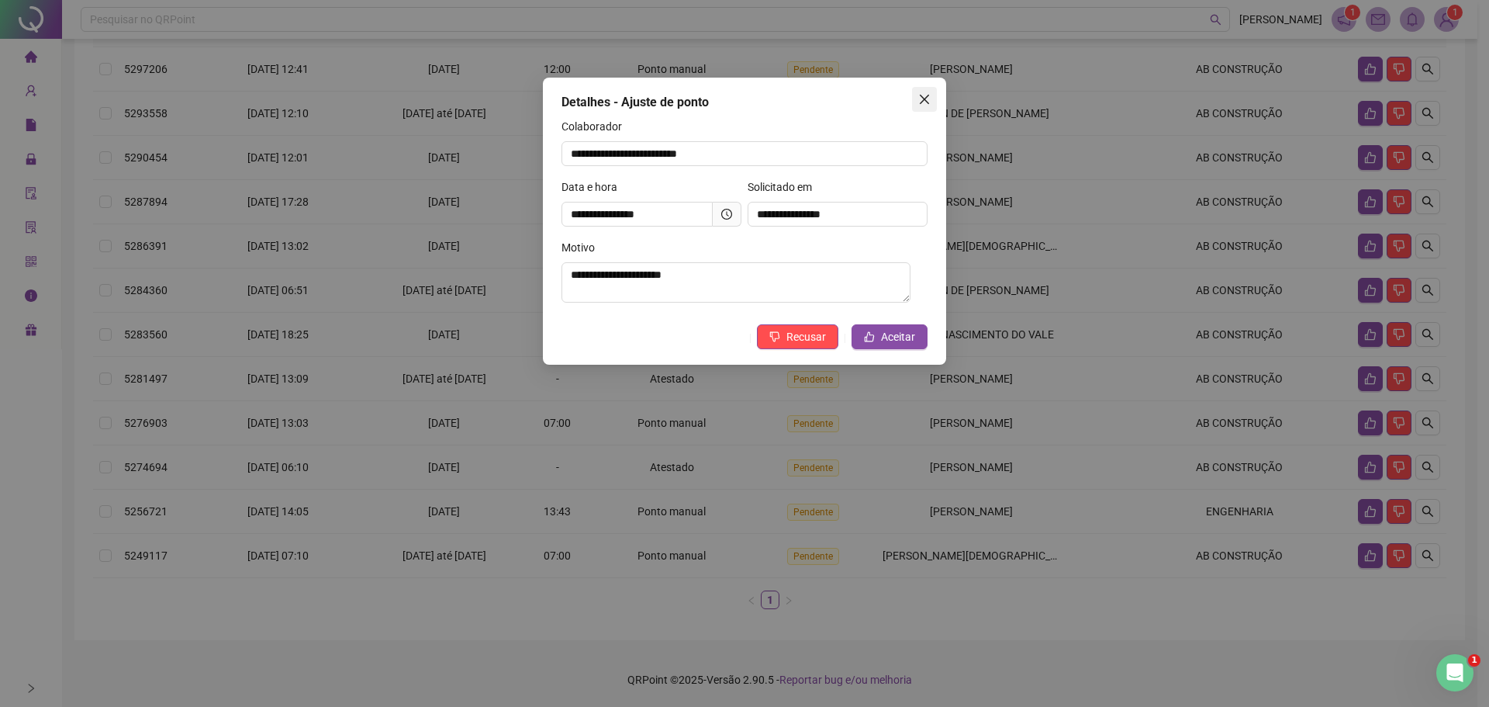
click at [925, 101] on icon "close" at bounding box center [924, 99] width 9 height 9
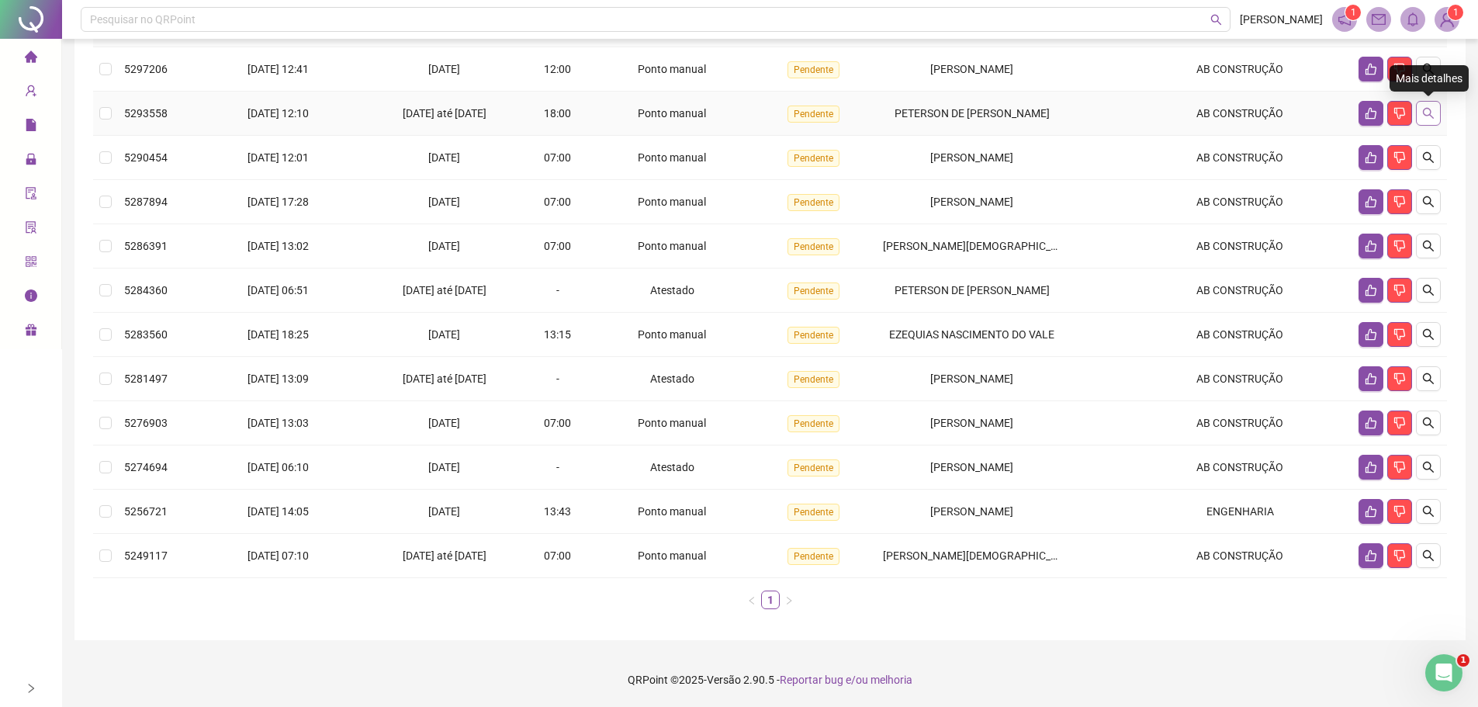
click at [1433, 105] on button "button" at bounding box center [1428, 113] width 25 height 25
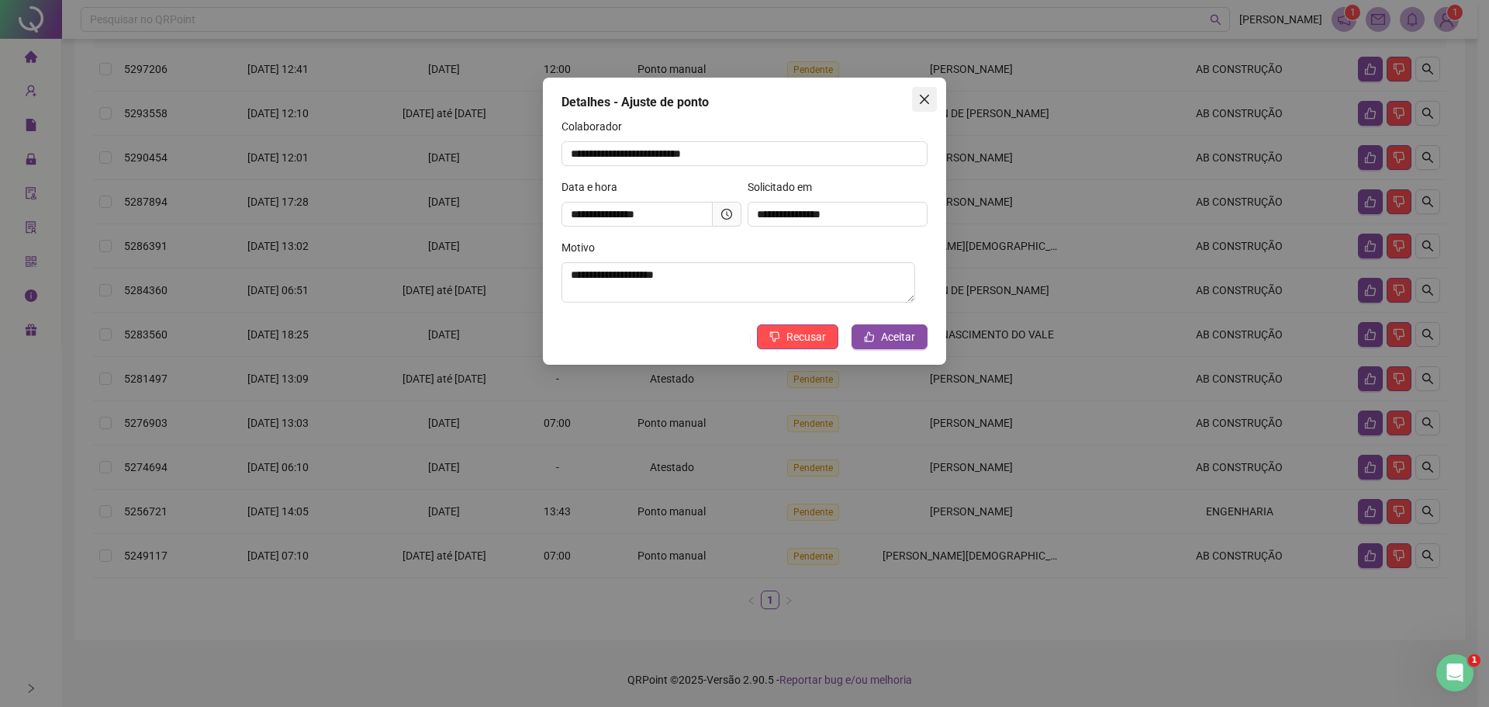
click at [924, 102] on icon "close" at bounding box center [924, 99] width 12 height 12
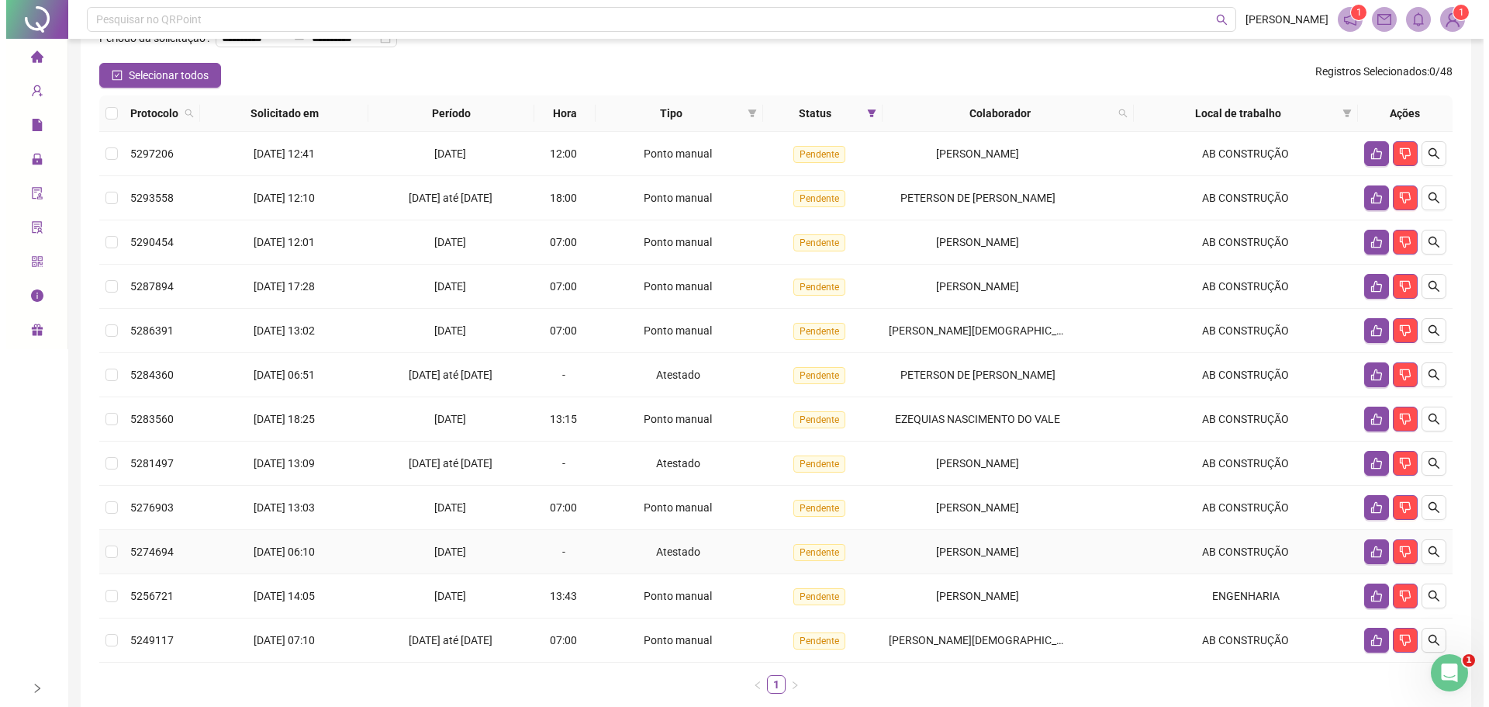
scroll to position [155, 0]
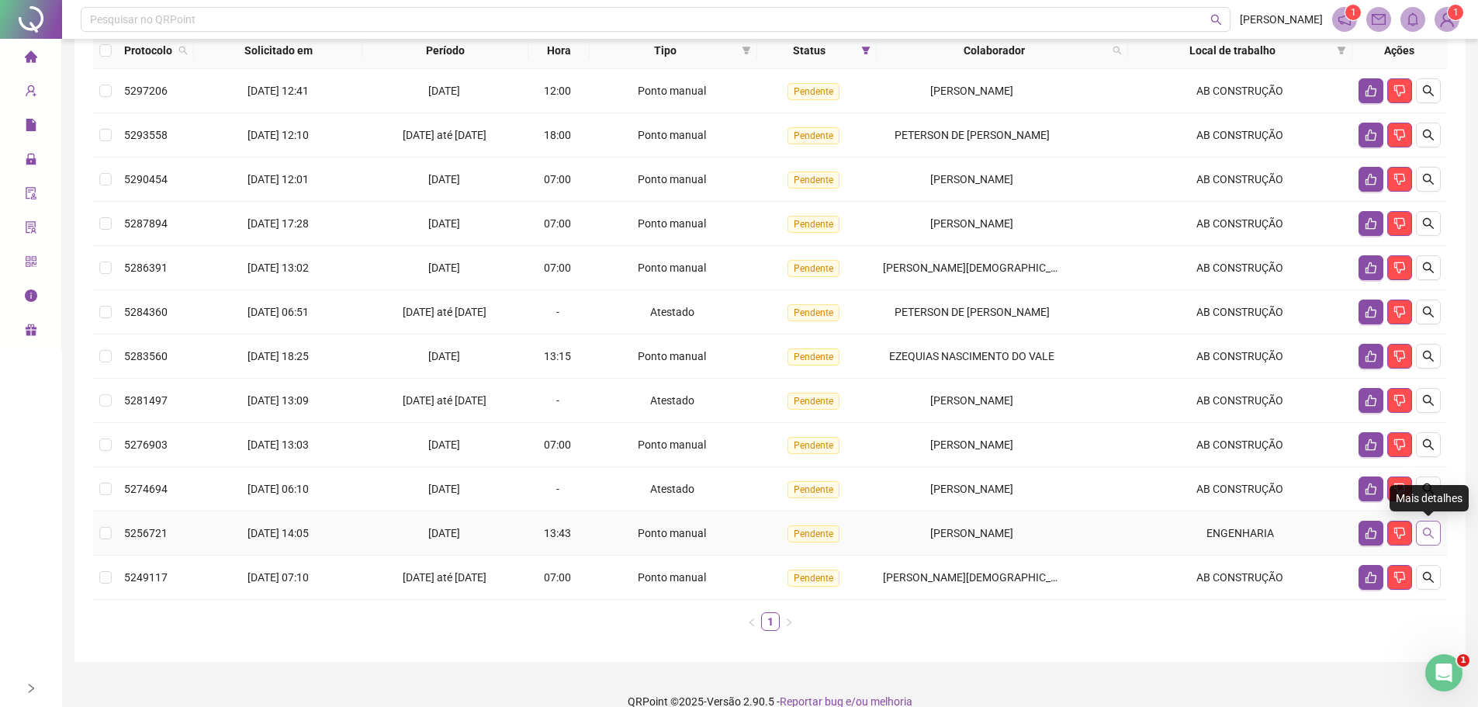
click at [1421, 524] on button "button" at bounding box center [1428, 533] width 25 height 25
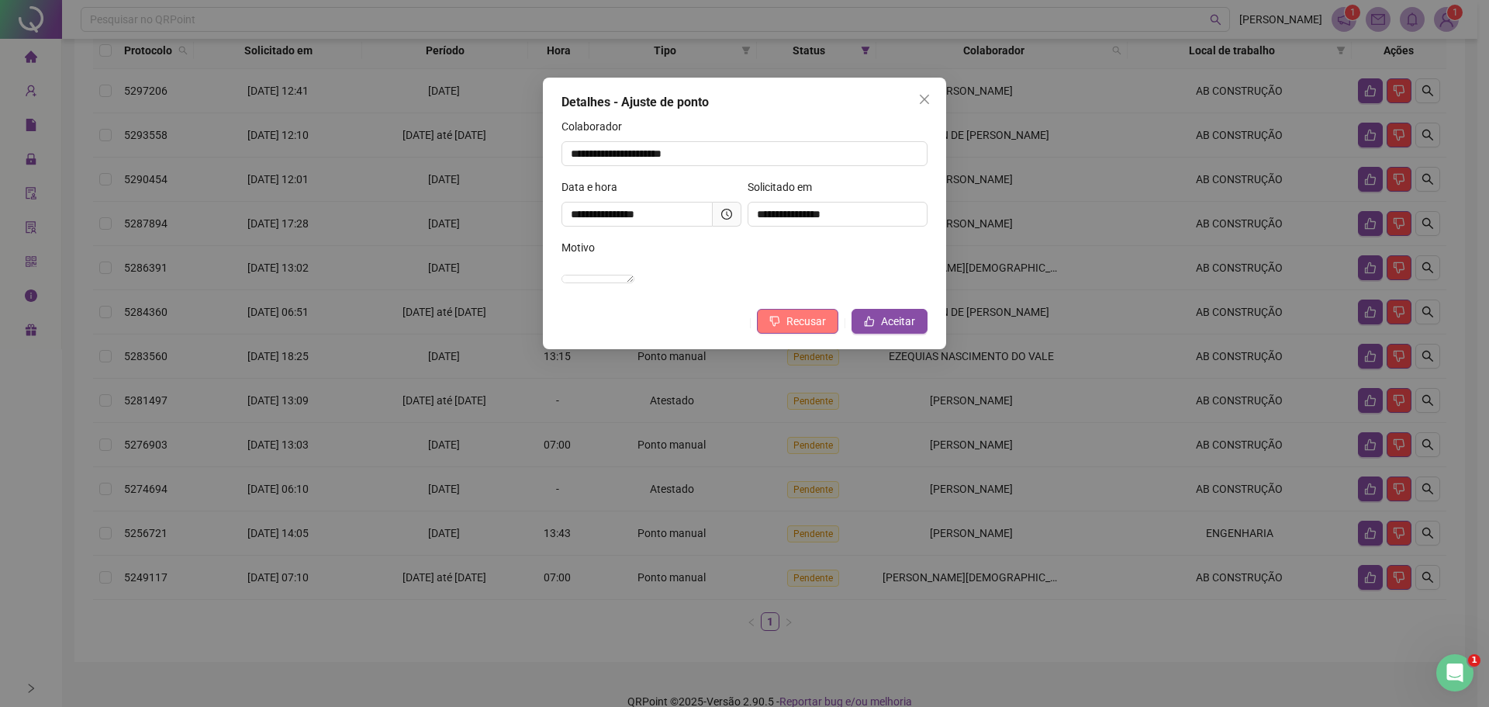
click at [813, 330] on span "Recusar" at bounding box center [807, 321] width 40 height 17
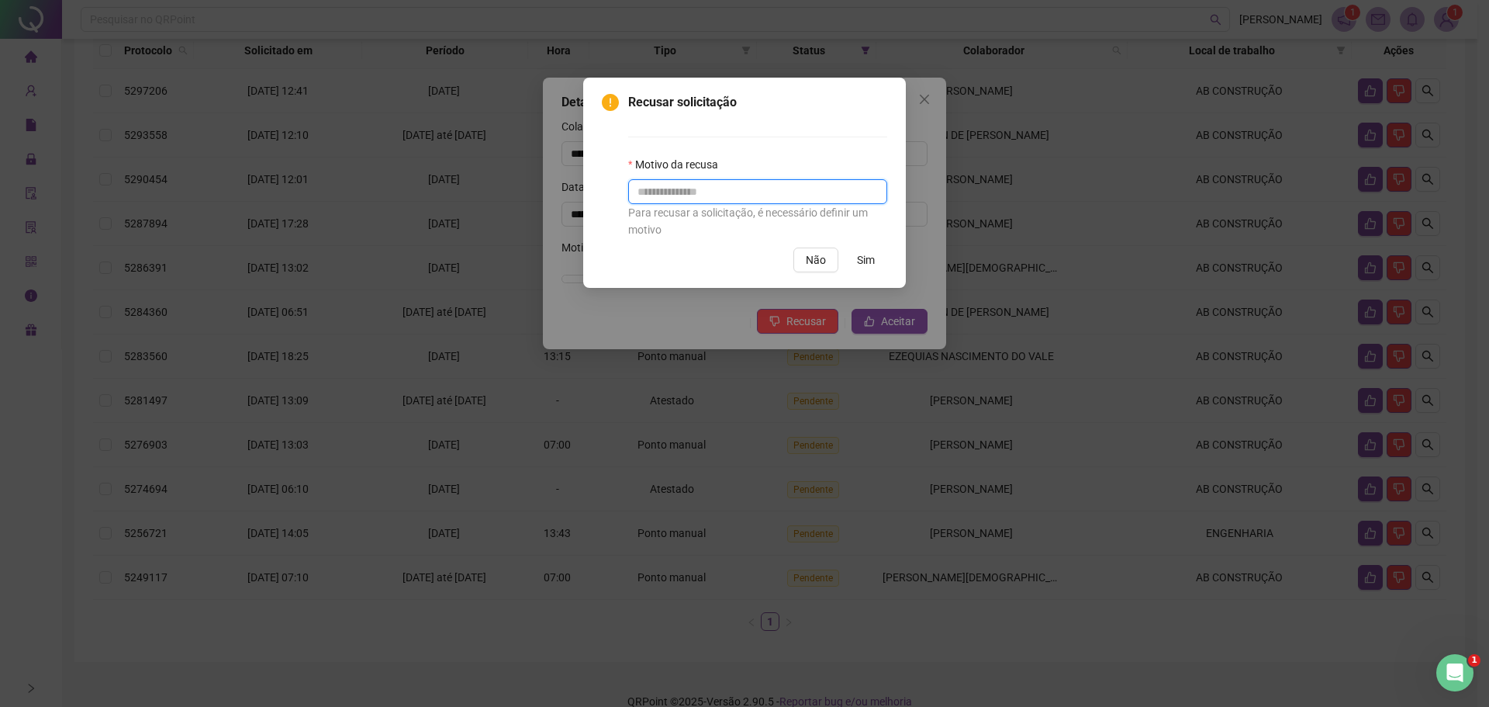
click at [774, 188] on input "text" at bounding box center [757, 191] width 259 height 25
type input "*"
click at [859, 257] on span "Sim" at bounding box center [866, 259] width 18 height 17
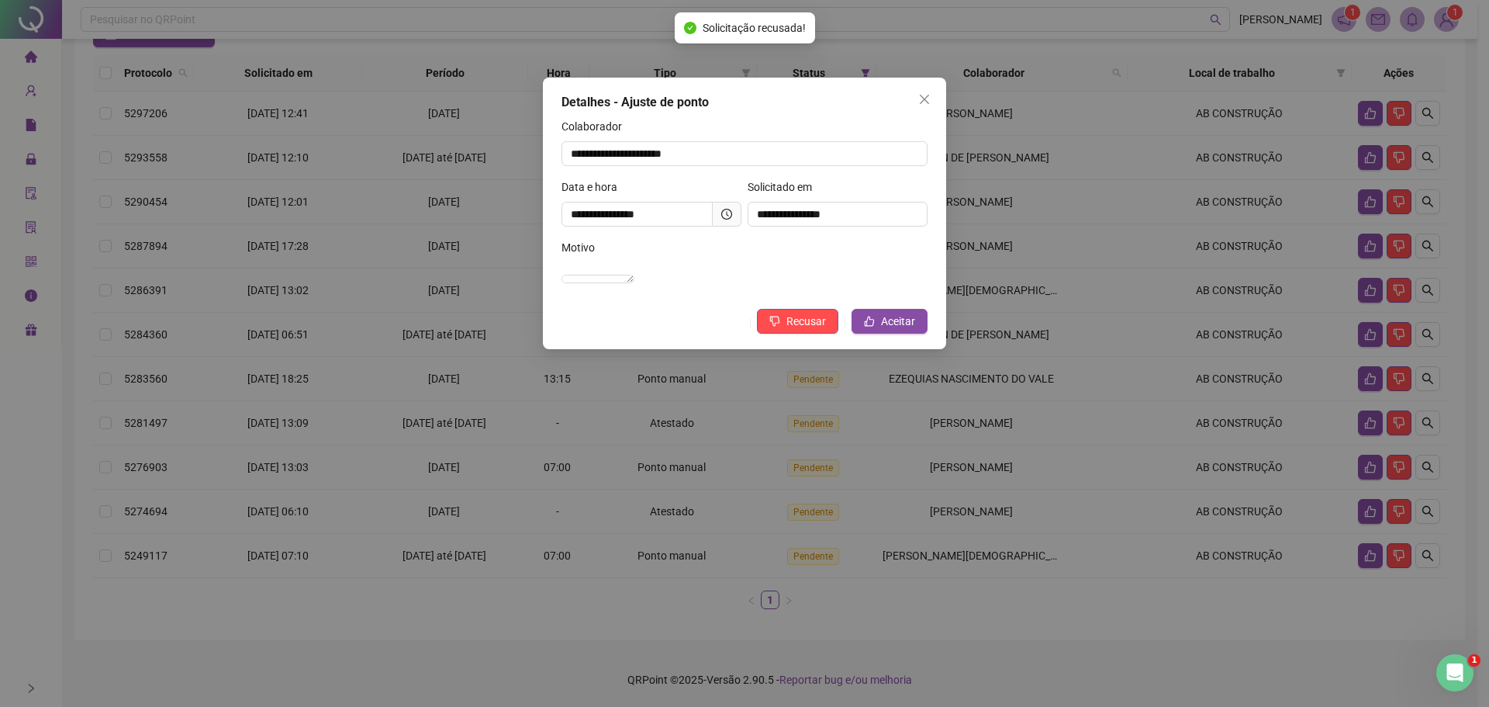
scroll to position [133, 0]
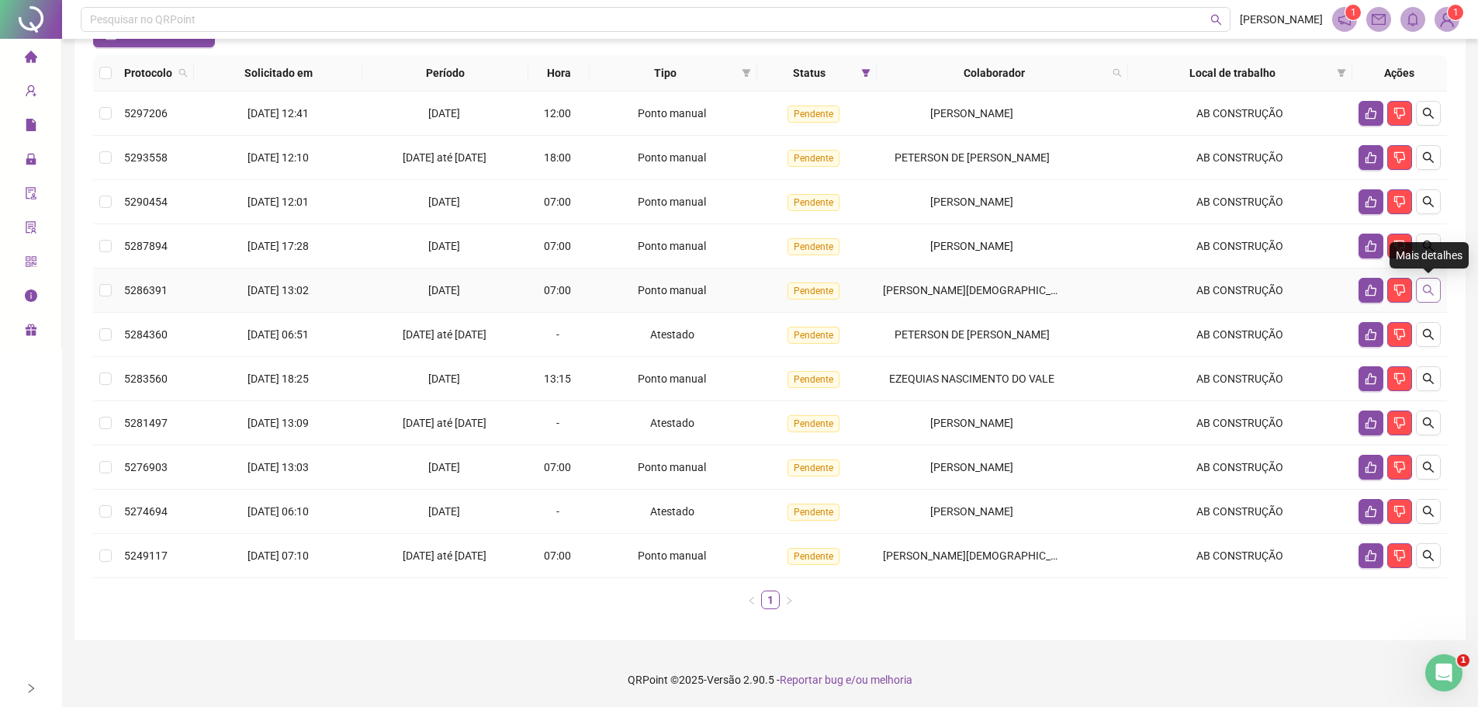
click at [1427, 296] on button "button" at bounding box center [1428, 290] width 25 height 25
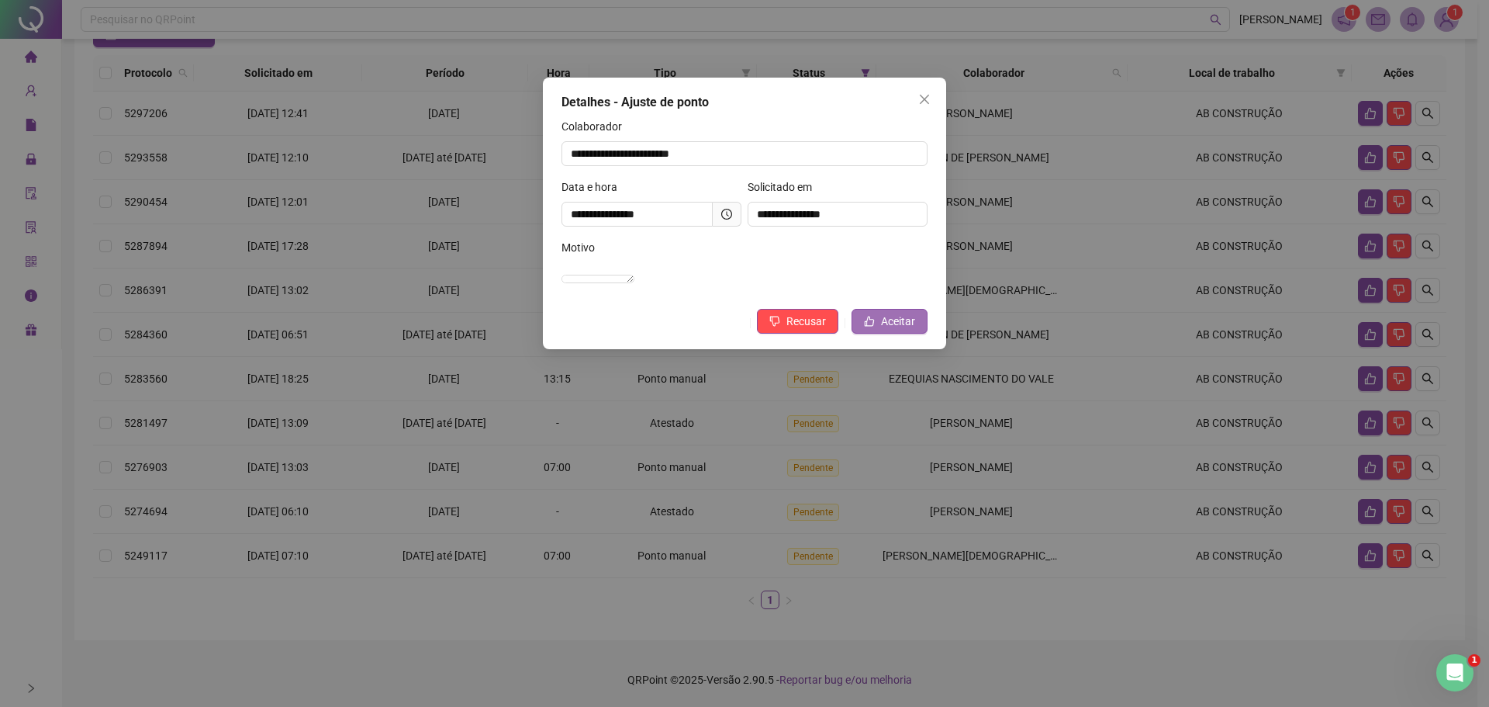
click at [908, 330] on span "Aceitar" at bounding box center [898, 321] width 34 height 17
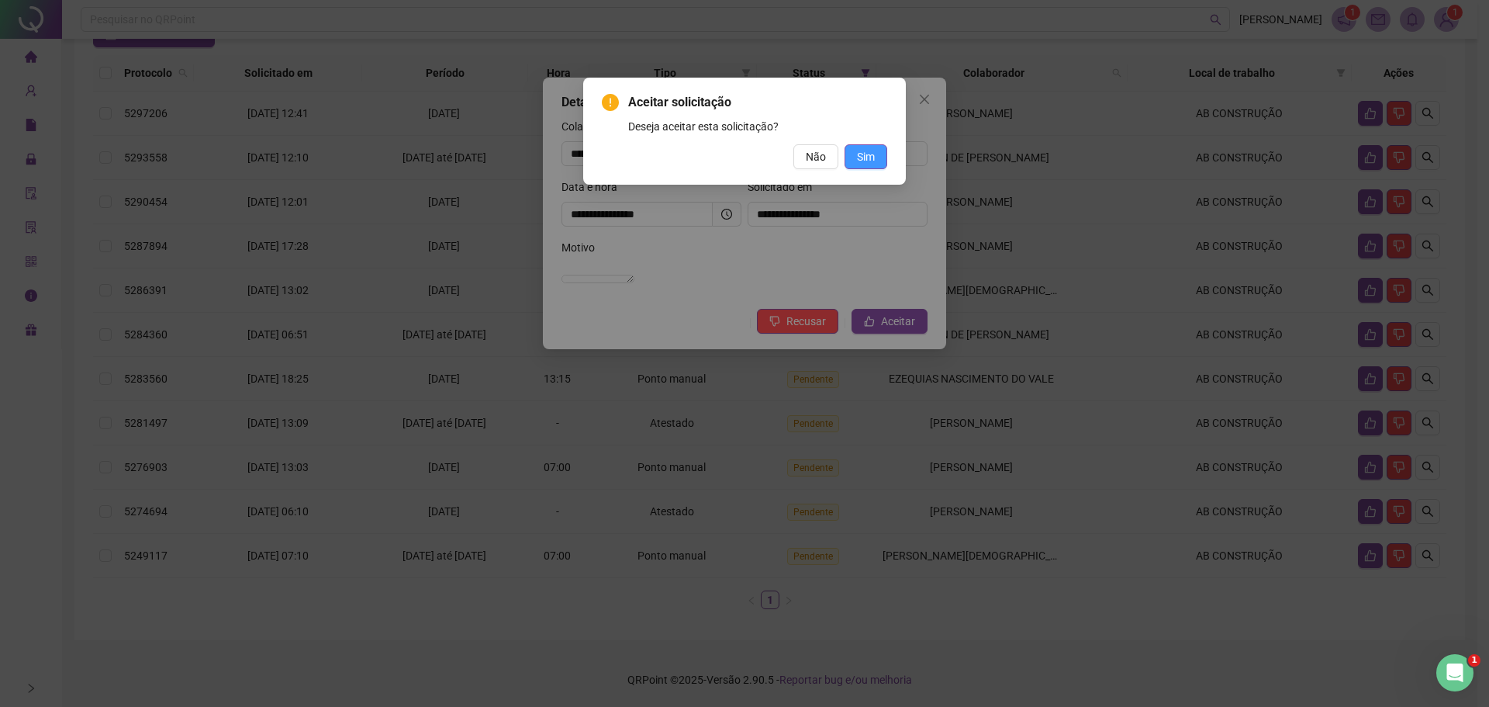
click at [864, 161] on span "Sim" at bounding box center [866, 156] width 18 height 17
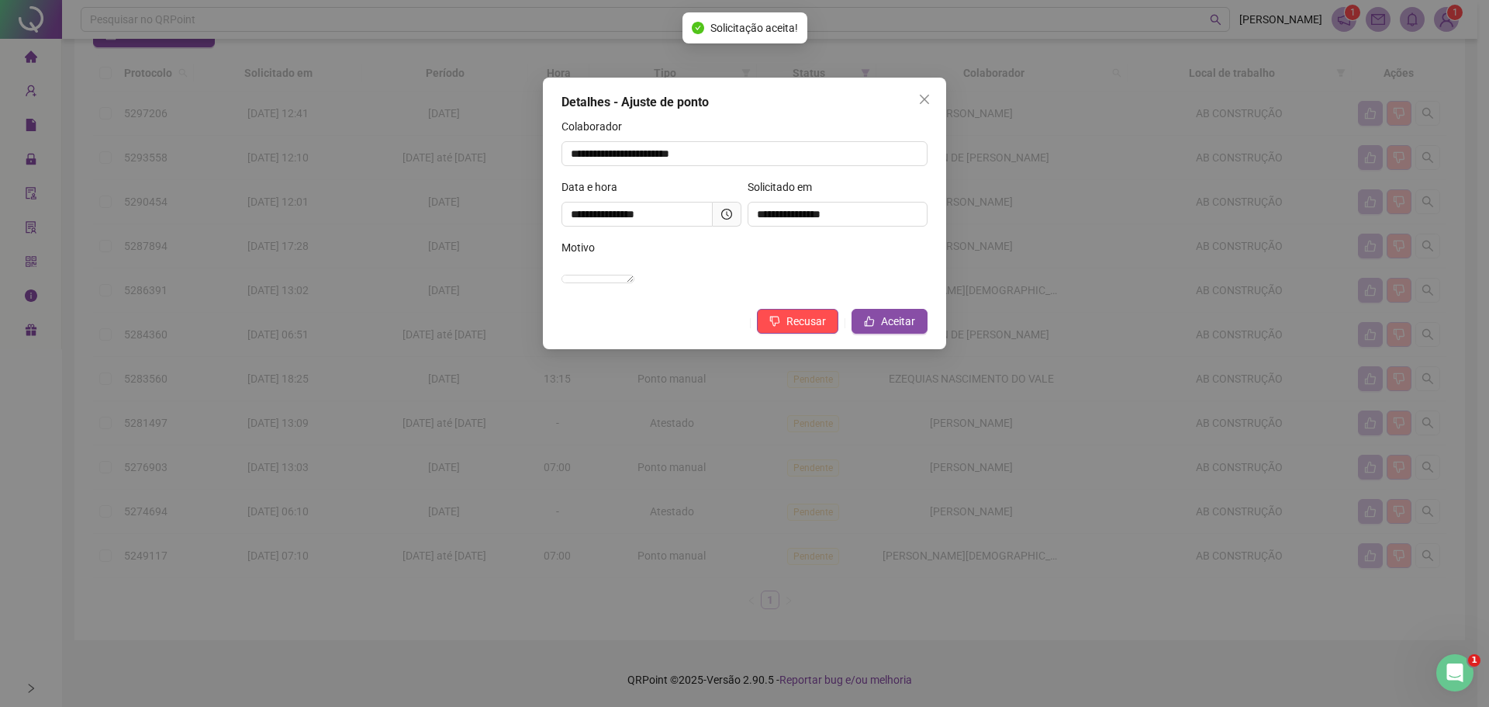
scroll to position [88, 0]
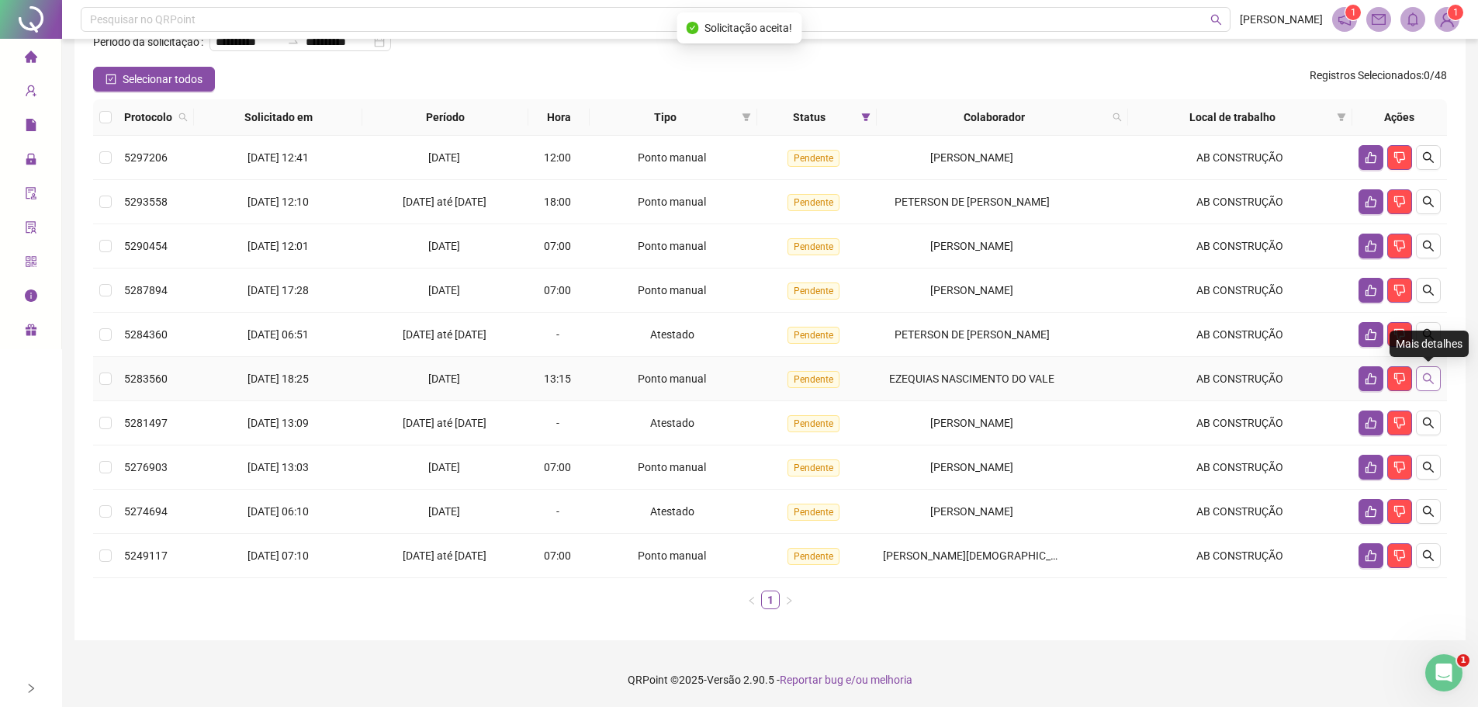
click at [1435, 376] on button "button" at bounding box center [1428, 378] width 25 height 25
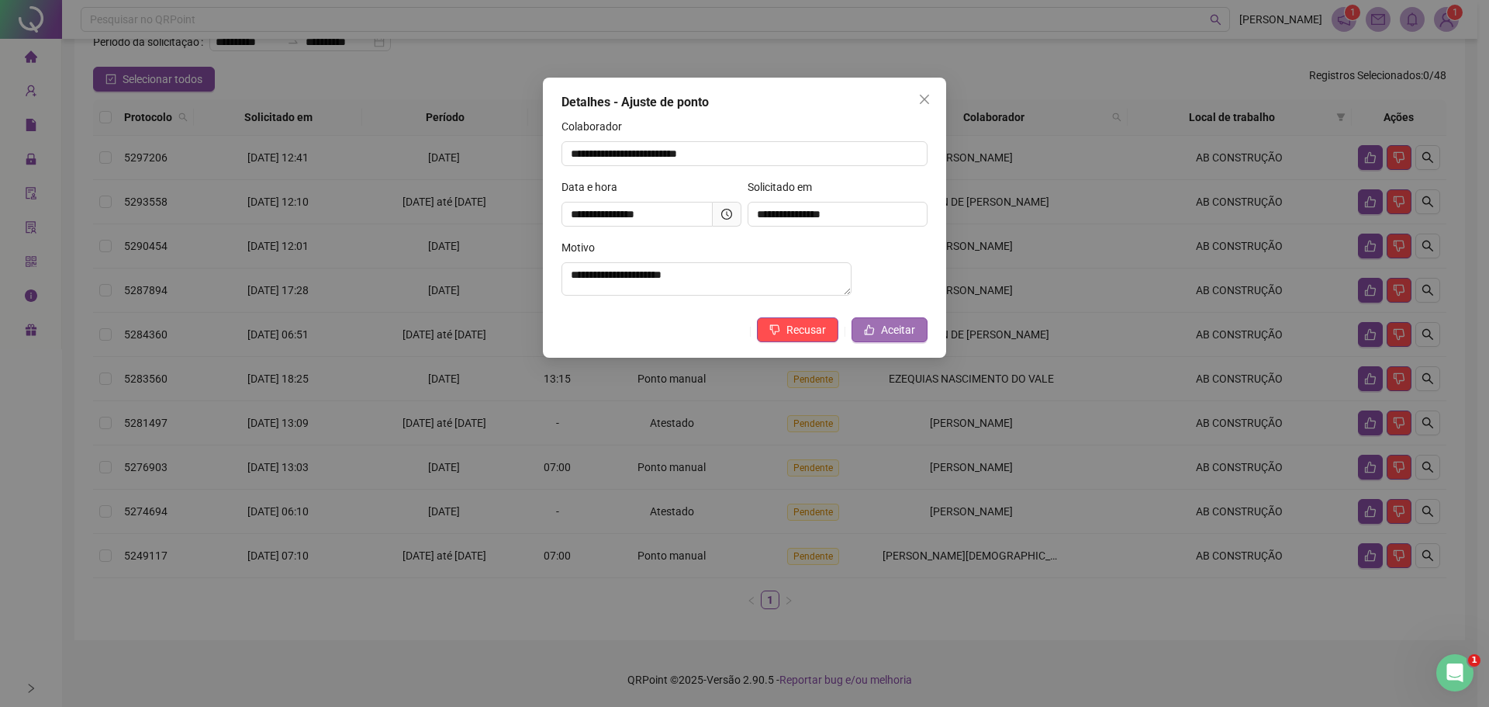
click at [894, 332] on span "Aceitar" at bounding box center [898, 329] width 34 height 17
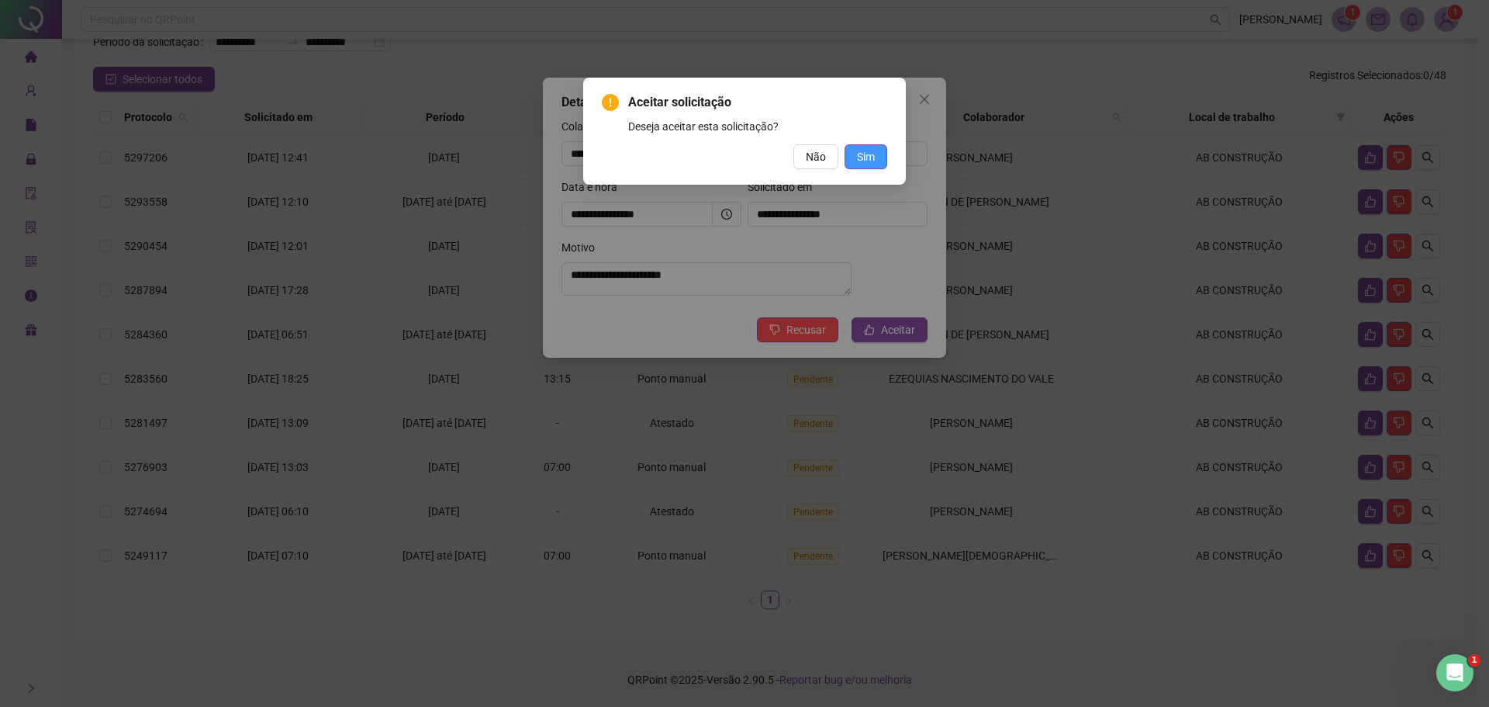
click at [863, 145] on button "Sim" at bounding box center [866, 156] width 43 height 25
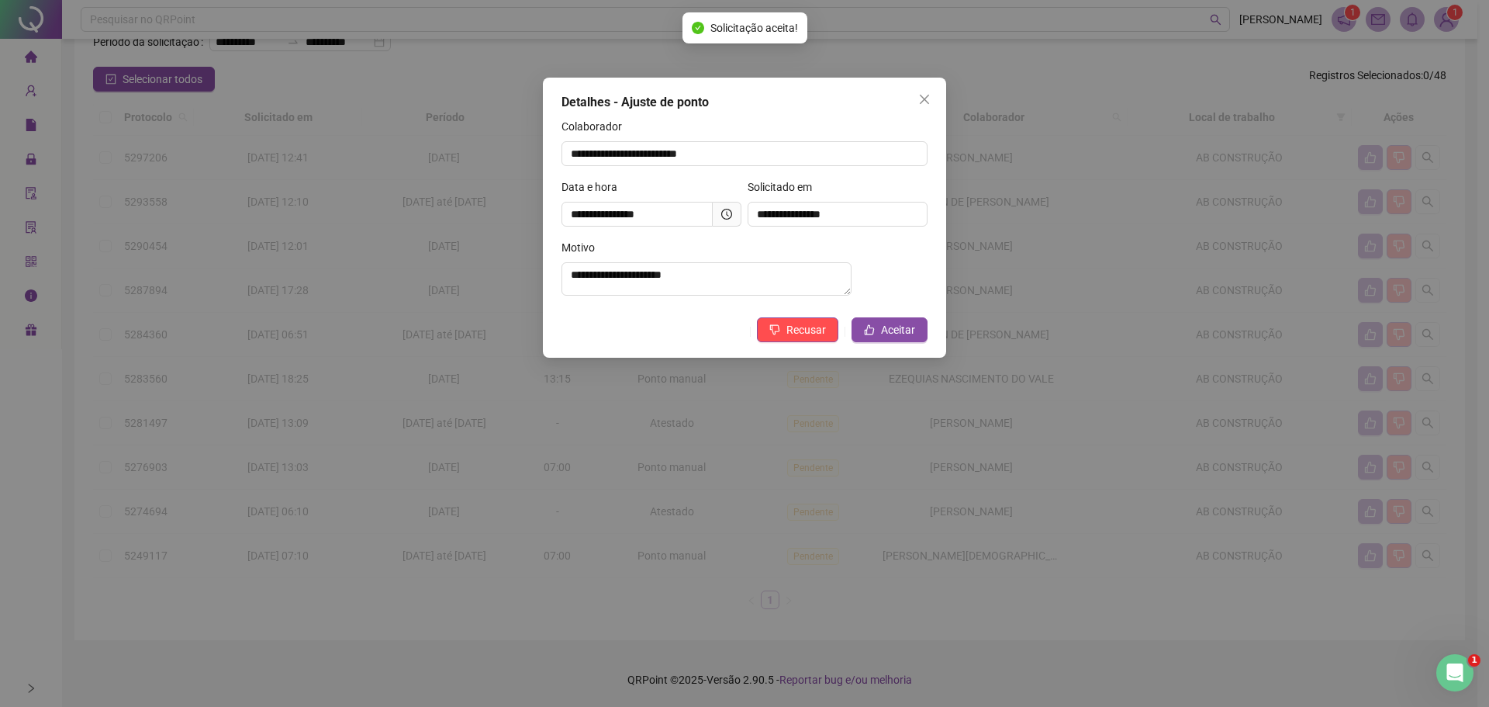
scroll to position [44, 0]
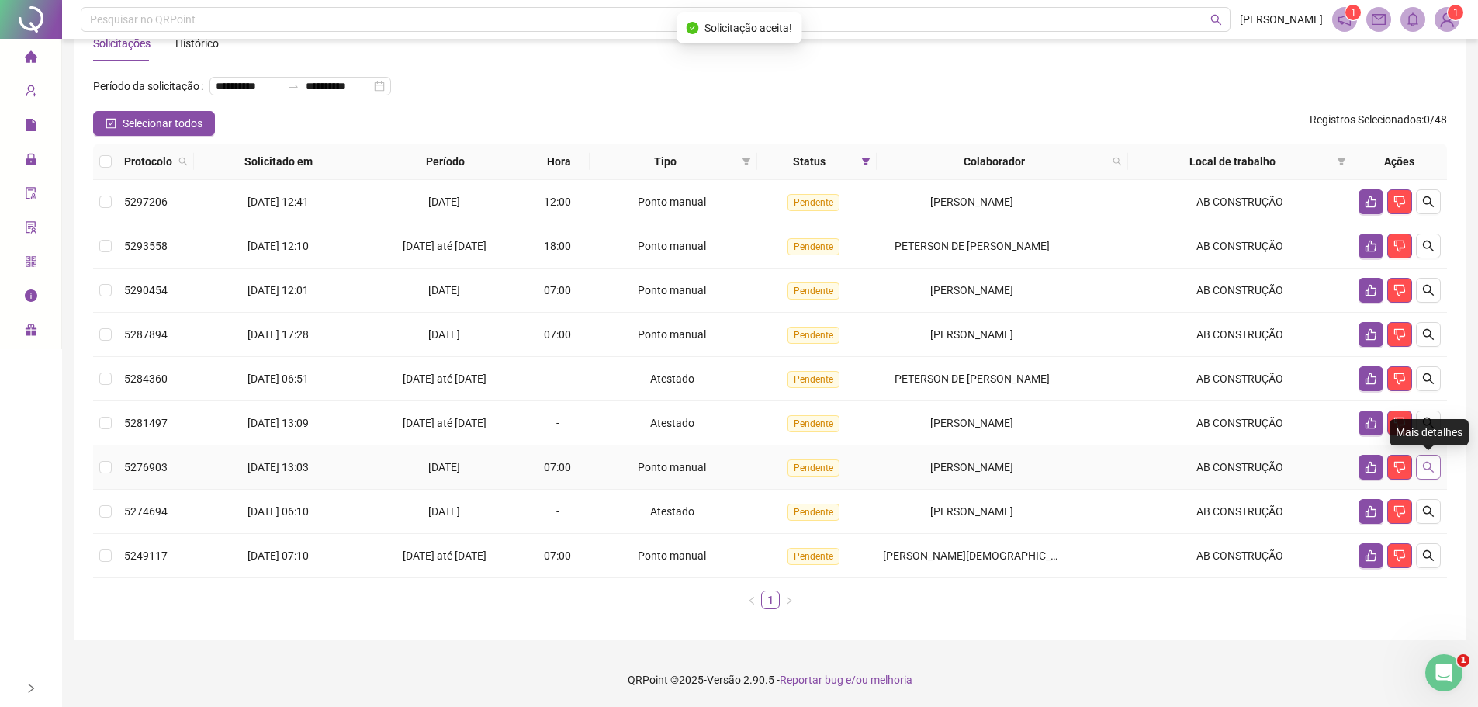
click at [1423, 472] on icon "search" at bounding box center [1428, 467] width 12 height 12
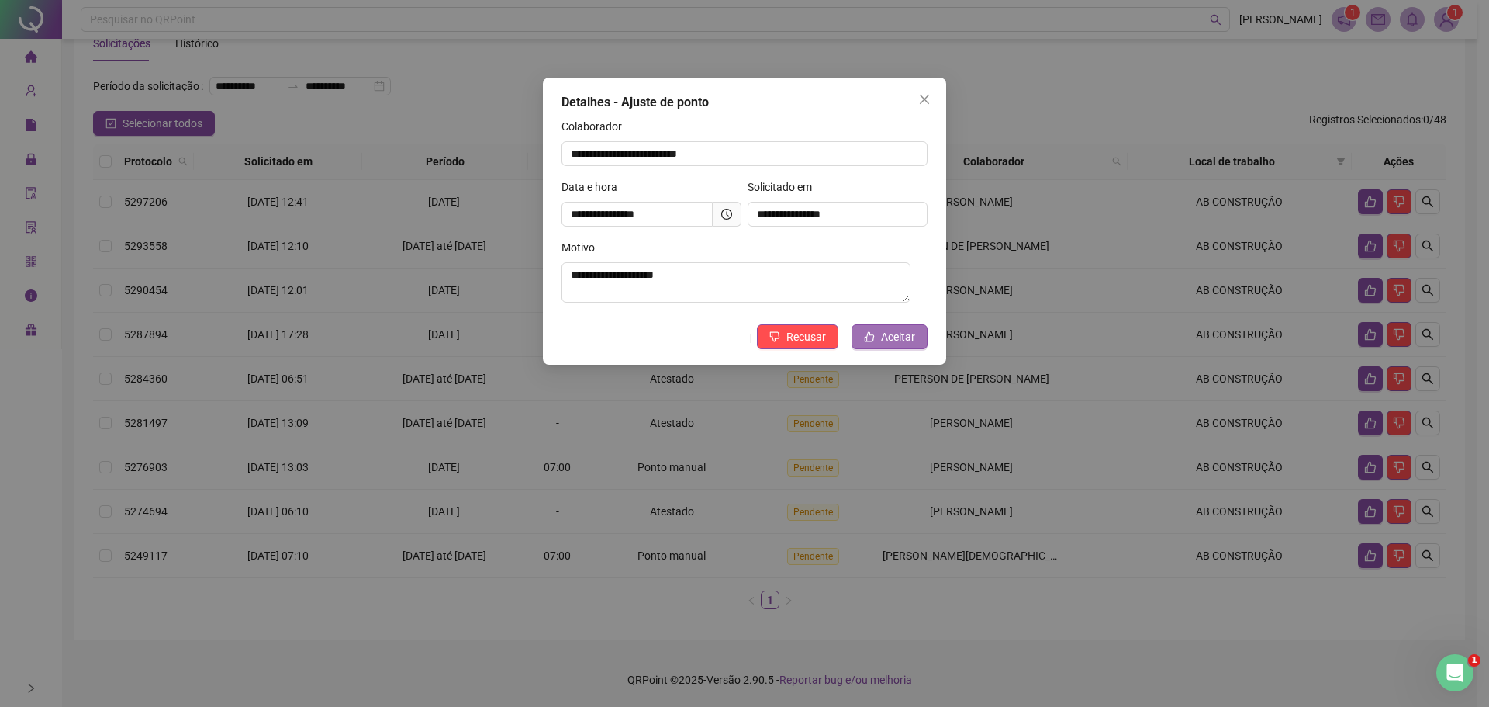
click at [903, 337] on span "Aceitar" at bounding box center [898, 336] width 34 height 17
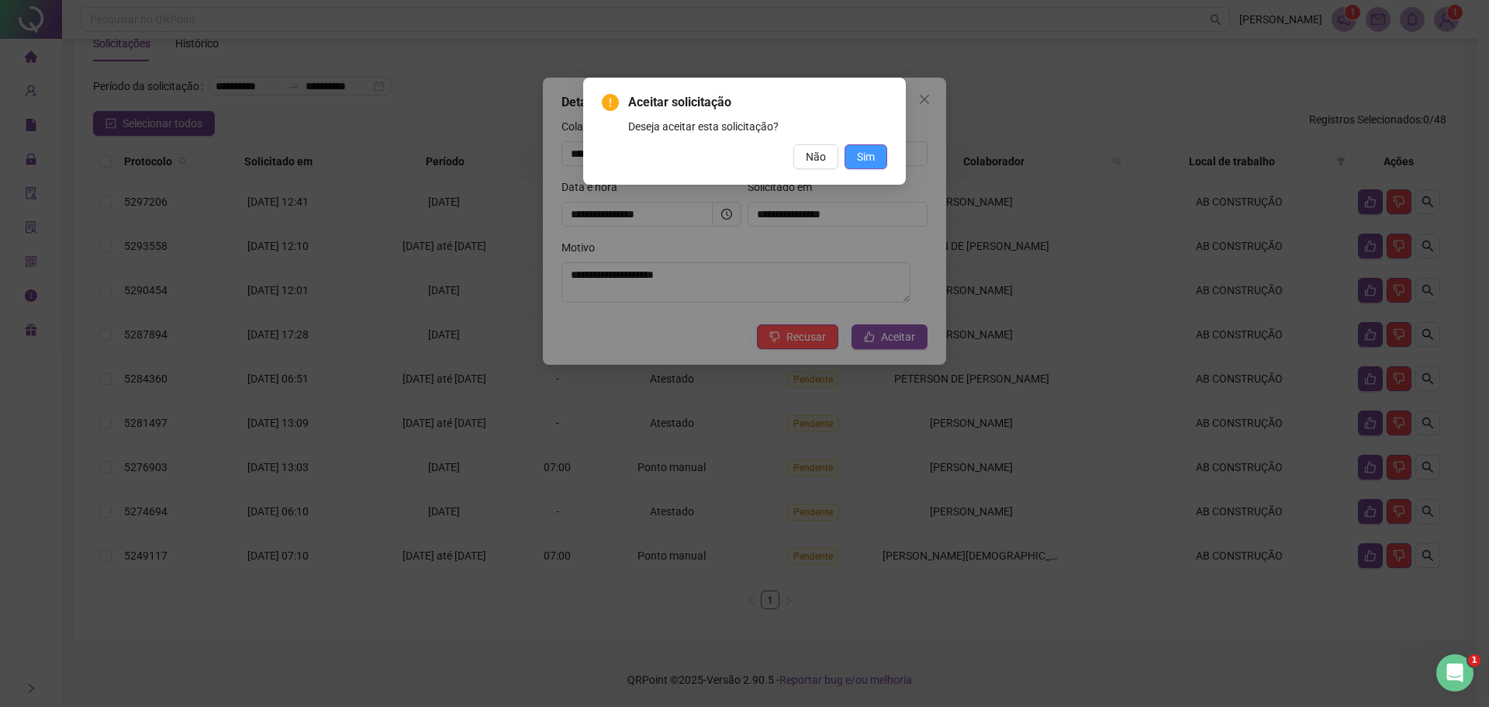
click at [874, 154] on span "Sim" at bounding box center [866, 156] width 18 height 17
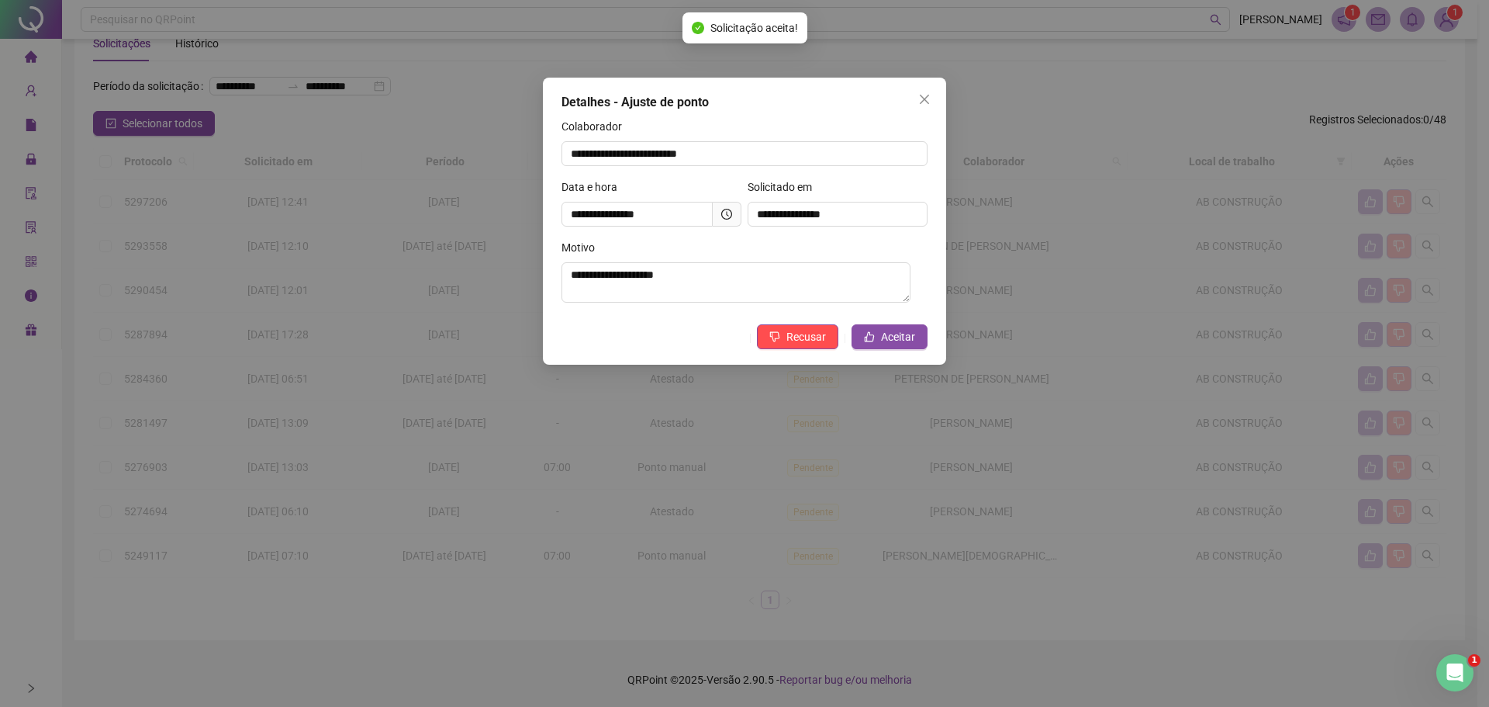
scroll to position [0, 0]
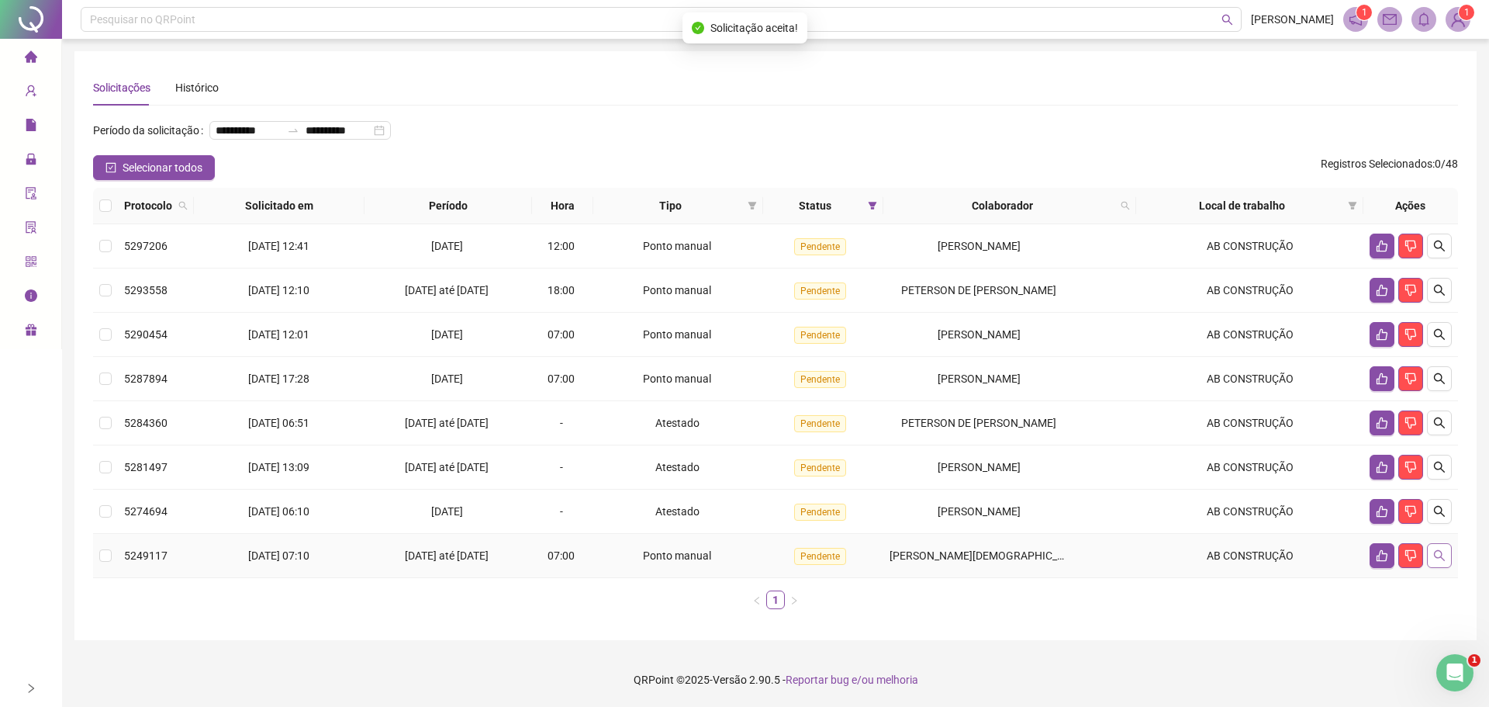
click at [1445, 556] on icon "search" at bounding box center [1440, 555] width 12 height 12
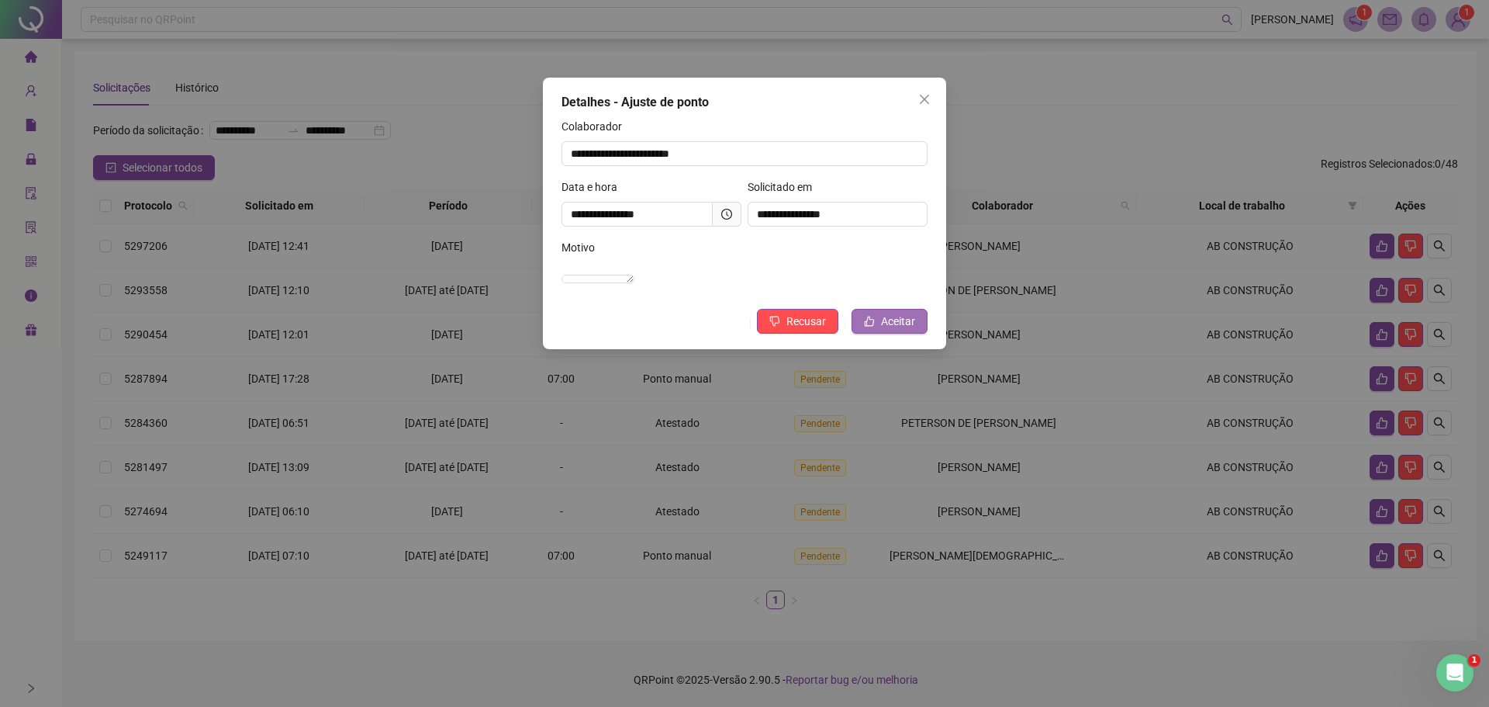
click at [891, 330] on span "Aceitar" at bounding box center [898, 321] width 34 height 17
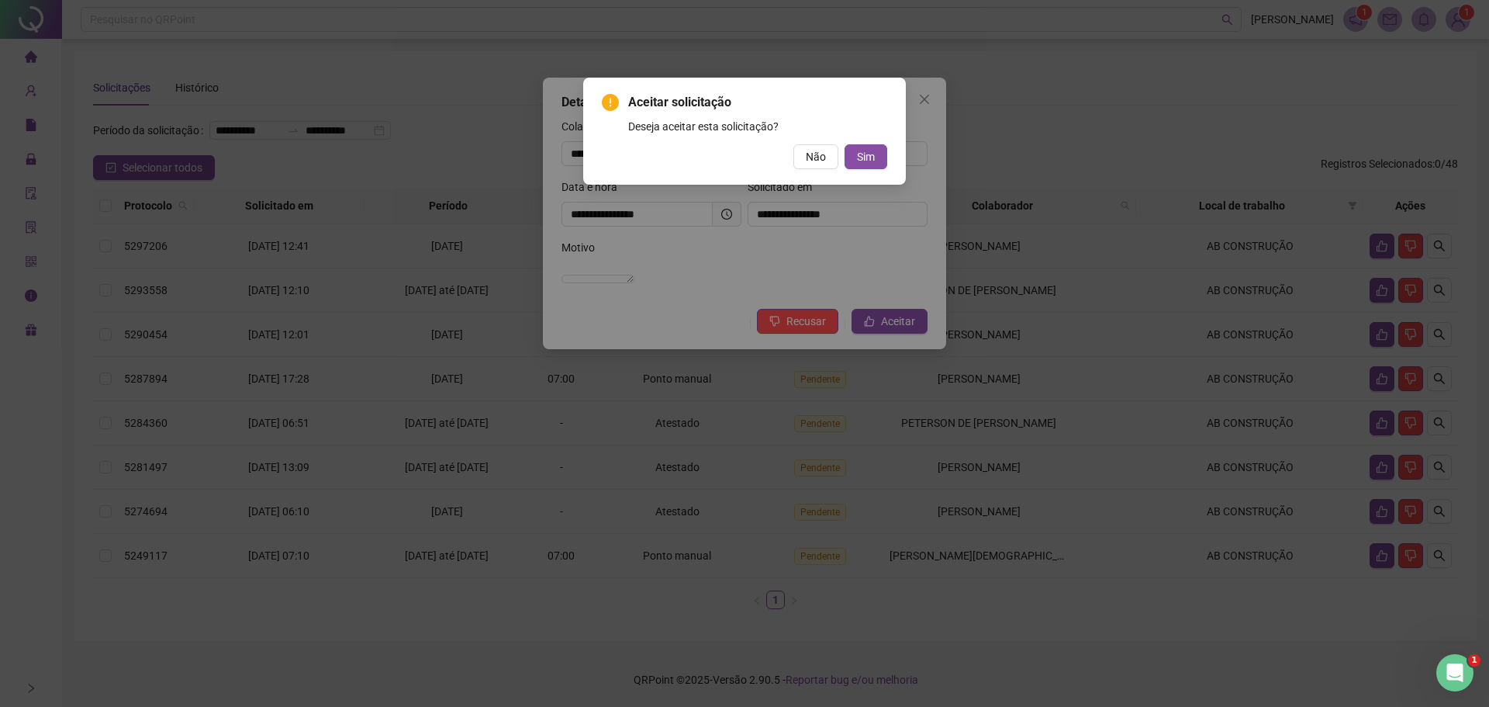
click at [864, 127] on div "Deseja aceitar esta solicitação?" at bounding box center [757, 126] width 259 height 17
click at [863, 152] on span "Sim" at bounding box center [866, 156] width 18 height 17
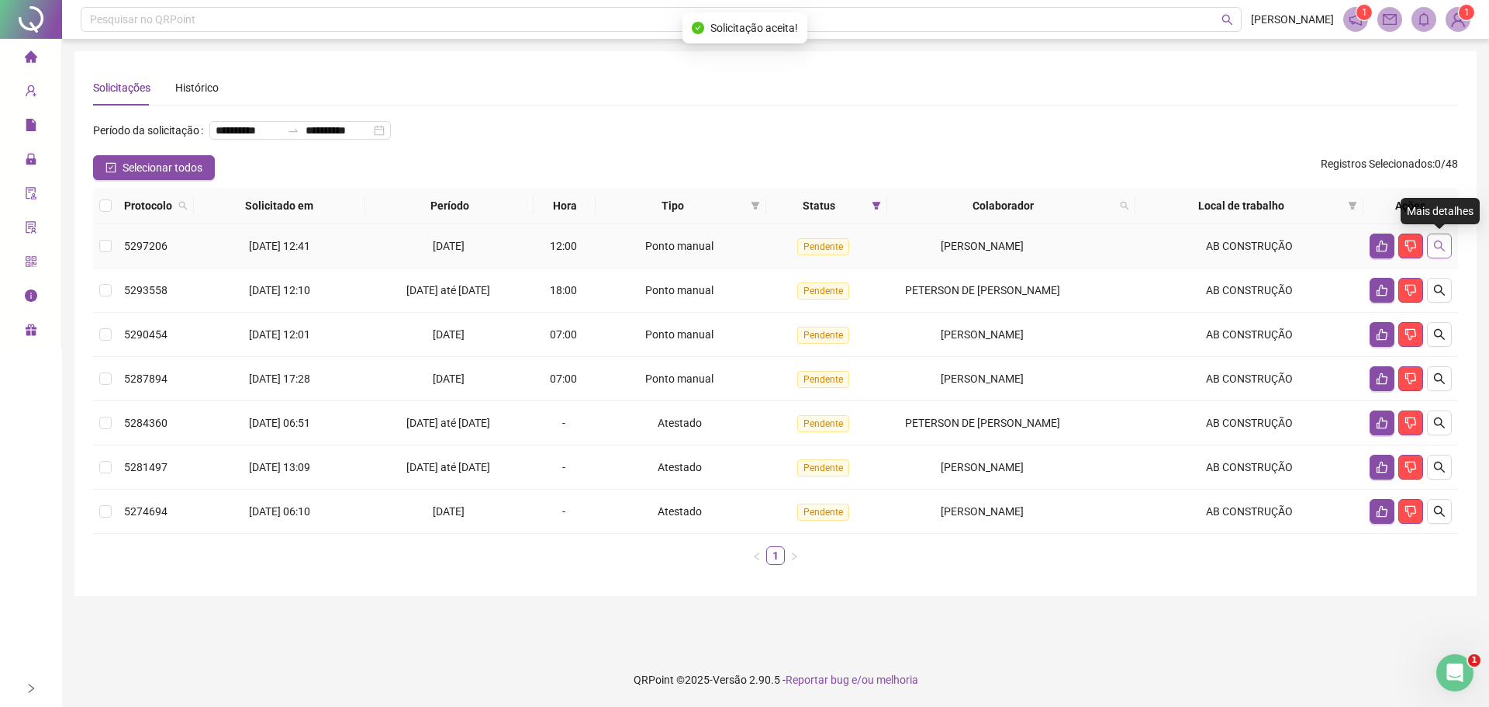
click at [1447, 240] on button "button" at bounding box center [1439, 245] width 25 height 25
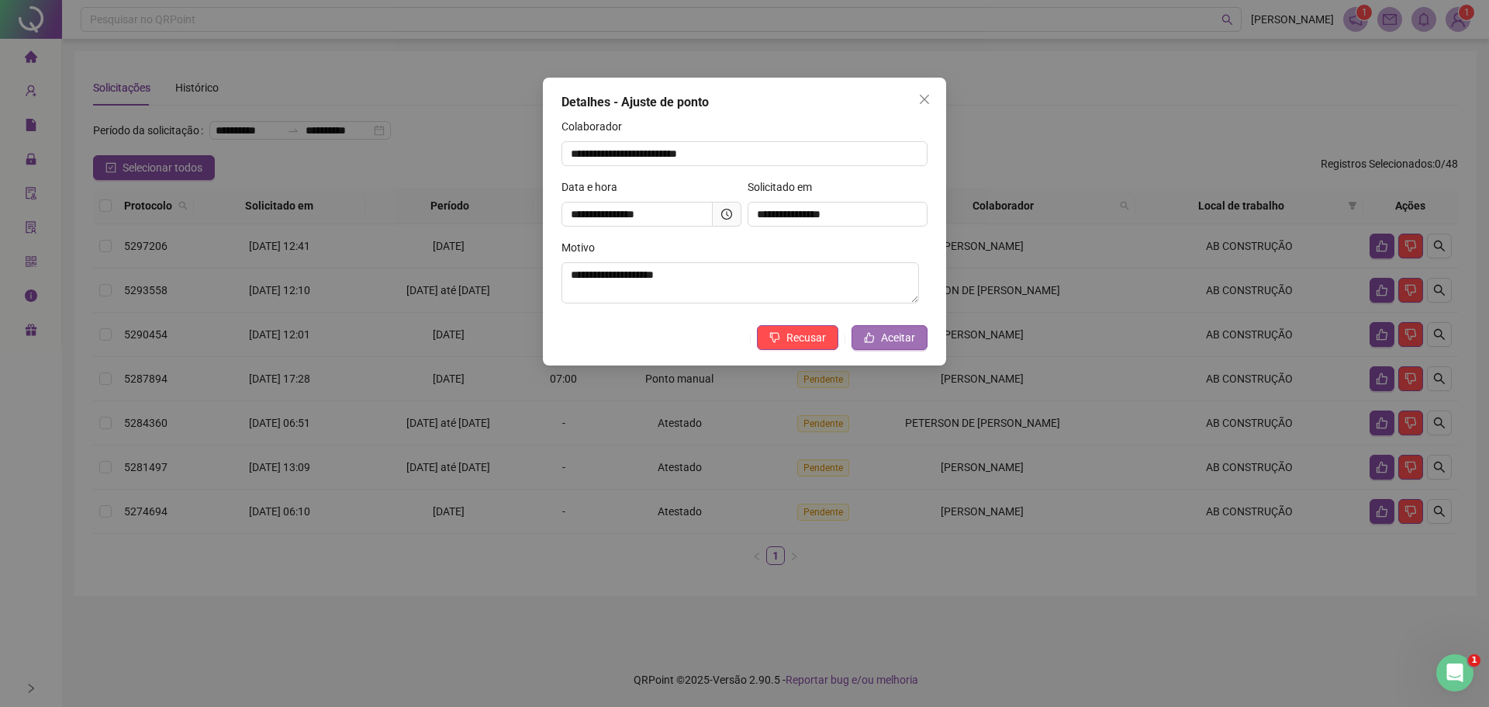
click at [889, 341] on span "Aceitar" at bounding box center [898, 337] width 34 height 17
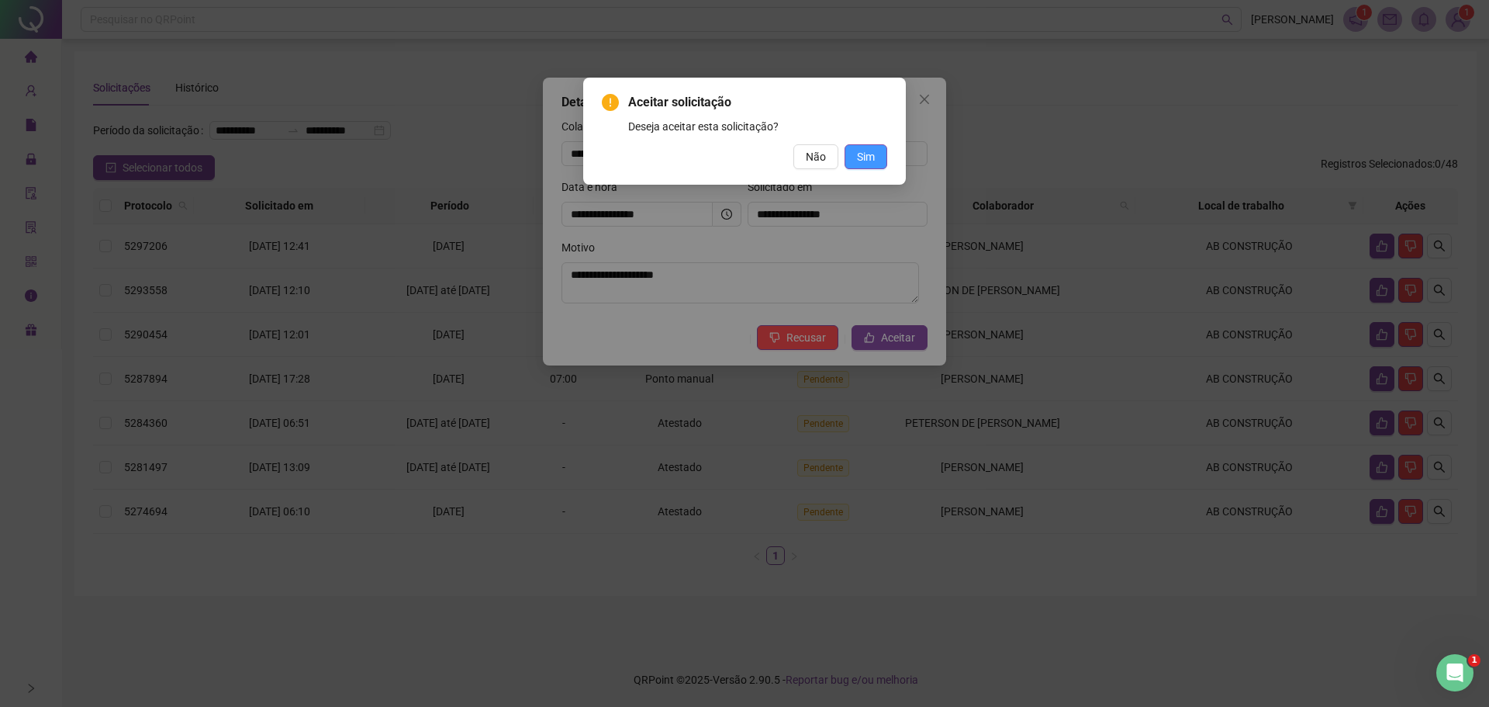
click at [849, 154] on button "Sim" at bounding box center [866, 156] width 43 height 25
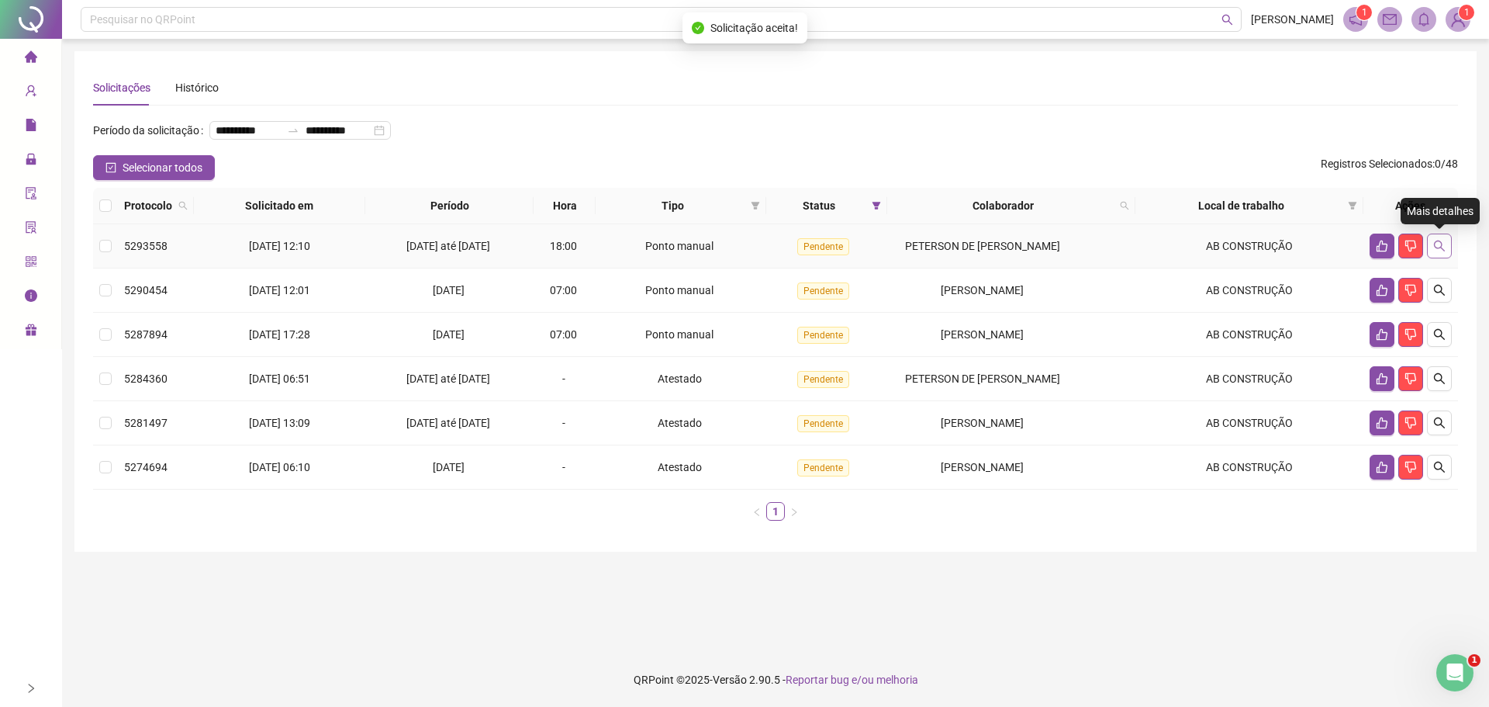
click at [1439, 240] on icon "search" at bounding box center [1440, 246] width 12 height 12
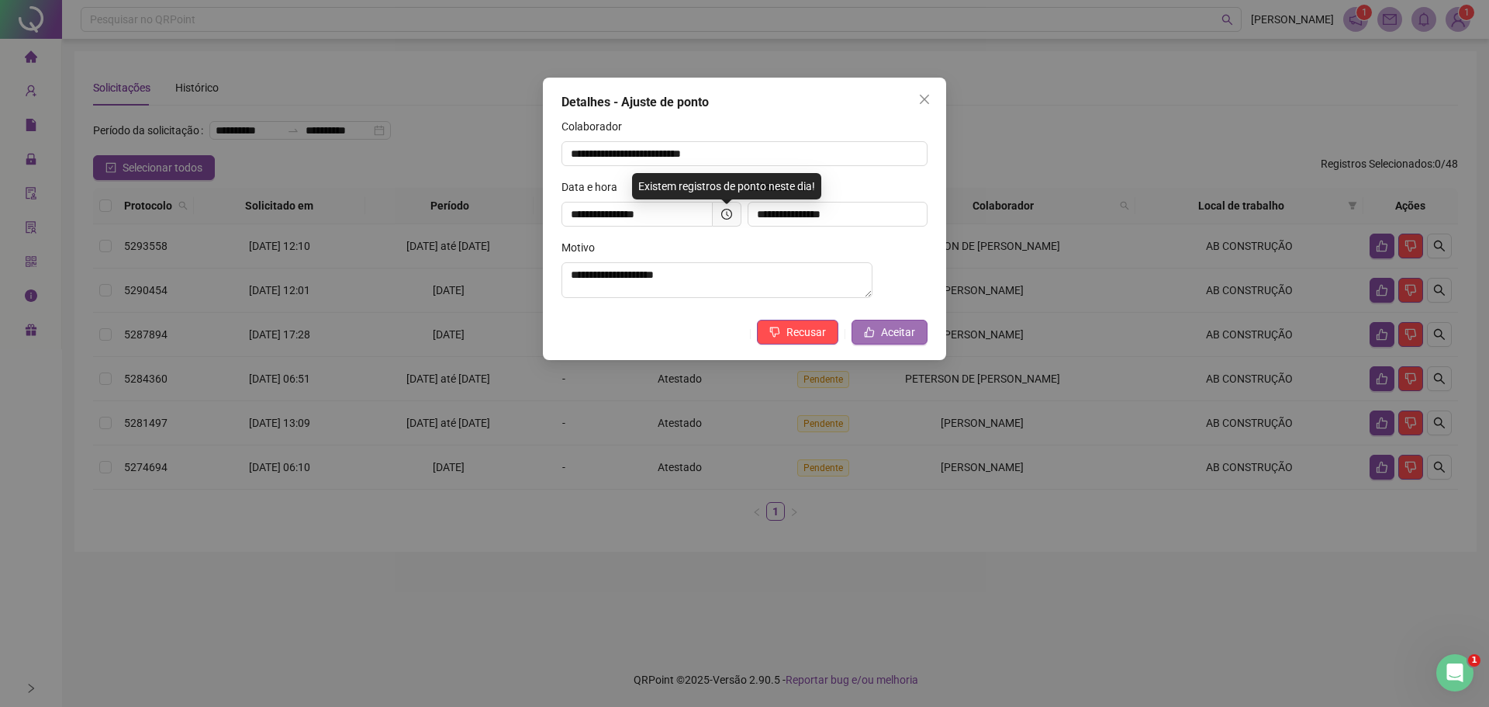
click at [887, 341] on span "Aceitar" at bounding box center [898, 331] width 34 height 17
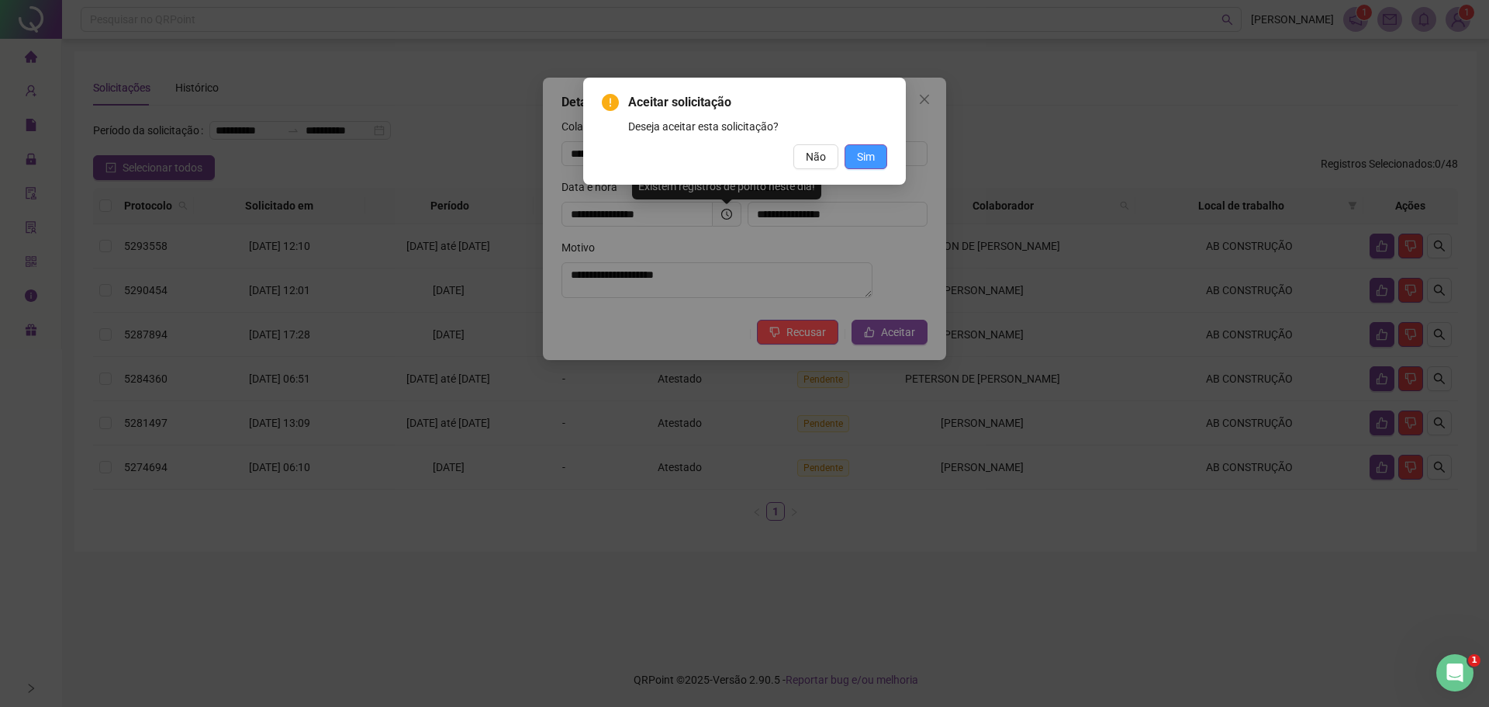
click at [866, 150] on span "Sim" at bounding box center [866, 156] width 18 height 17
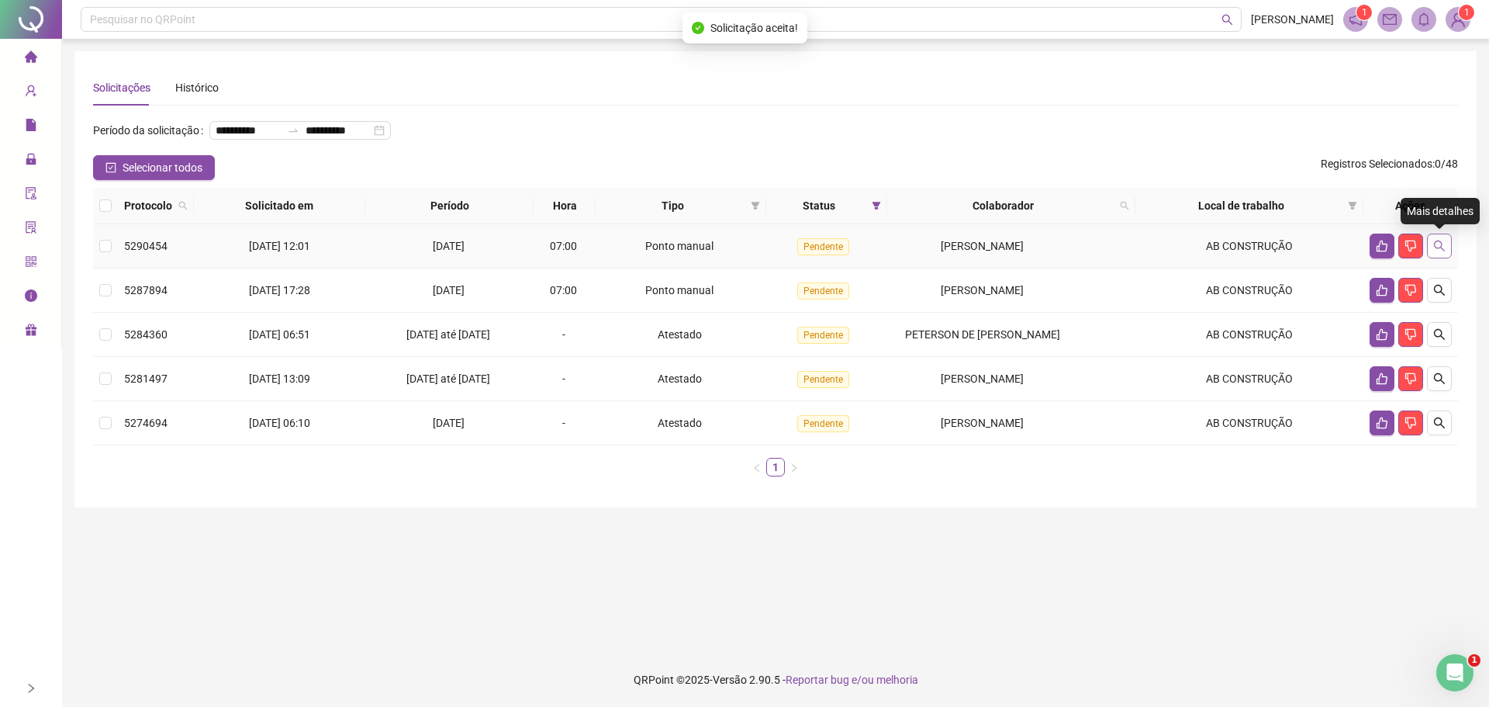
click at [1440, 246] on icon "search" at bounding box center [1440, 246] width 12 height 12
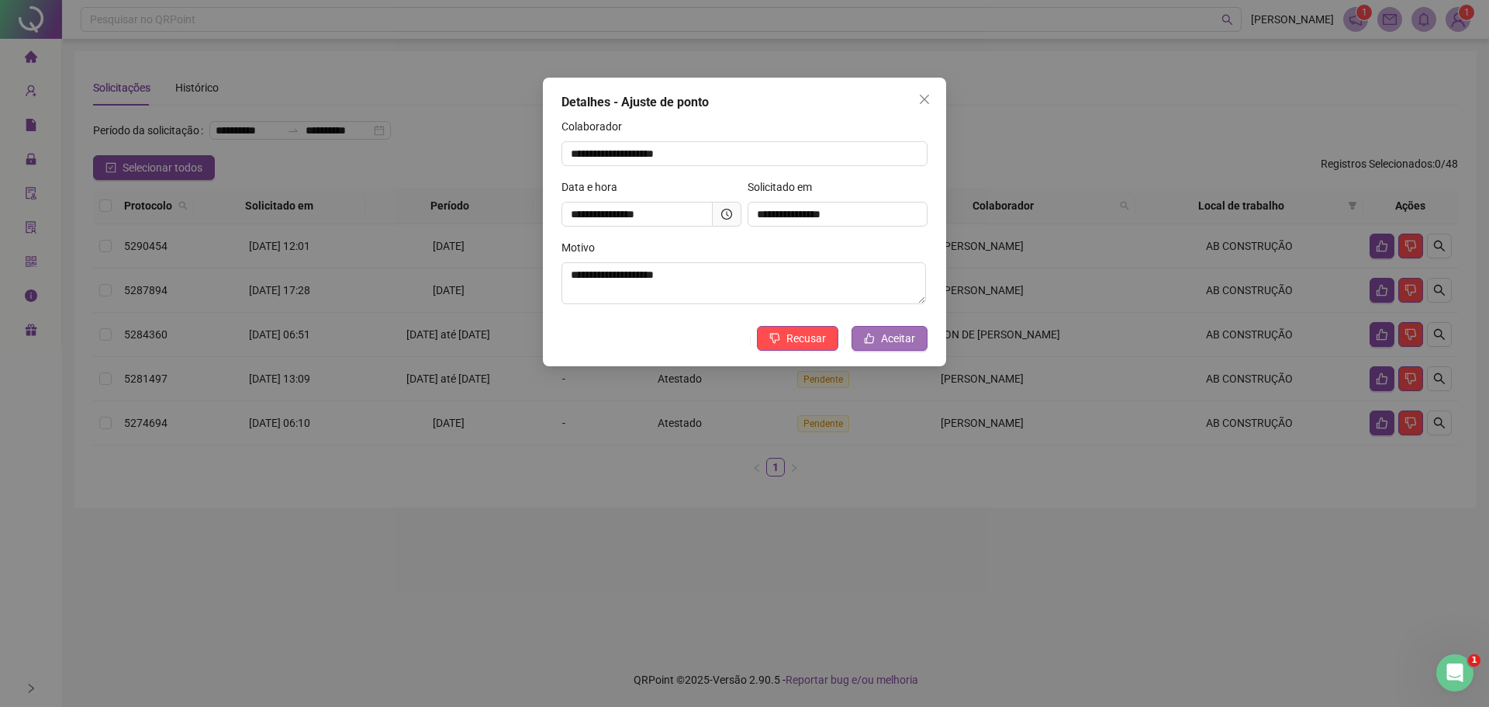
click at [898, 336] on span "Aceitar" at bounding box center [898, 338] width 34 height 17
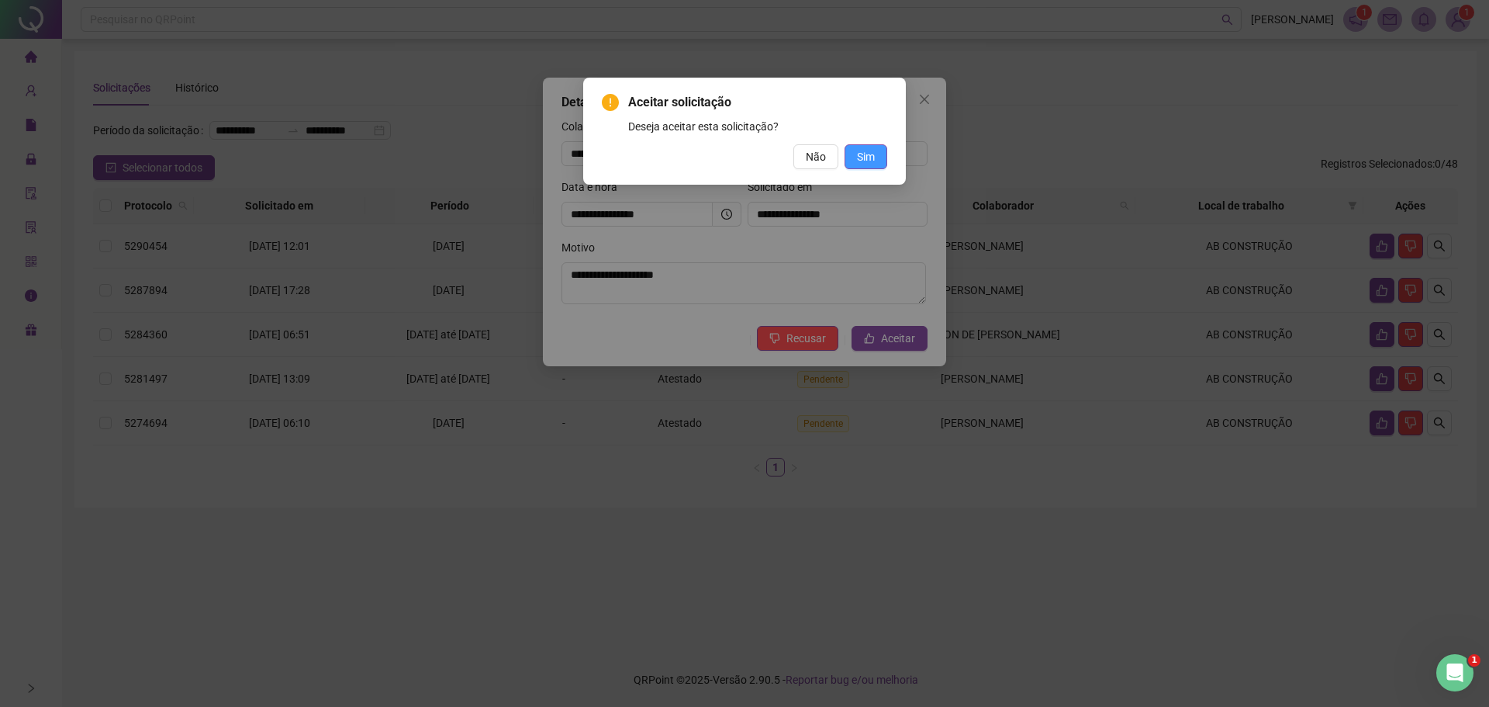
click at [859, 154] on span "Sim" at bounding box center [866, 156] width 18 height 17
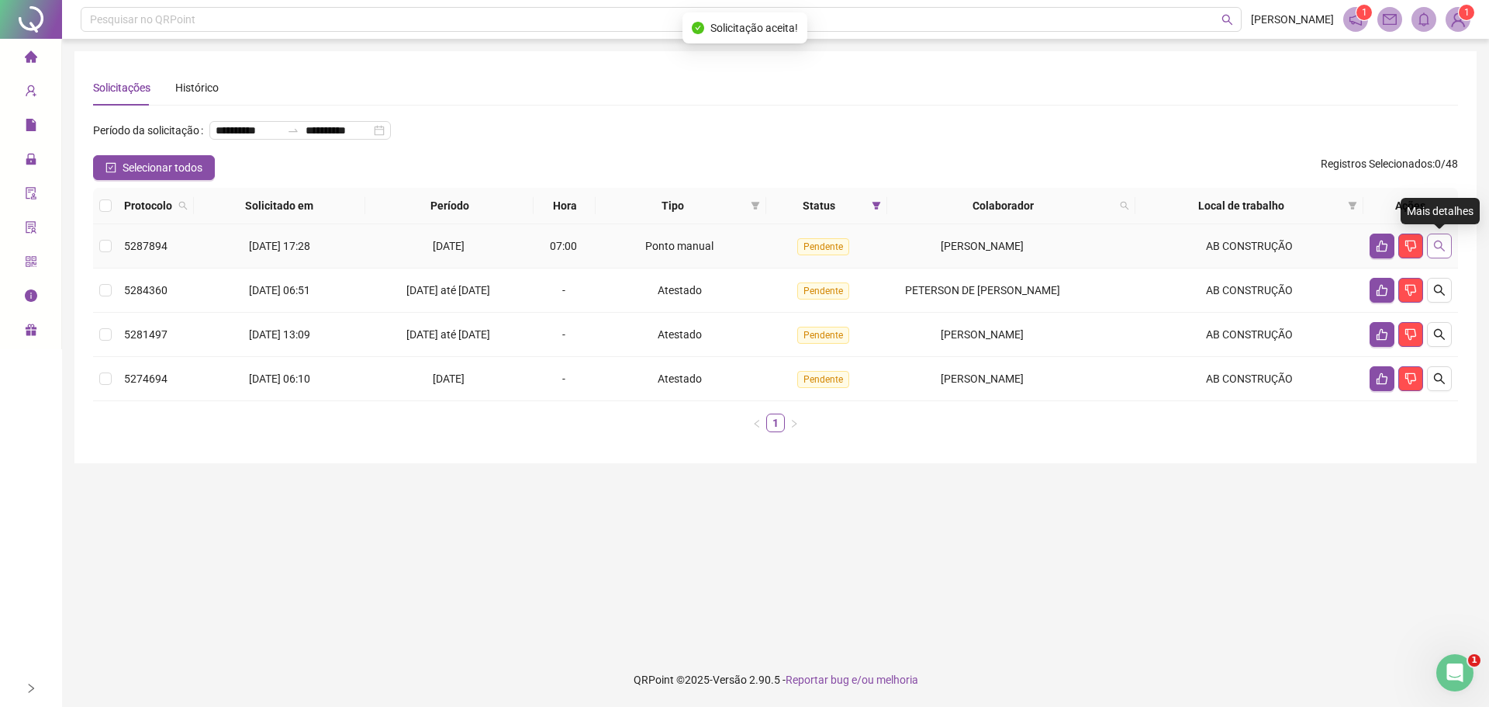
click at [1440, 242] on icon "search" at bounding box center [1440, 246] width 12 height 12
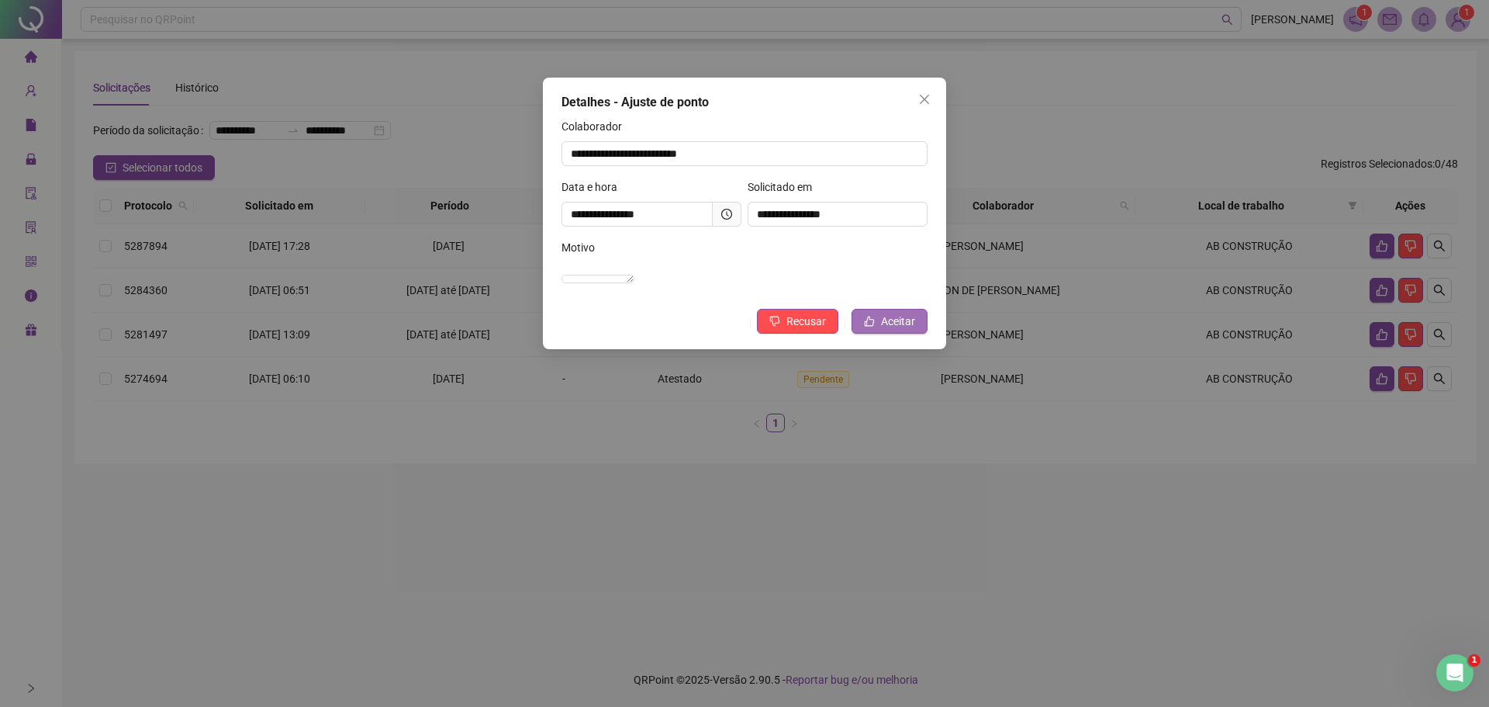
click at [867, 334] on button "Aceitar" at bounding box center [890, 321] width 76 height 25
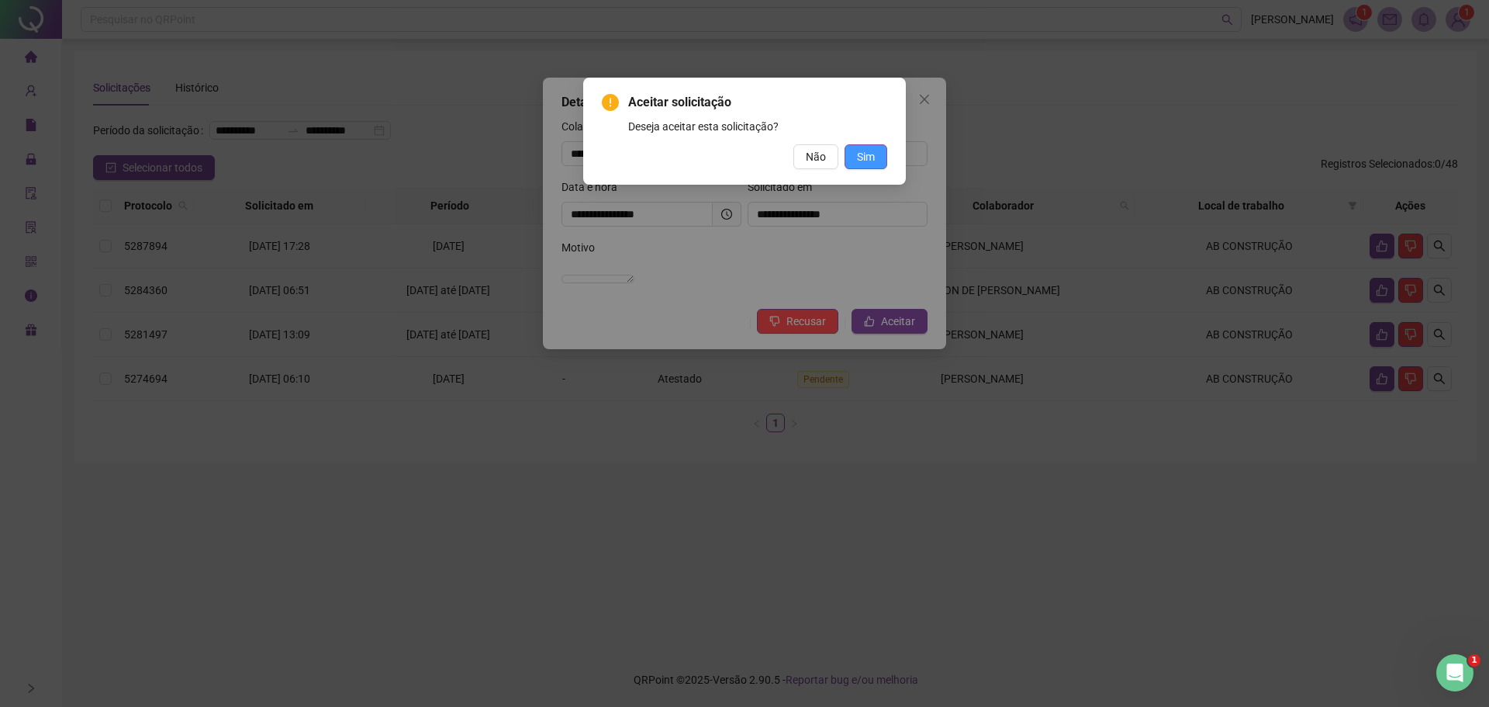
click at [872, 157] on span "Sim" at bounding box center [866, 156] width 18 height 17
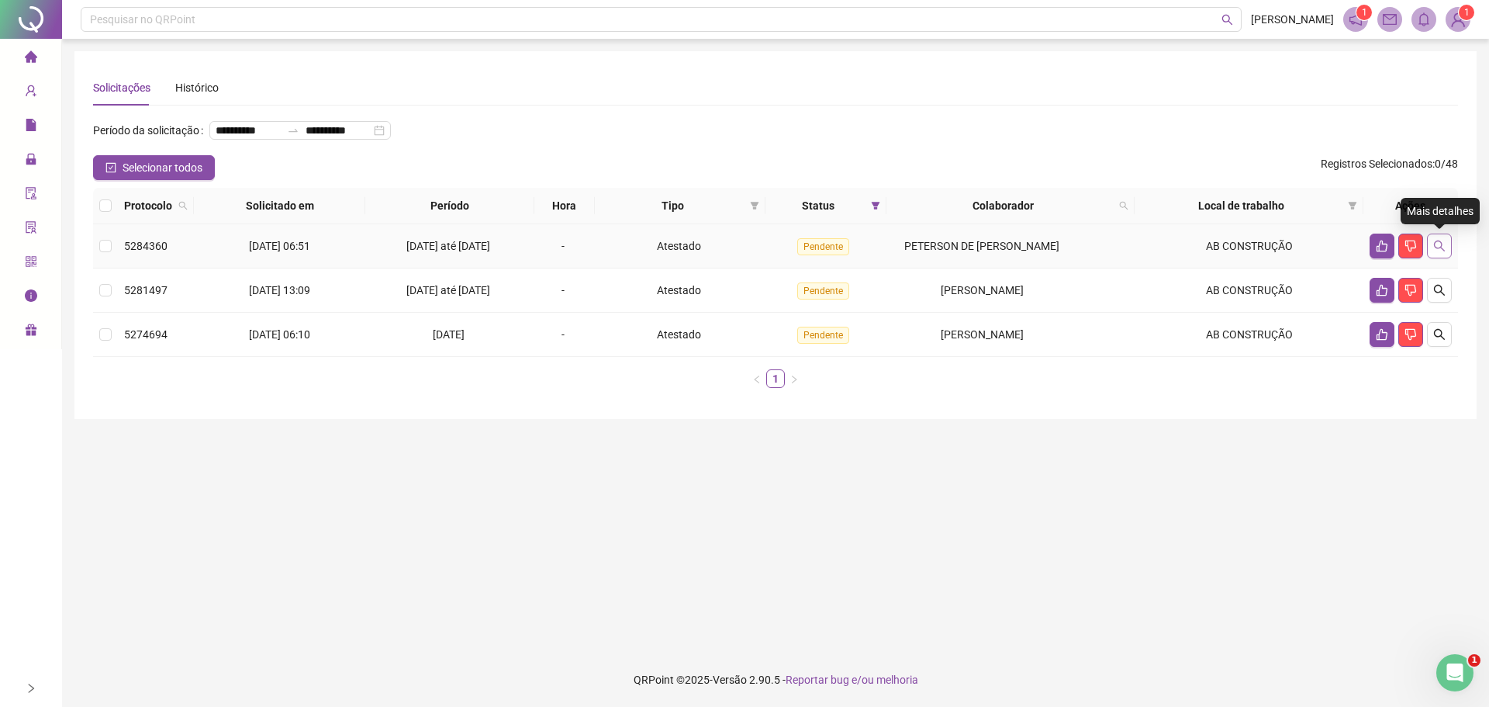
click at [1442, 248] on icon "search" at bounding box center [1439, 245] width 11 height 11
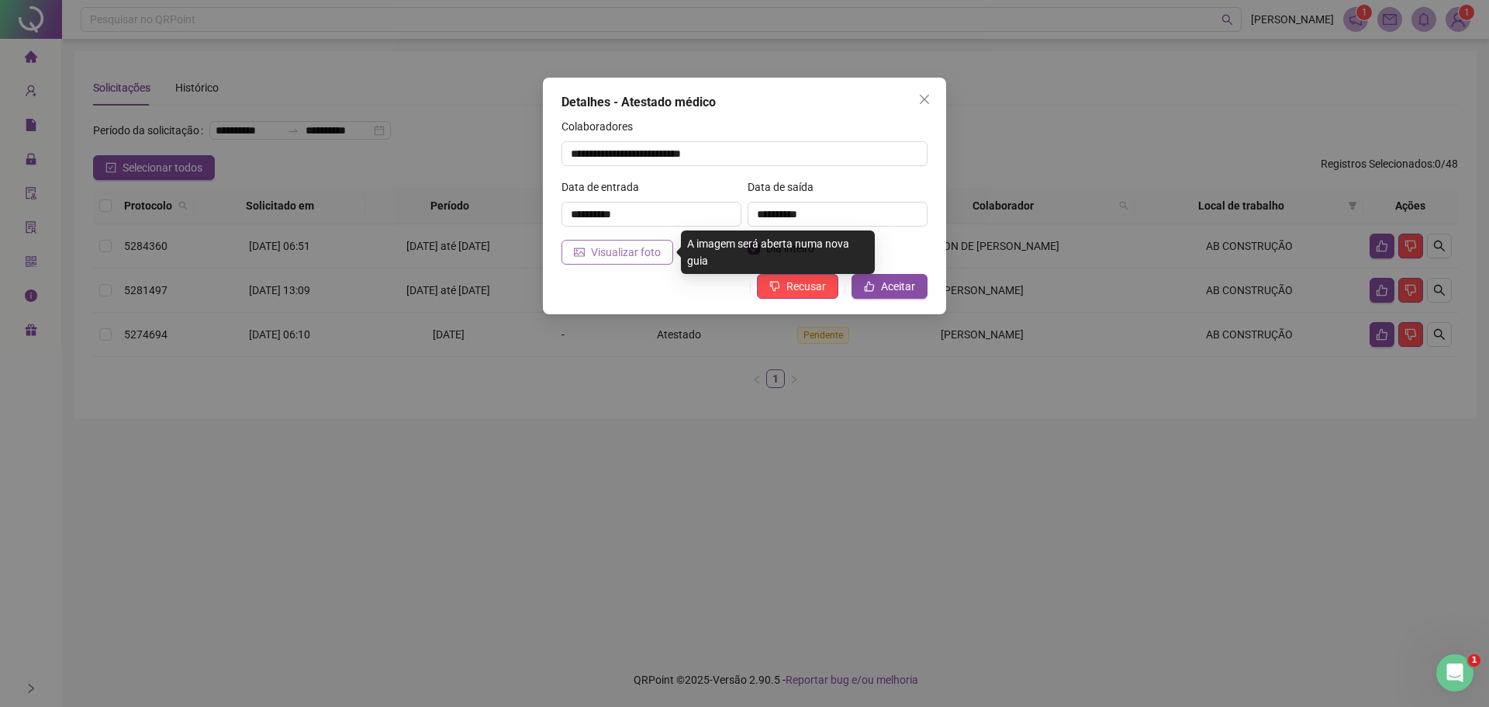
click at [610, 254] on span "Visualizar foto" at bounding box center [626, 252] width 70 height 17
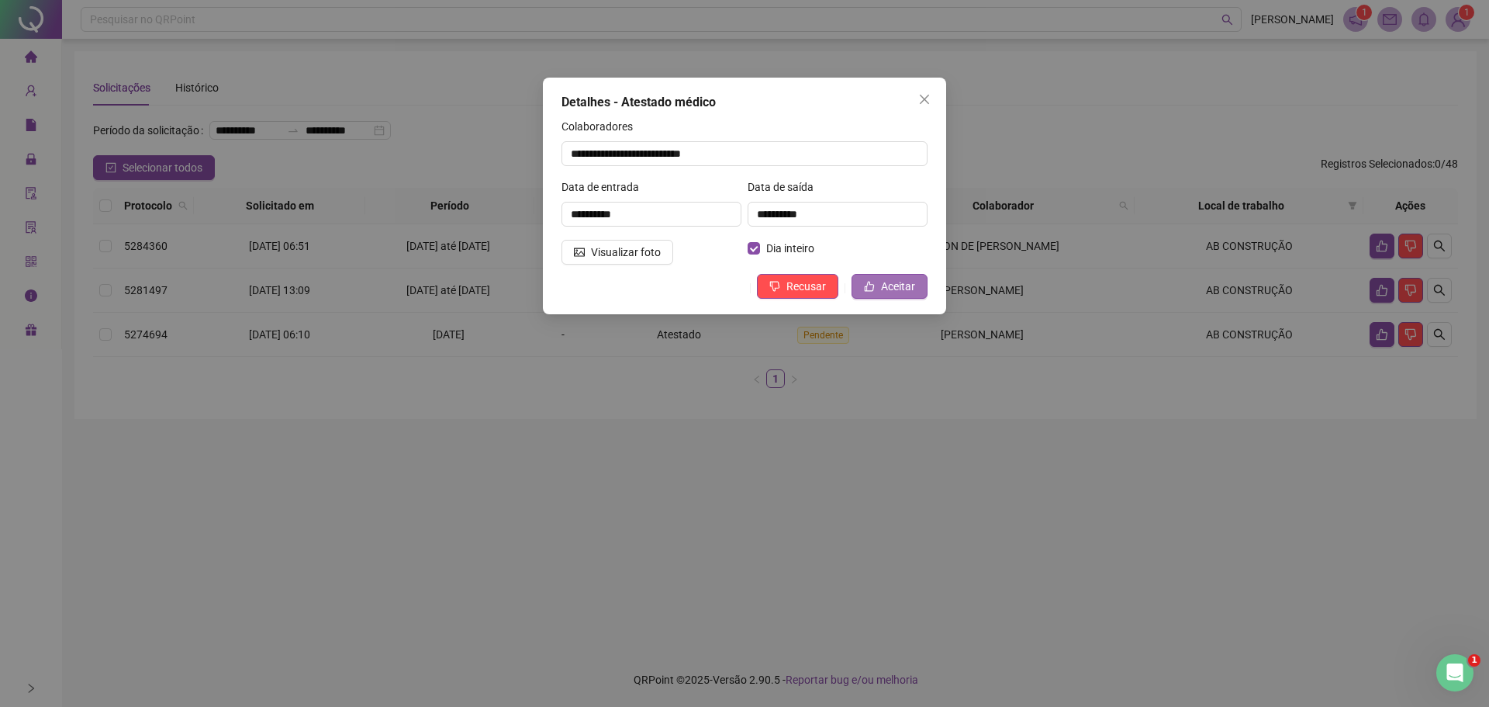
click at [894, 290] on span "Aceitar" at bounding box center [898, 286] width 34 height 17
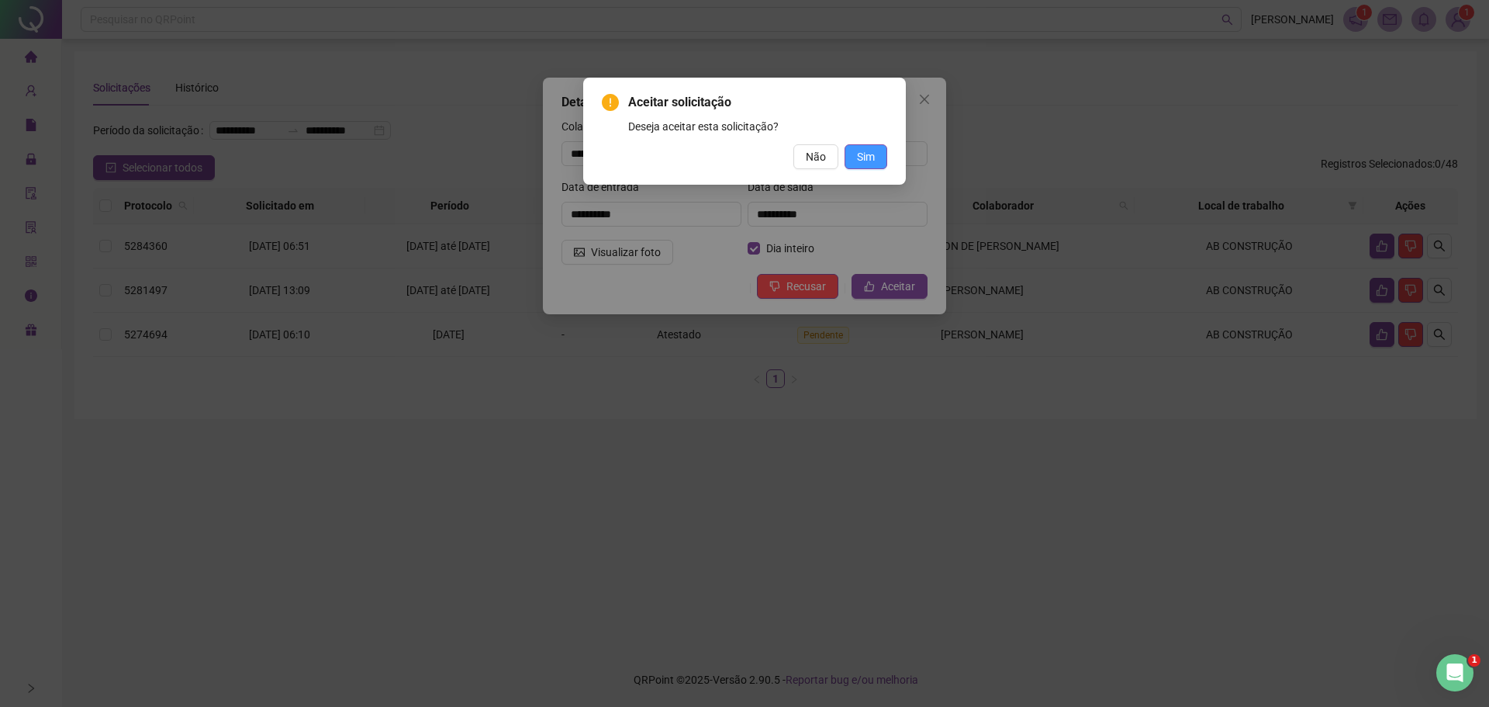
click at [856, 160] on button "Sim" at bounding box center [866, 156] width 43 height 25
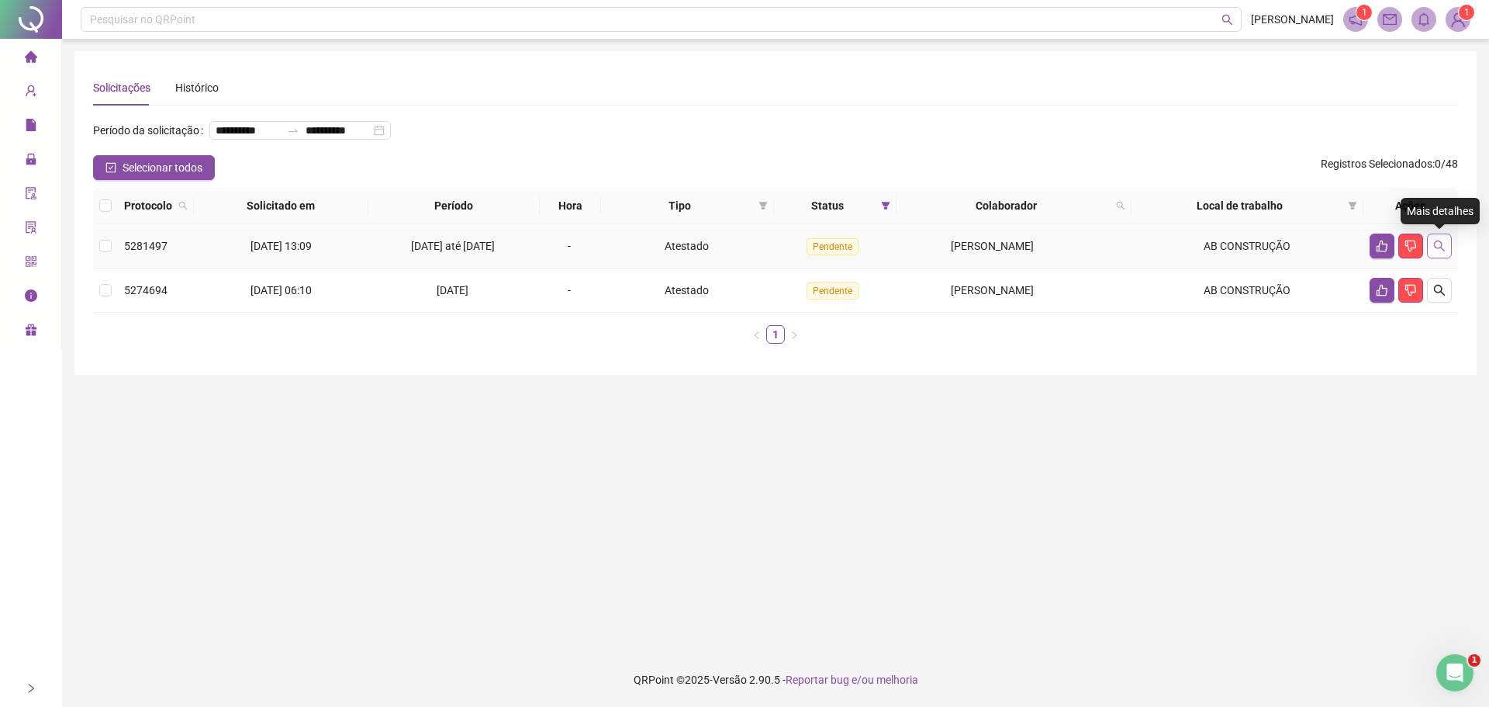
click at [1437, 240] on icon "search" at bounding box center [1440, 246] width 12 height 12
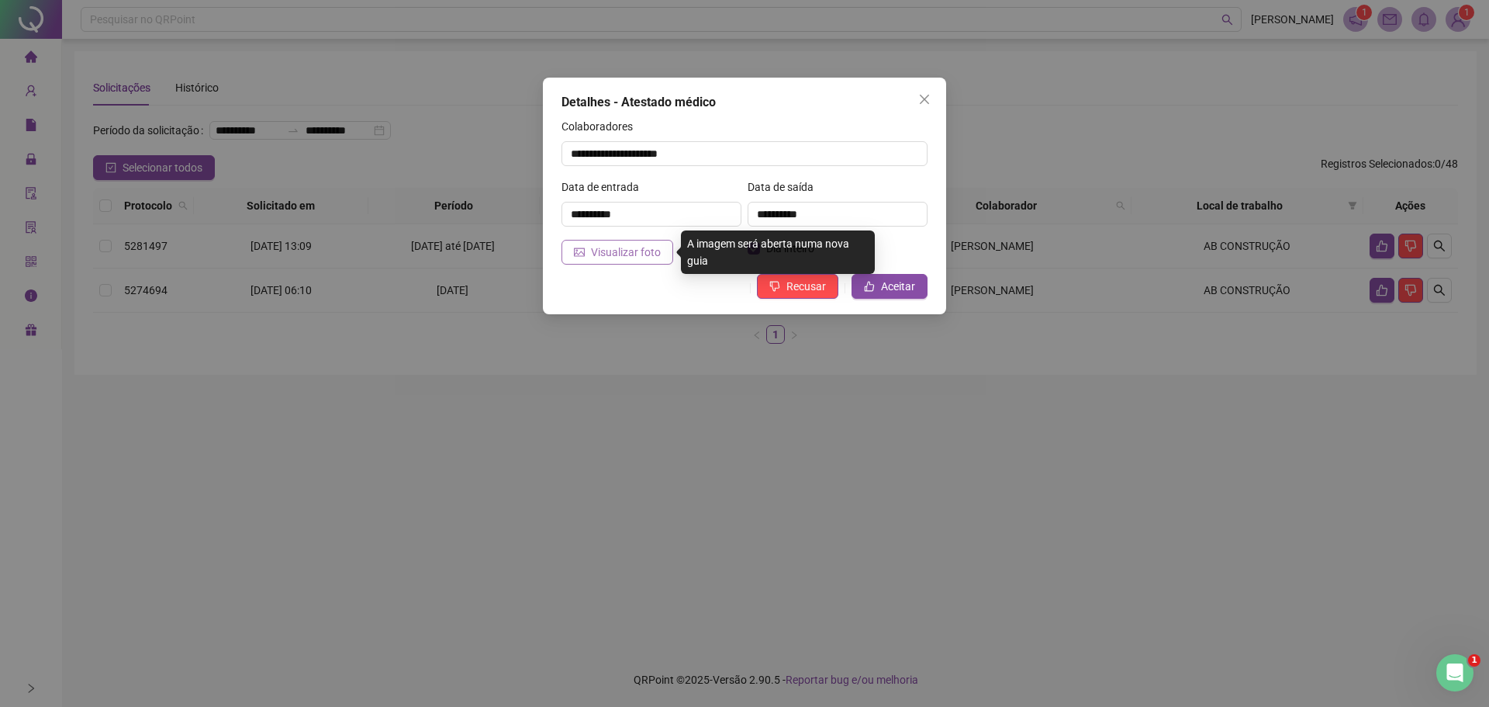
click at [600, 258] on span "Visualizar foto" at bounding box center [626, 252] width 70 height 17
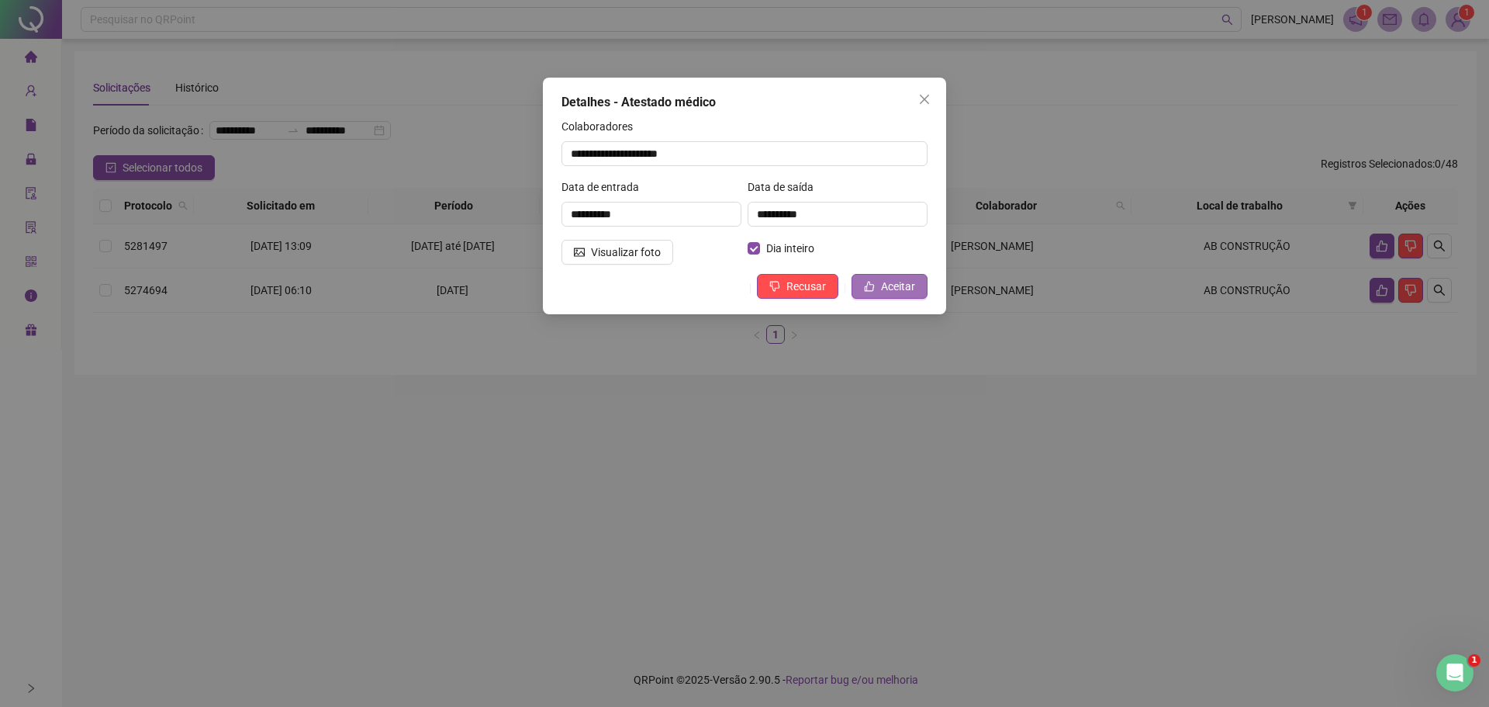
click at [891, 291] on span "Aceitar" at bounding box center [898, 286] width 34 height 17
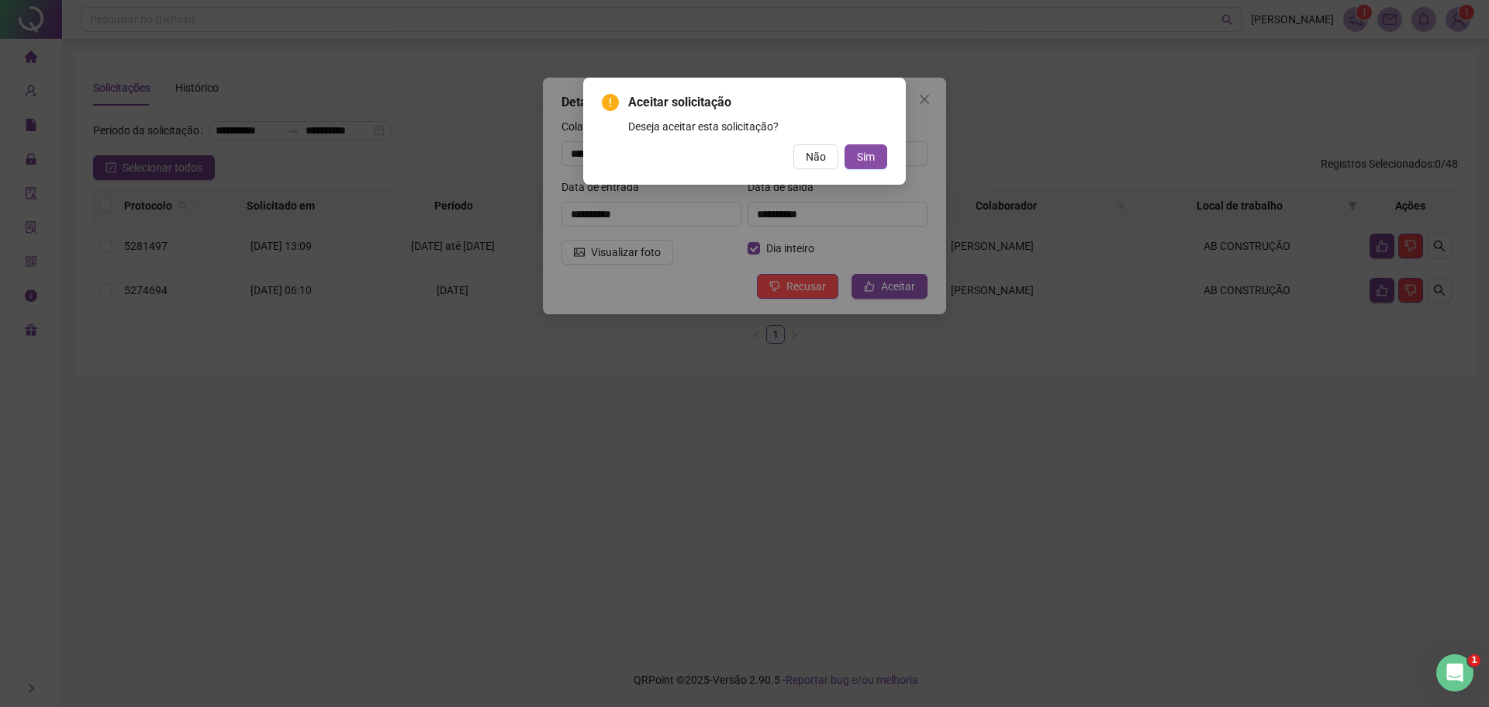
click at [869, 144] on div "Aceitar solicitação Deseja aceitar esta solicitação? Não Sim" at bounding box center [744, 131] width 285 height 76
click at [856, 162] on button "Sim" at bounding box center [866, 156] width 43 height 25
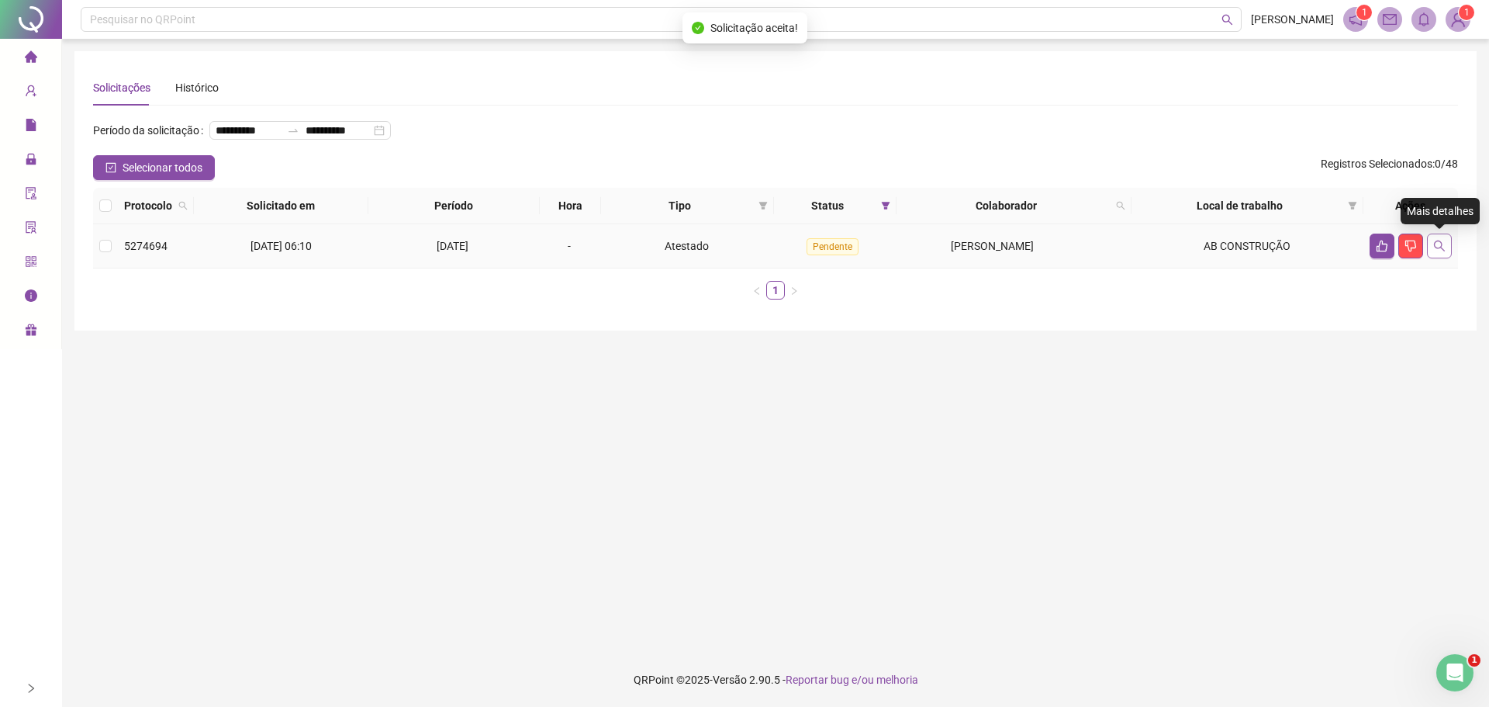
click at [1437, 235] on button "button" at bounding box center [1439, 245] width 25 height 25
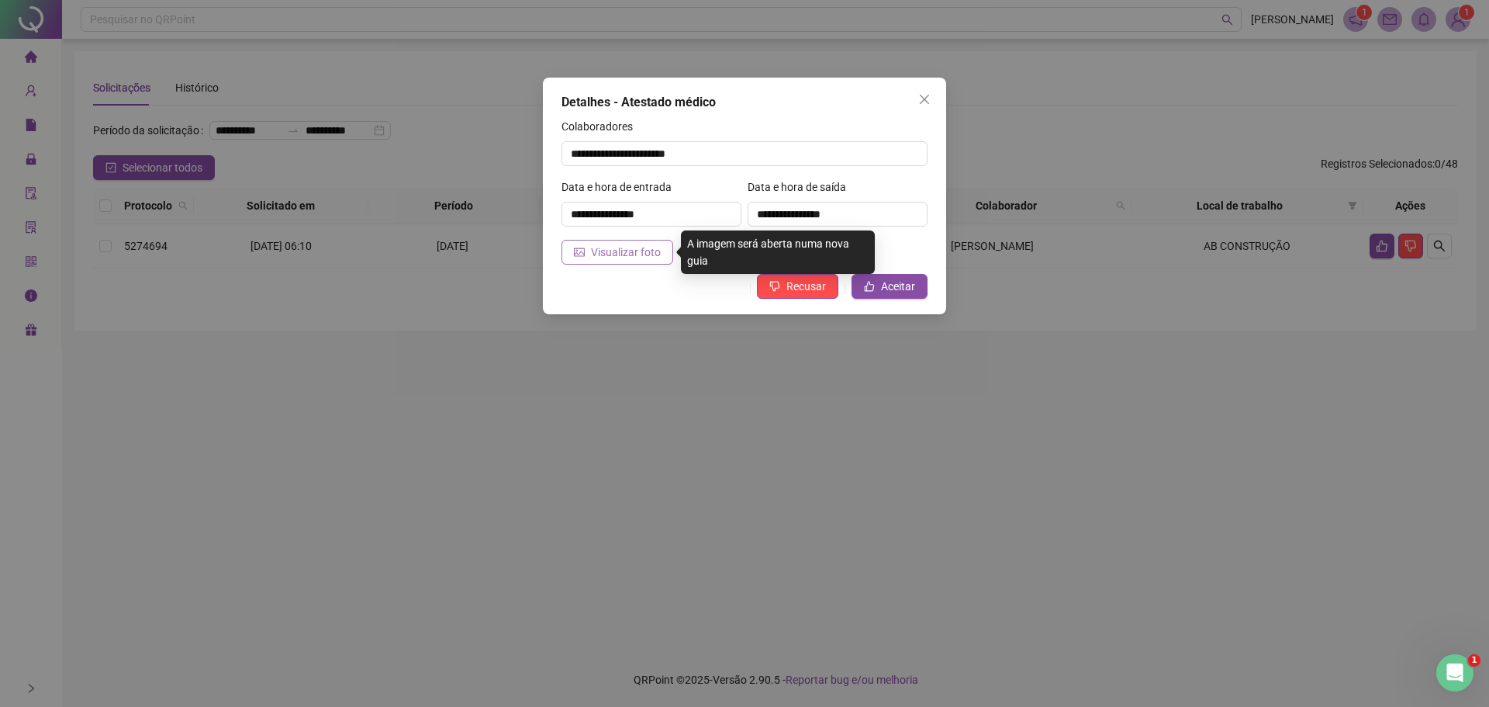
click at [634, 252] on span "Visualizar foto" at bounding box center [626, 252] width 70 height 17
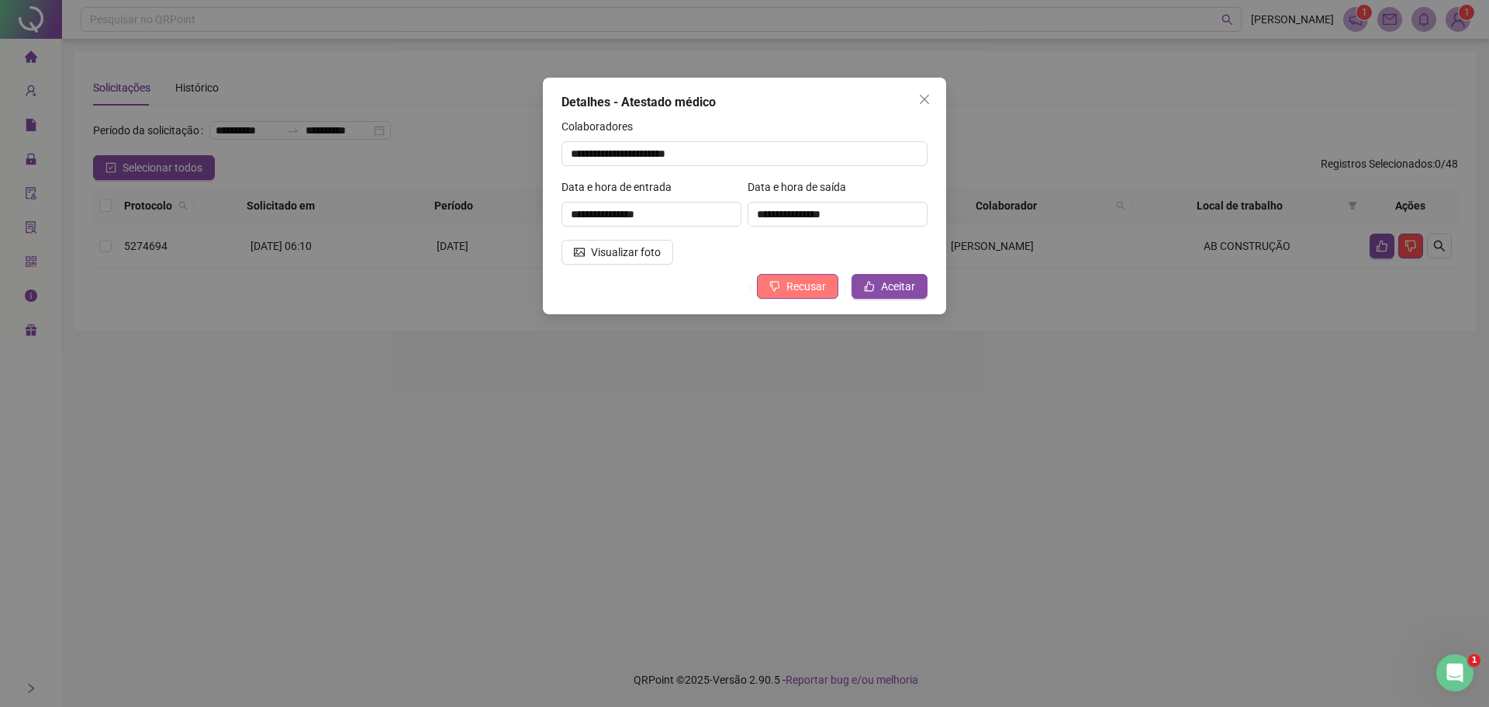
click at [795, 281] on span "Recusar" at bounding box center [807, 286] width 40 height 17
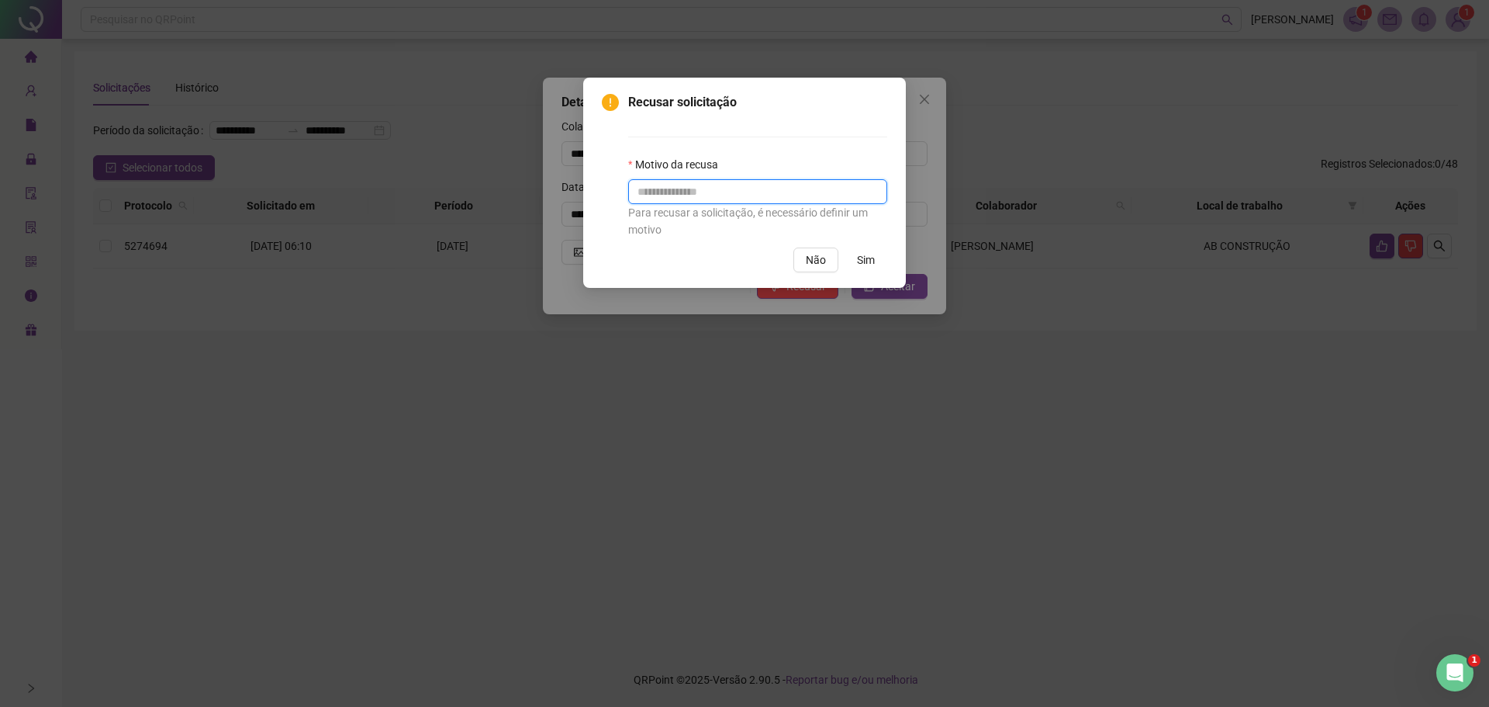
click at [761, 179] on input "text" at bounding box center [757, 191] width 259 height 25
type input "**********"
click at [861, 258] on span "Sim" at bounding box center [866, 259] width 18 height 17
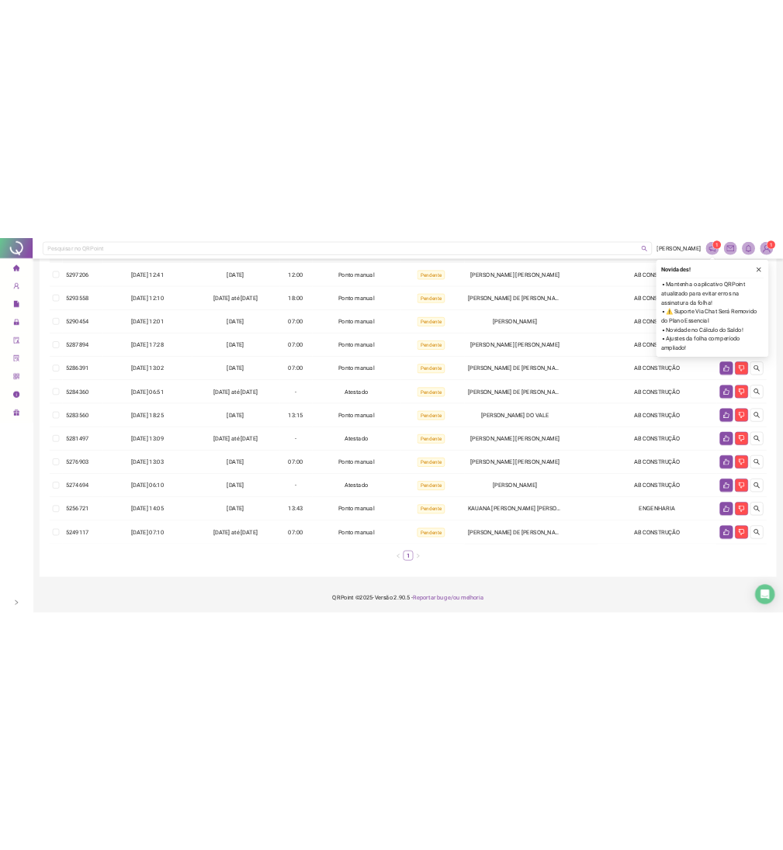
scroll to position [175, 0]
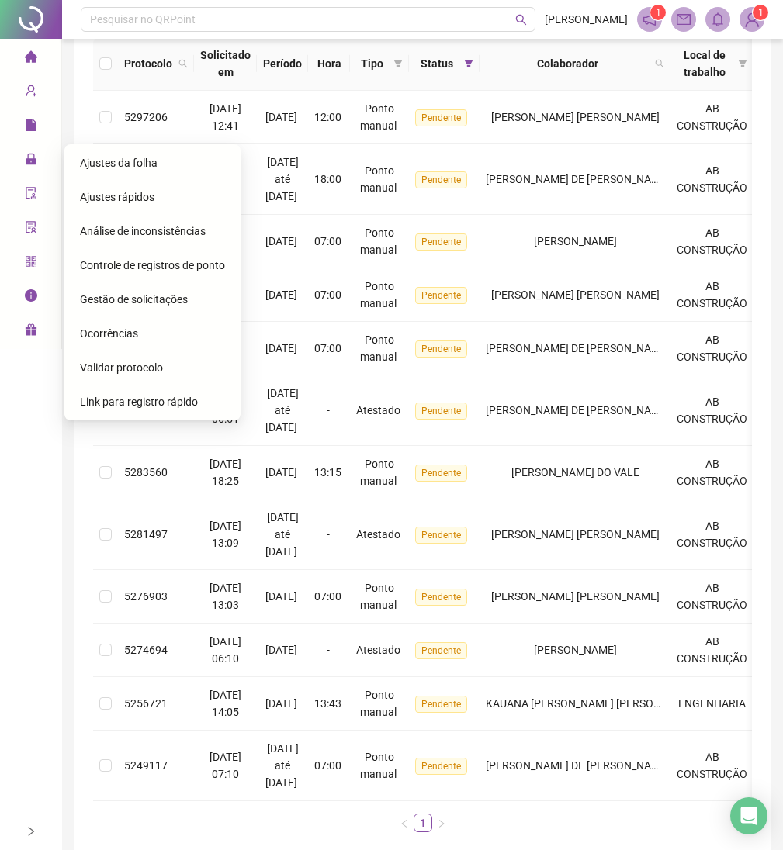
click at [134, 261] on span "Controle de registros de ponto" at bounding box center [152, 265] width 145 height 12
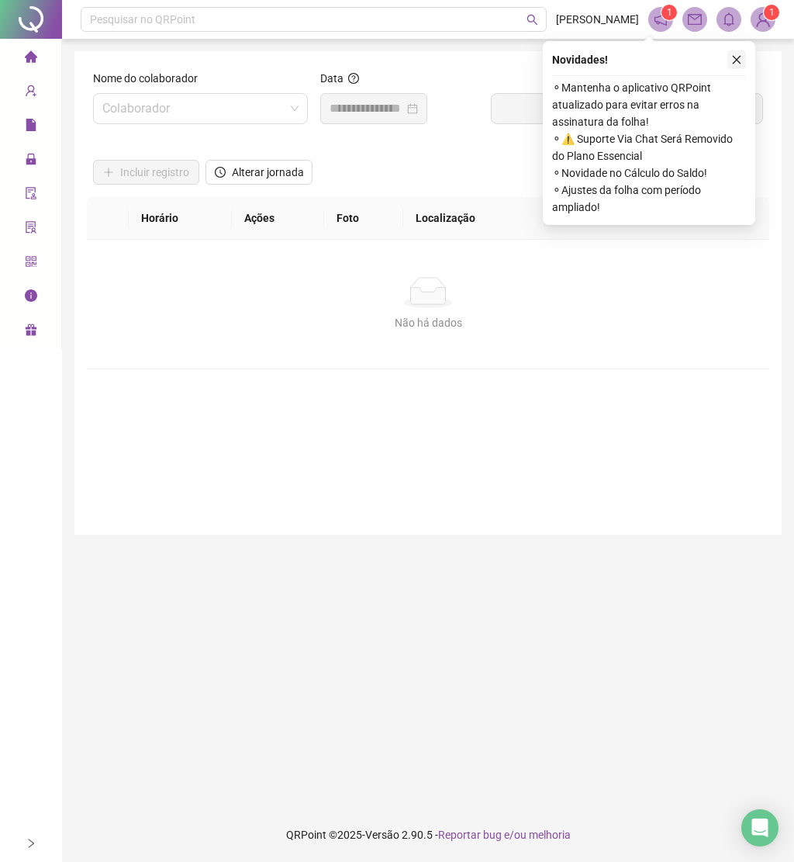
click at [735, 61] on icon "close" at bounding box center [737, 60] width 9 height 9
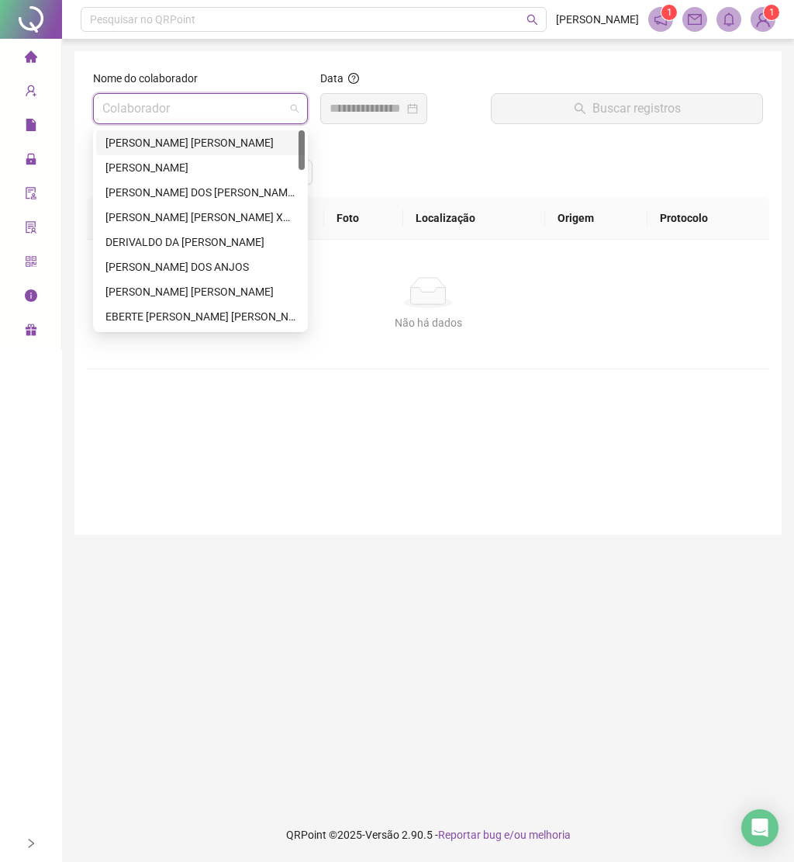
click at [220, 95] on input "search" at bounding box center [193, 108] width 182 height 29
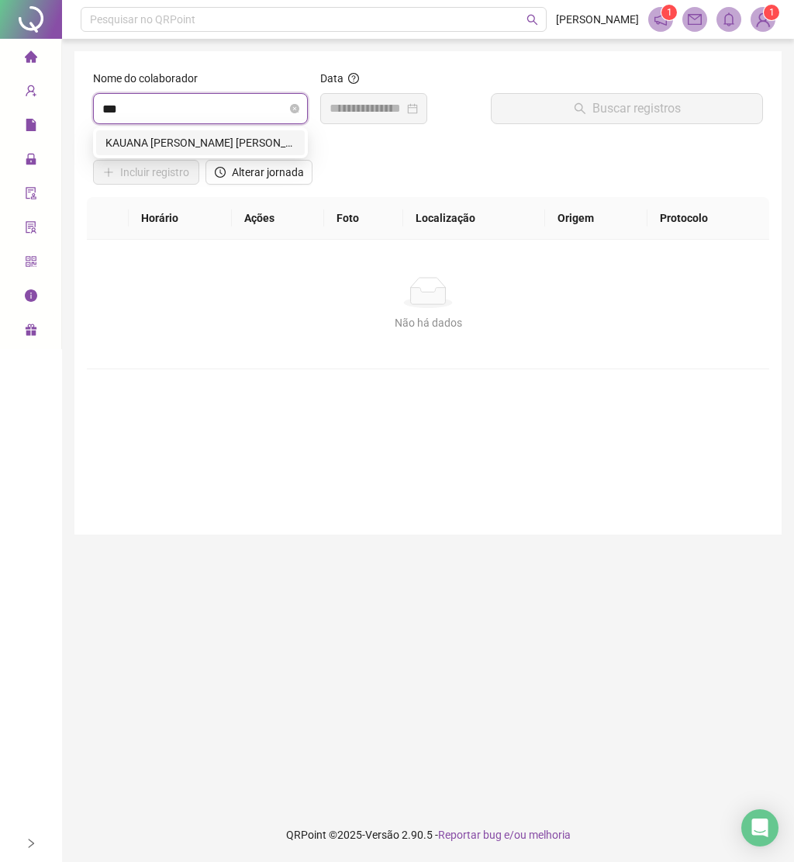
type input "****"
click at [212, 146] on div "[PERSON_NAME]" at bounding box center [200, 142] width 190 height 17
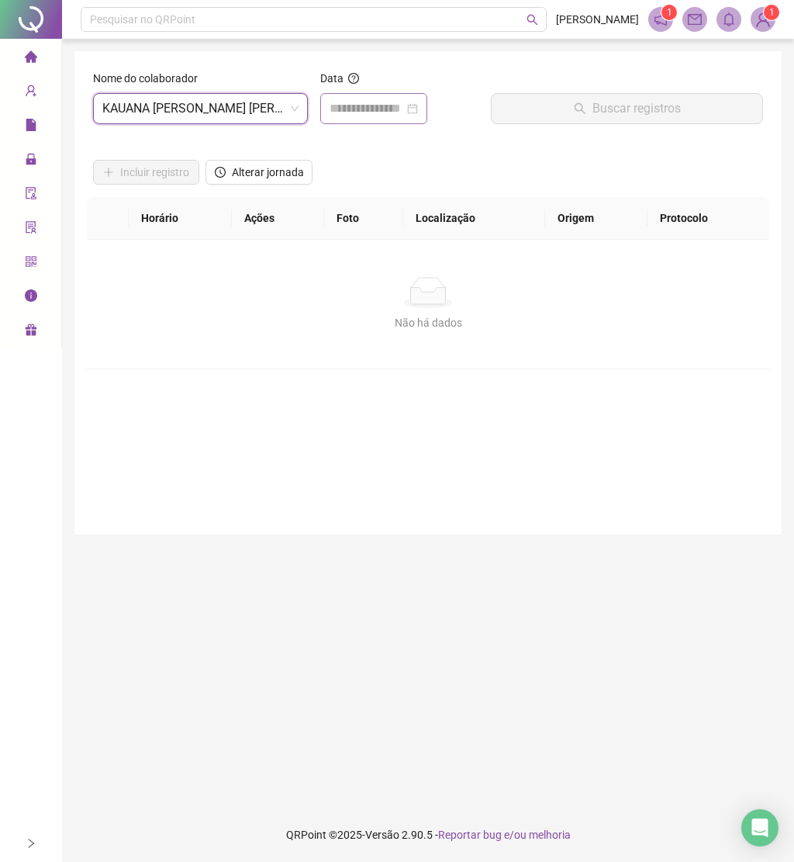
click at [359, 99] on div at bounding box center [373, 108] width 107 height 31
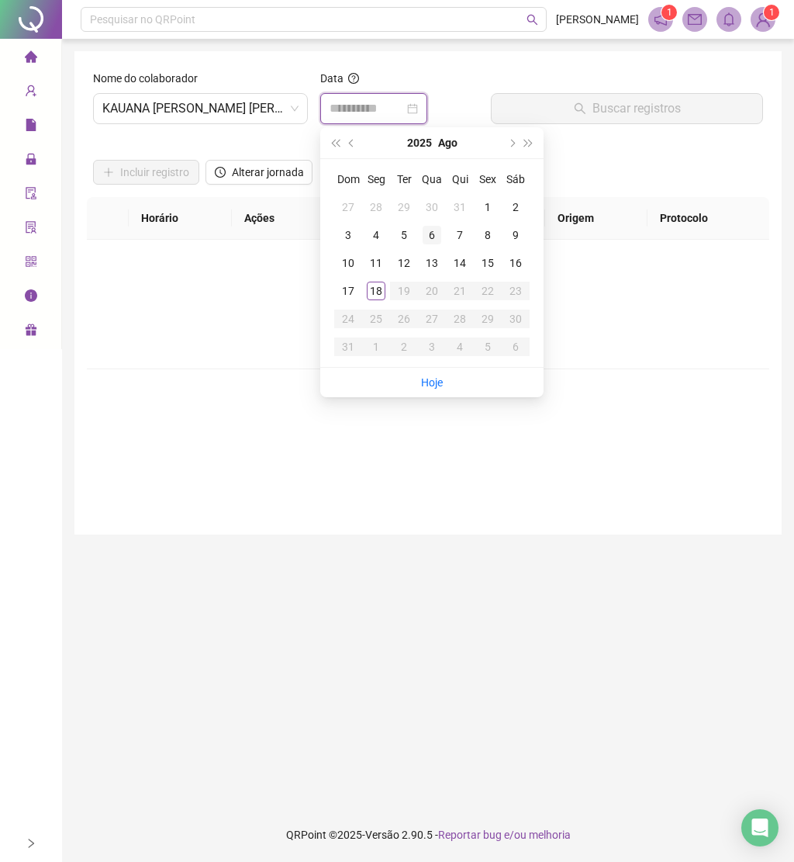
type input "**********"
click at [430, 233] on div "6" at bounding box center [432, 235] width 19 height 19
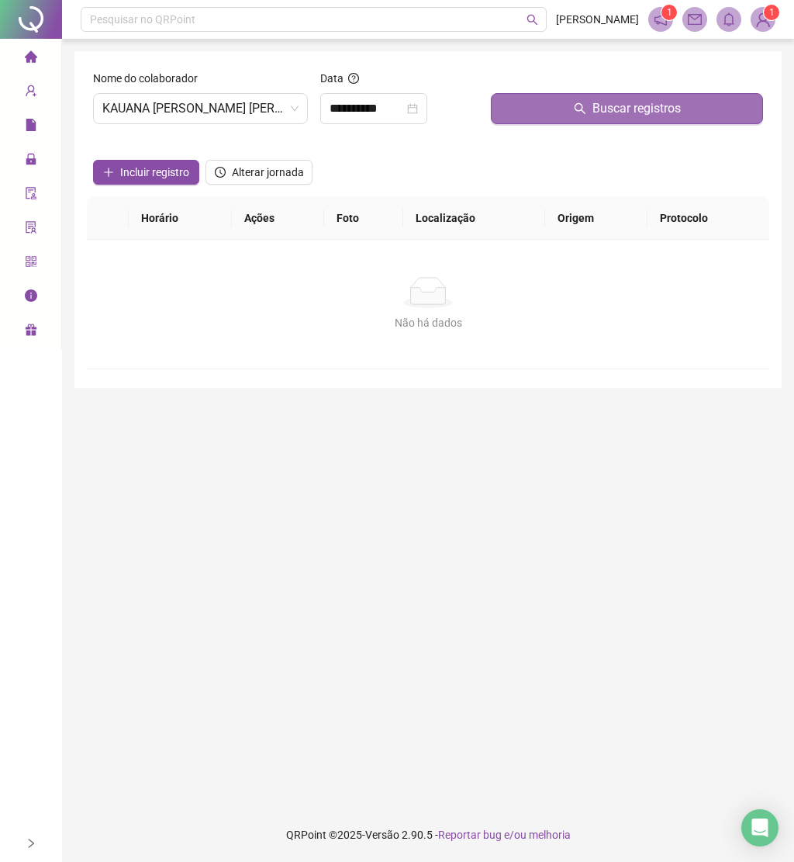
click at [558, 108] on button "Buscar registros" at bounding box center [627, 108] width 272 height 31
